Goal: Navigation & Orientation: Find specific page/section

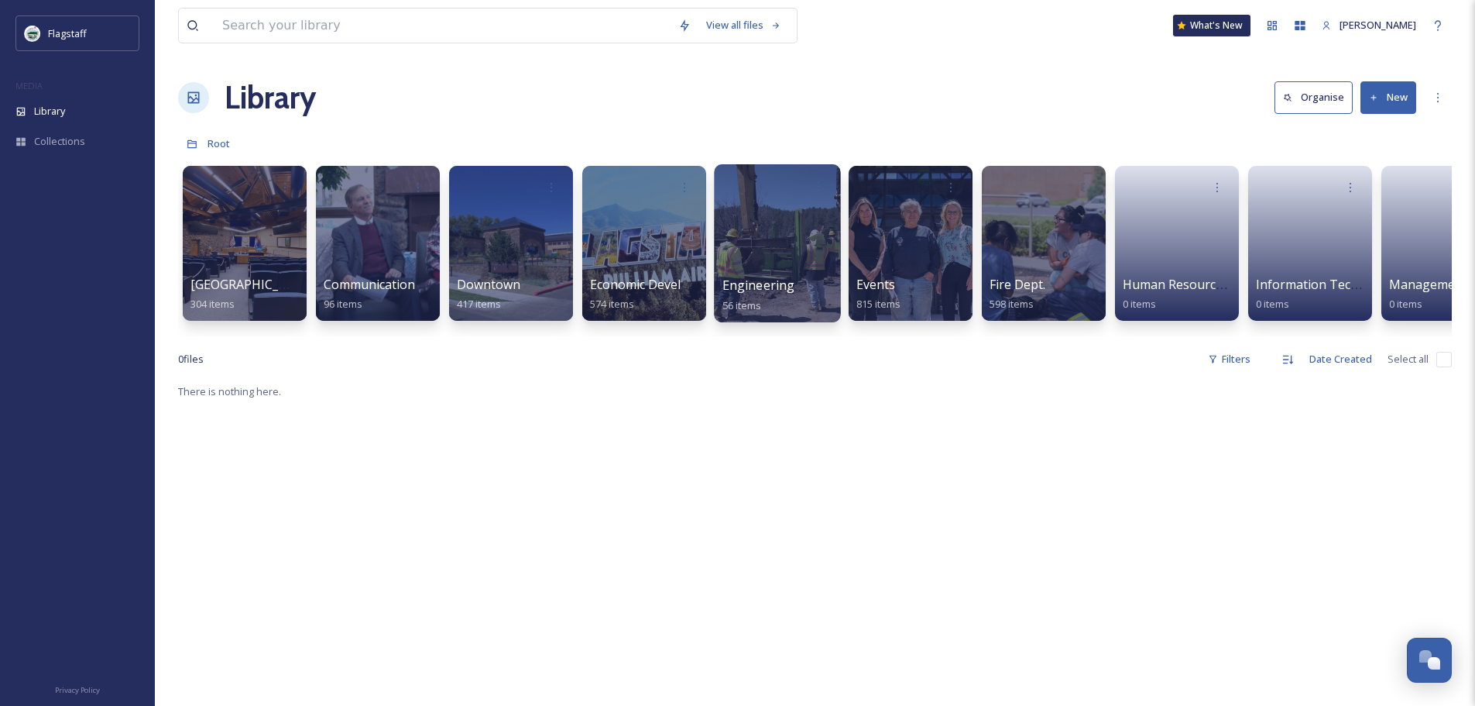
click at [834, 235] on div at bounding box center [777, 243] width 126 height 158
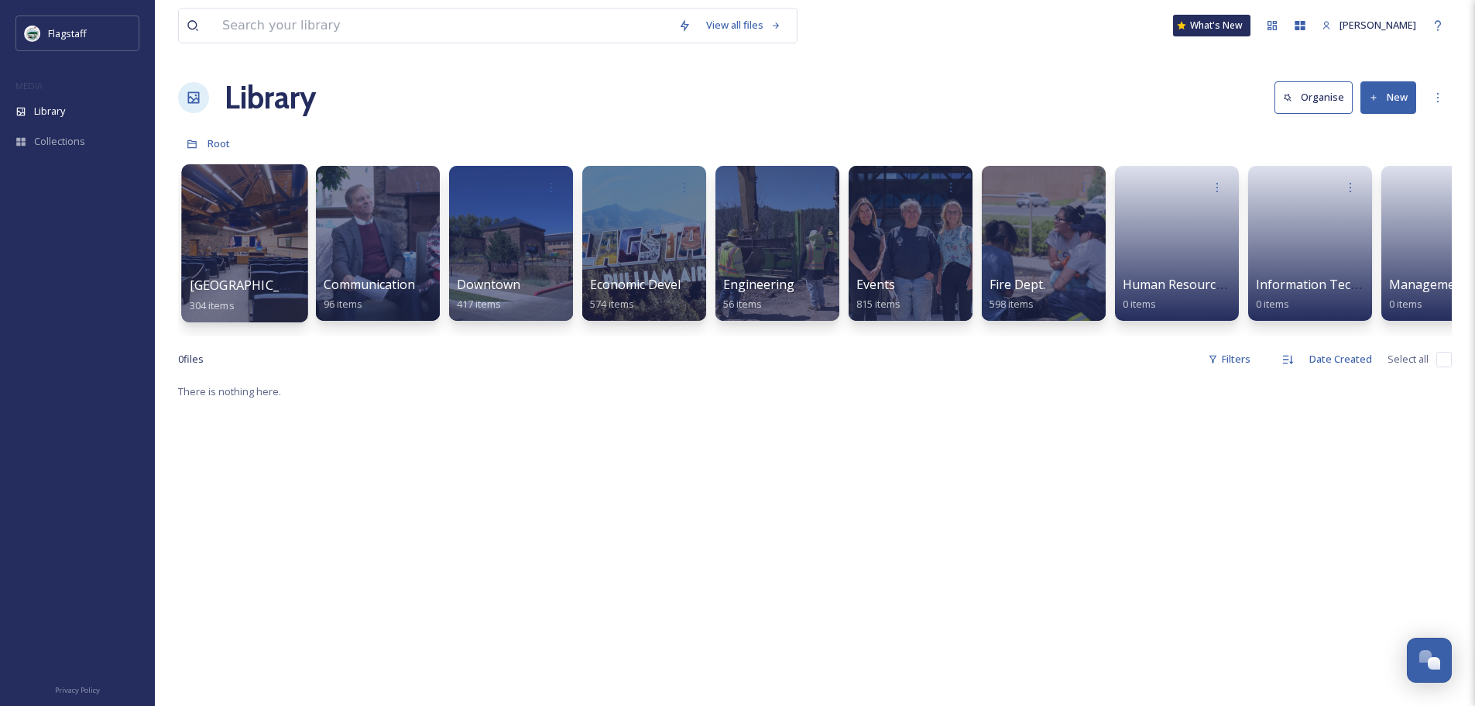
click at [246, 214] on div at bounding box center [244, 243] width 126 height 158
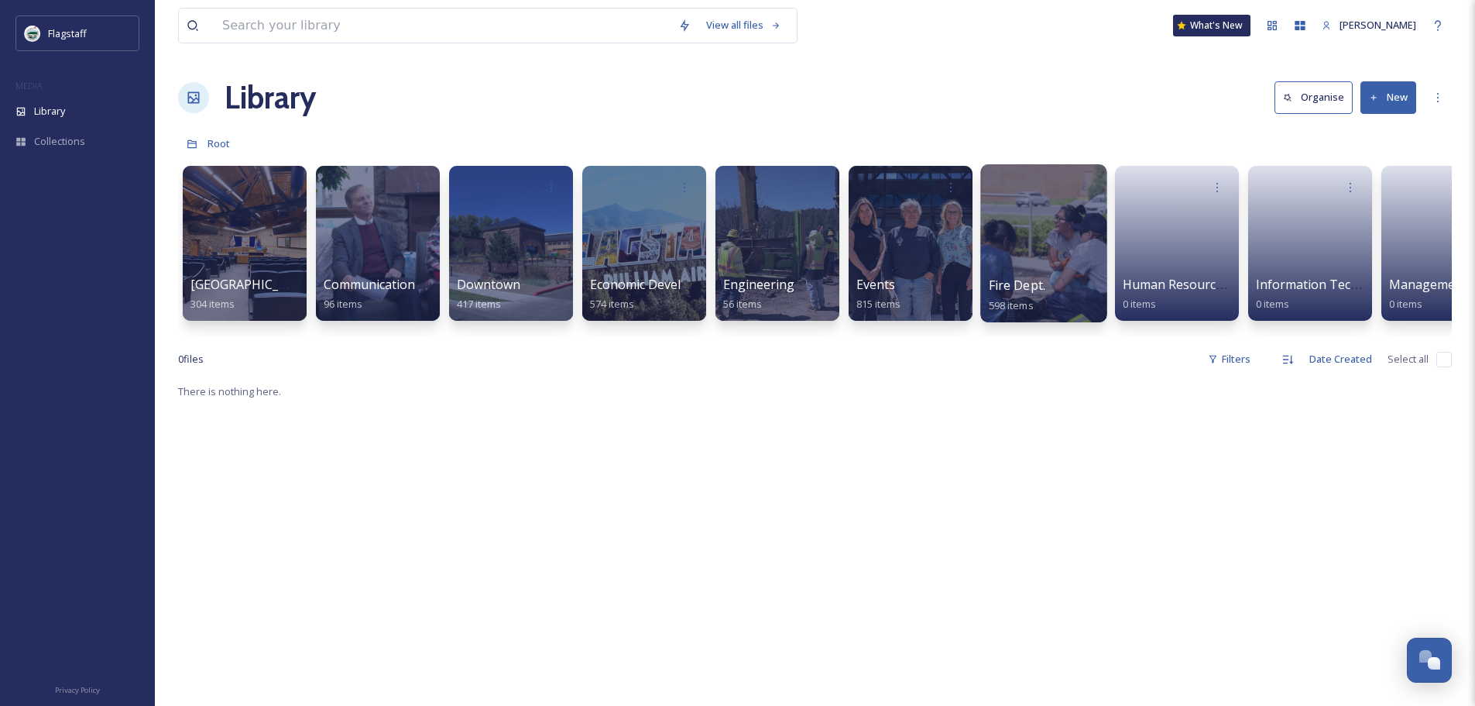
click at [1004, 254] on div at bounding box center [1043, 243] width 126 height 158
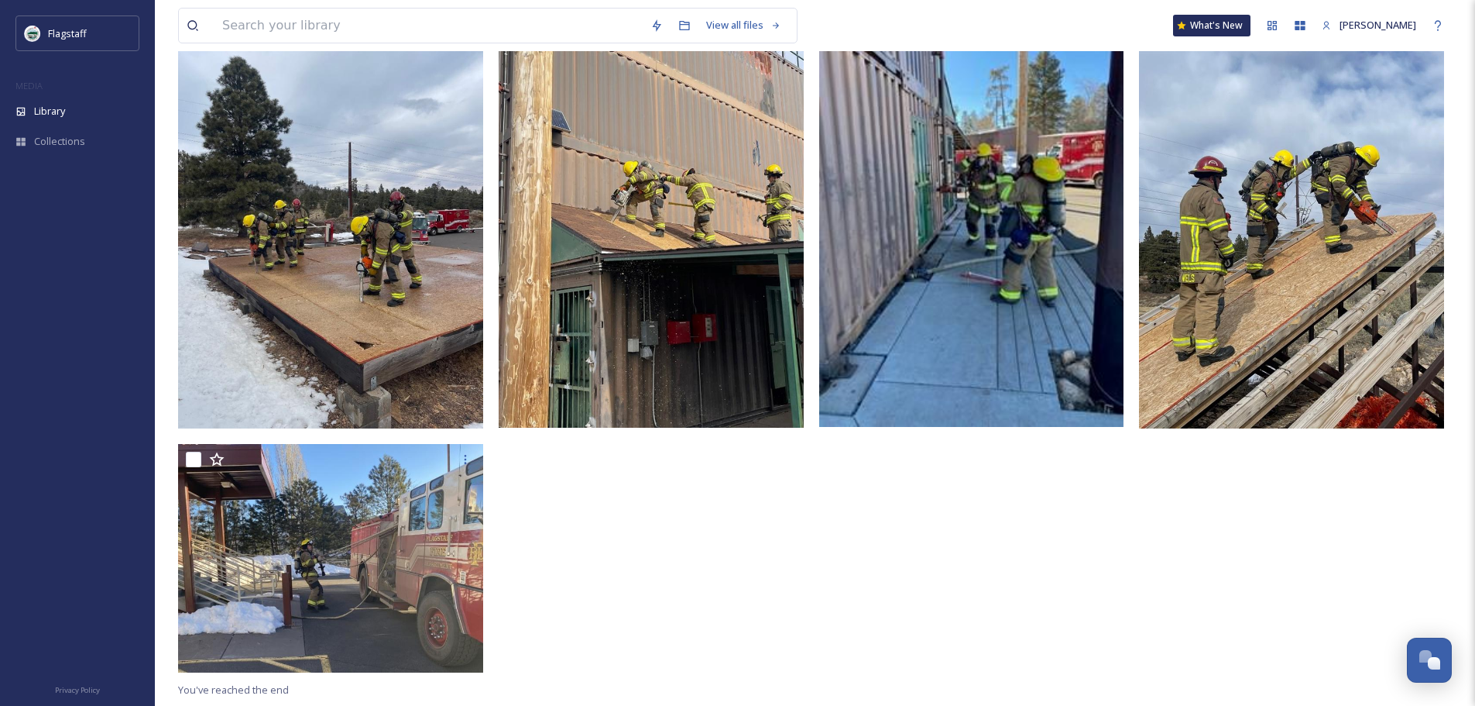
scroll to position [386, 0]
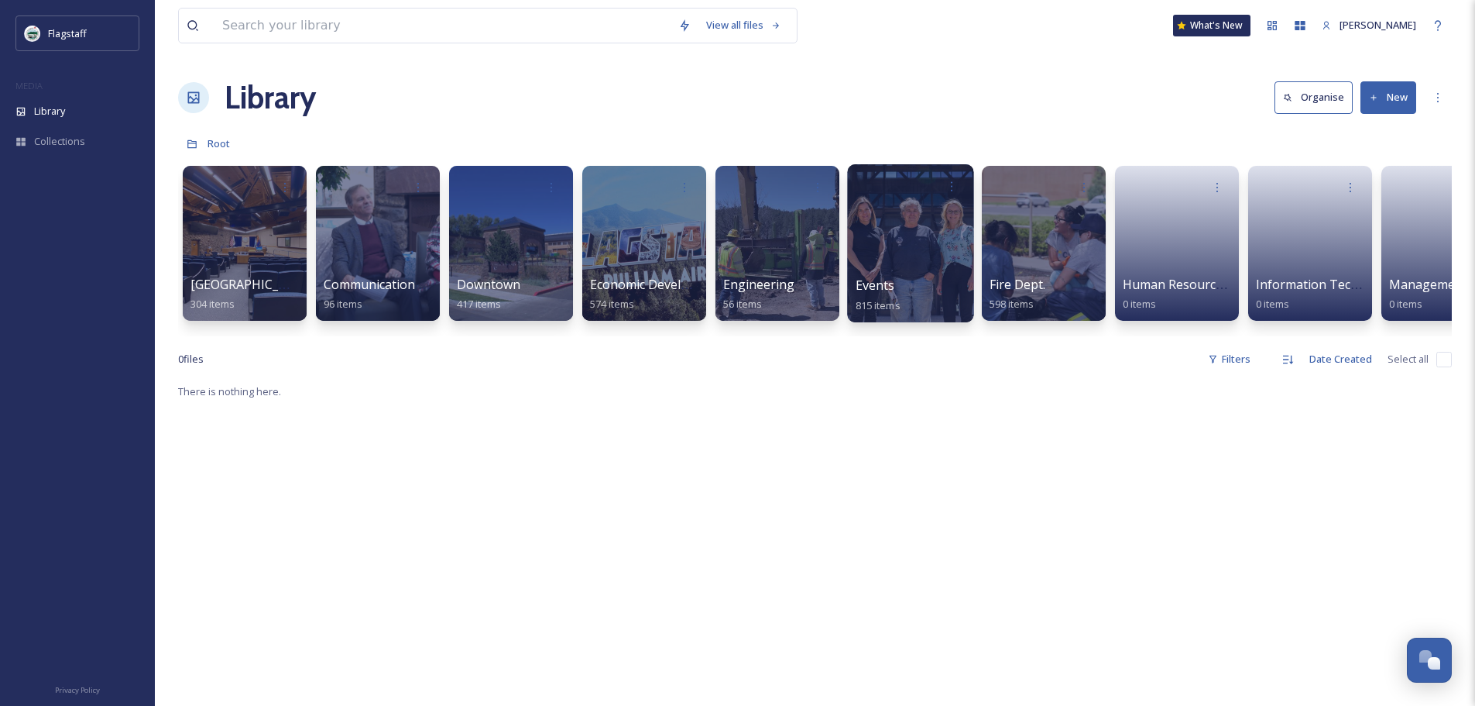
click at [905, 287] on div "Events 815 items" at bounding box center [911, 295] width 111 height 39
click at [914, 267] on div at bounding box center [910, 243] width 126 height 158
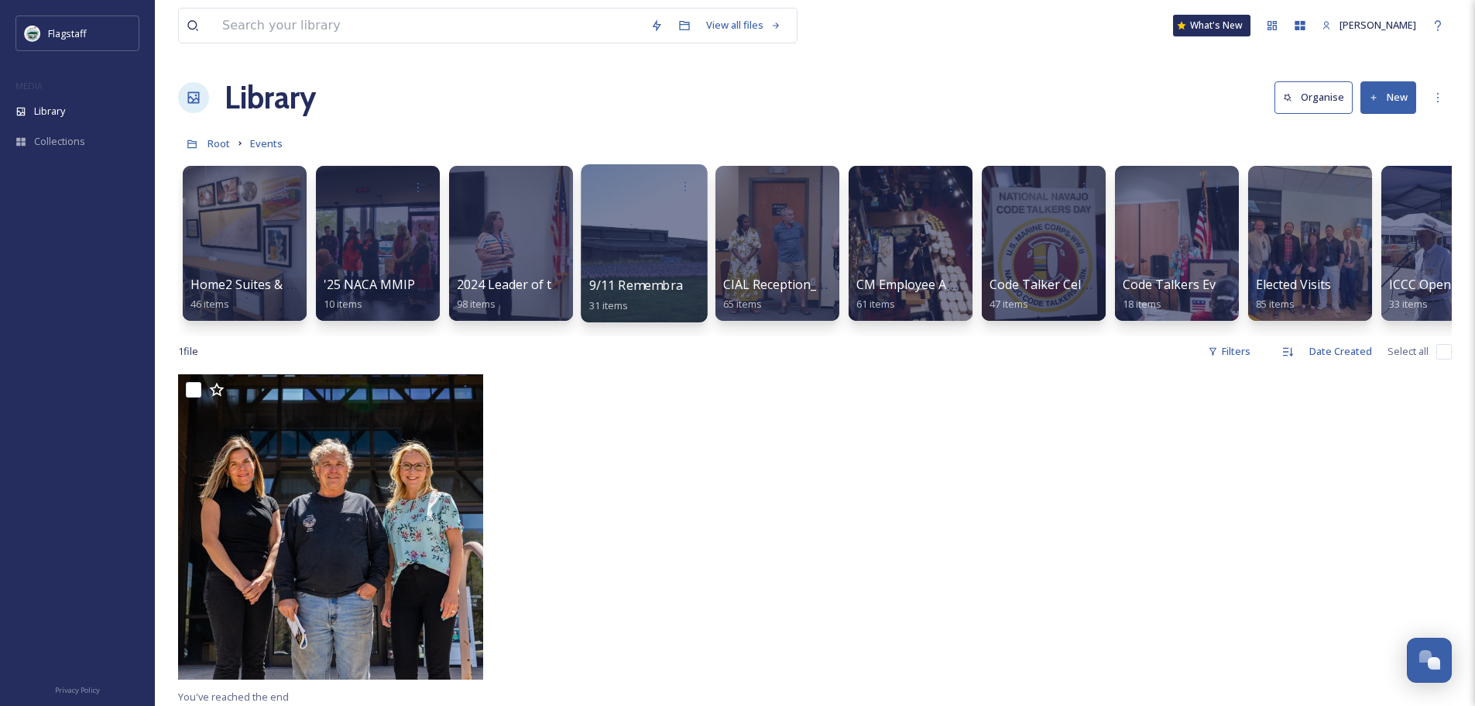
click at [654, 211] on div at bounding box center [644, 243] width 126 height 158
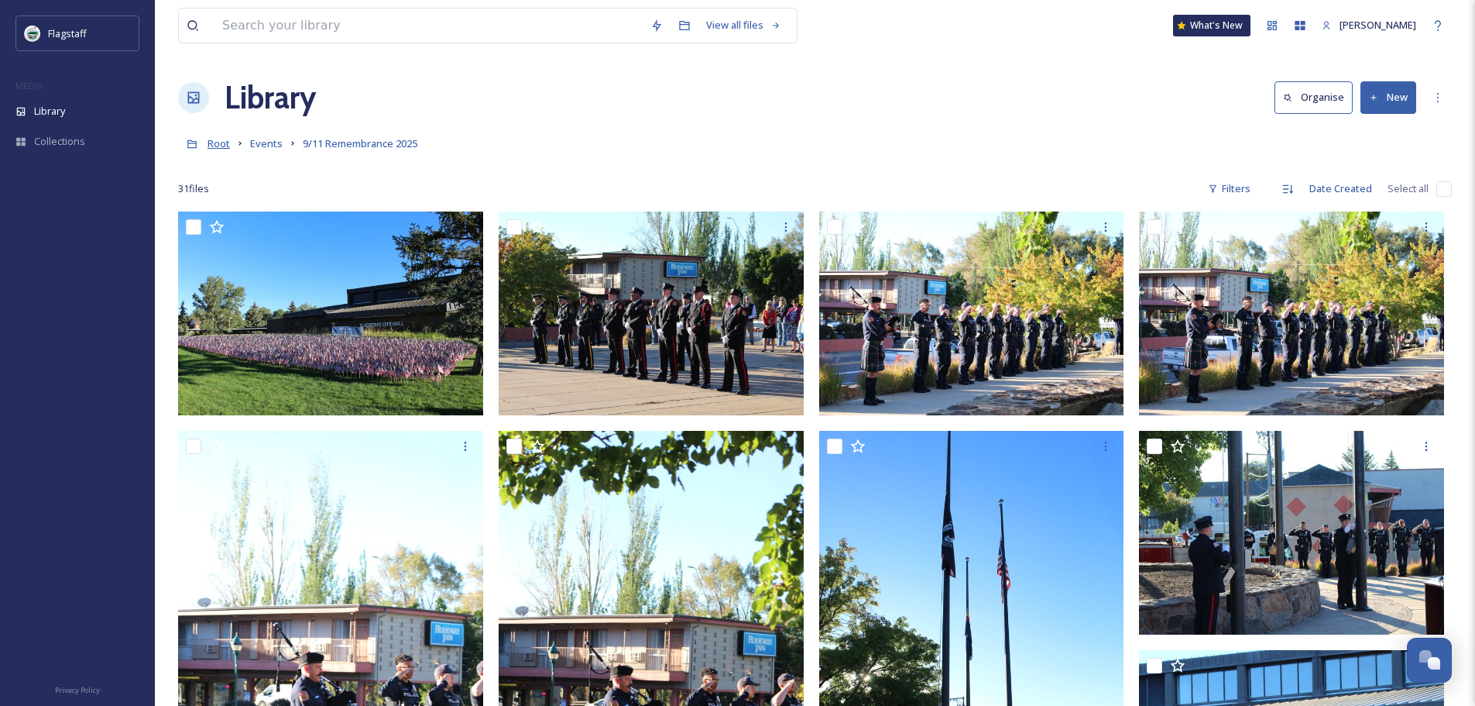
click at [228, 149] on span "Root" at bounding box center [219, 143] width 22 height 14
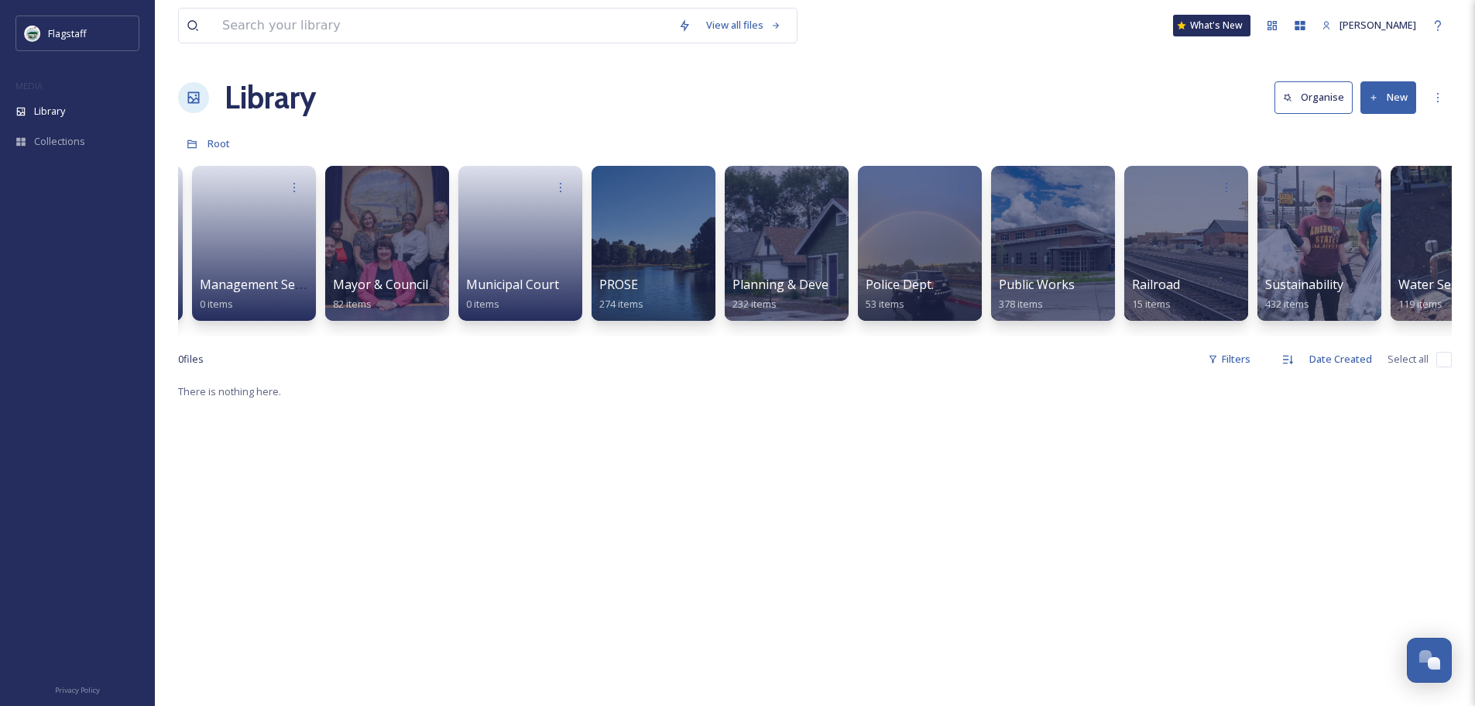
scroll to position [0, 1257]
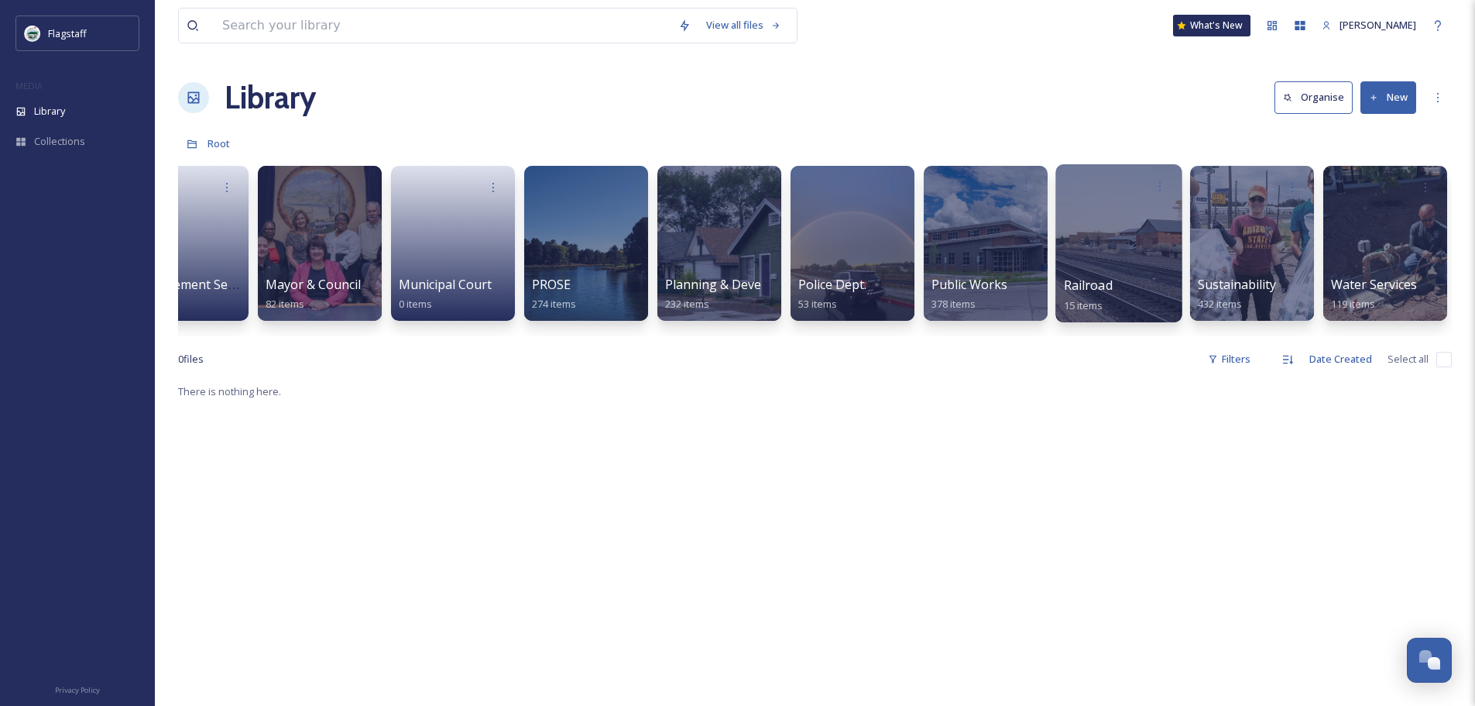
click at [1121, 261] on div at bounding box center [1119, 243] width 126 height 158
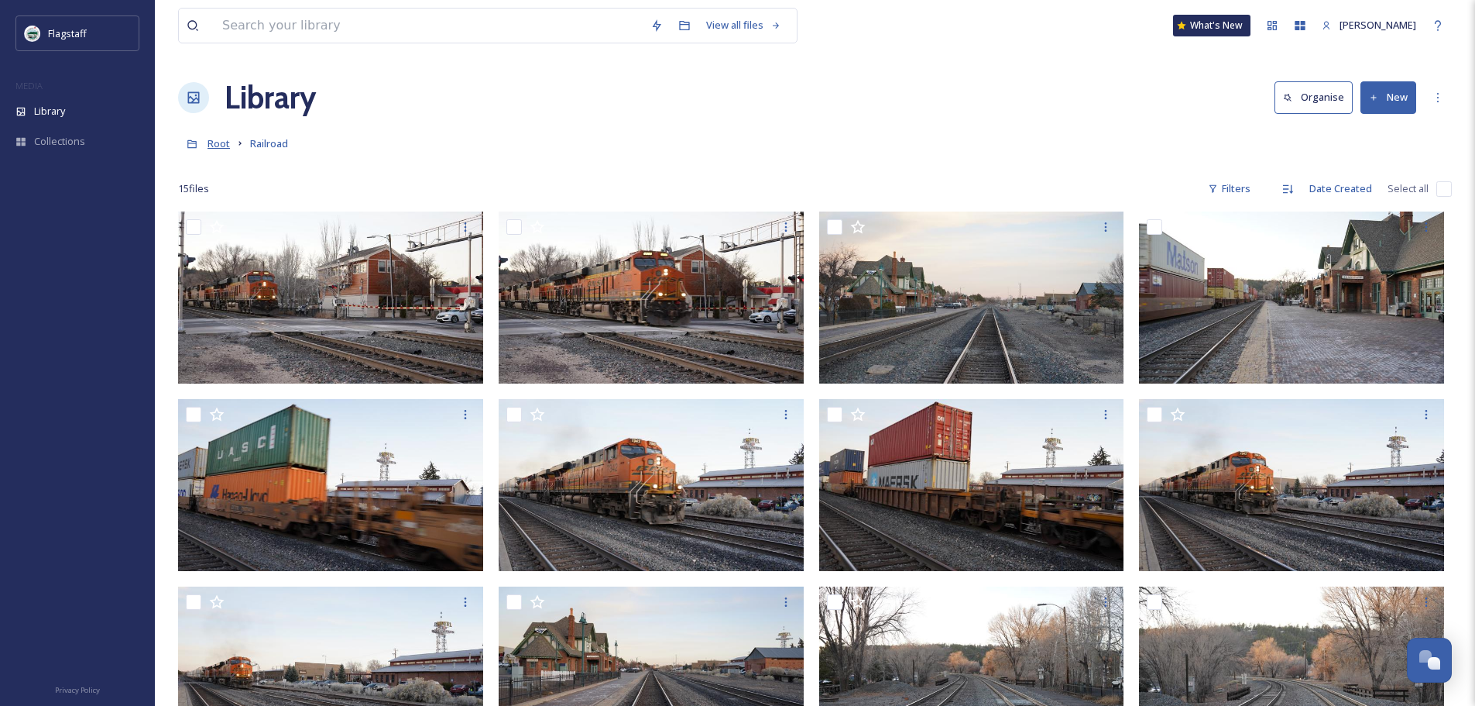
click at [223, 139] on span "Root" at bounding box center [219, 143] width 22 height 14
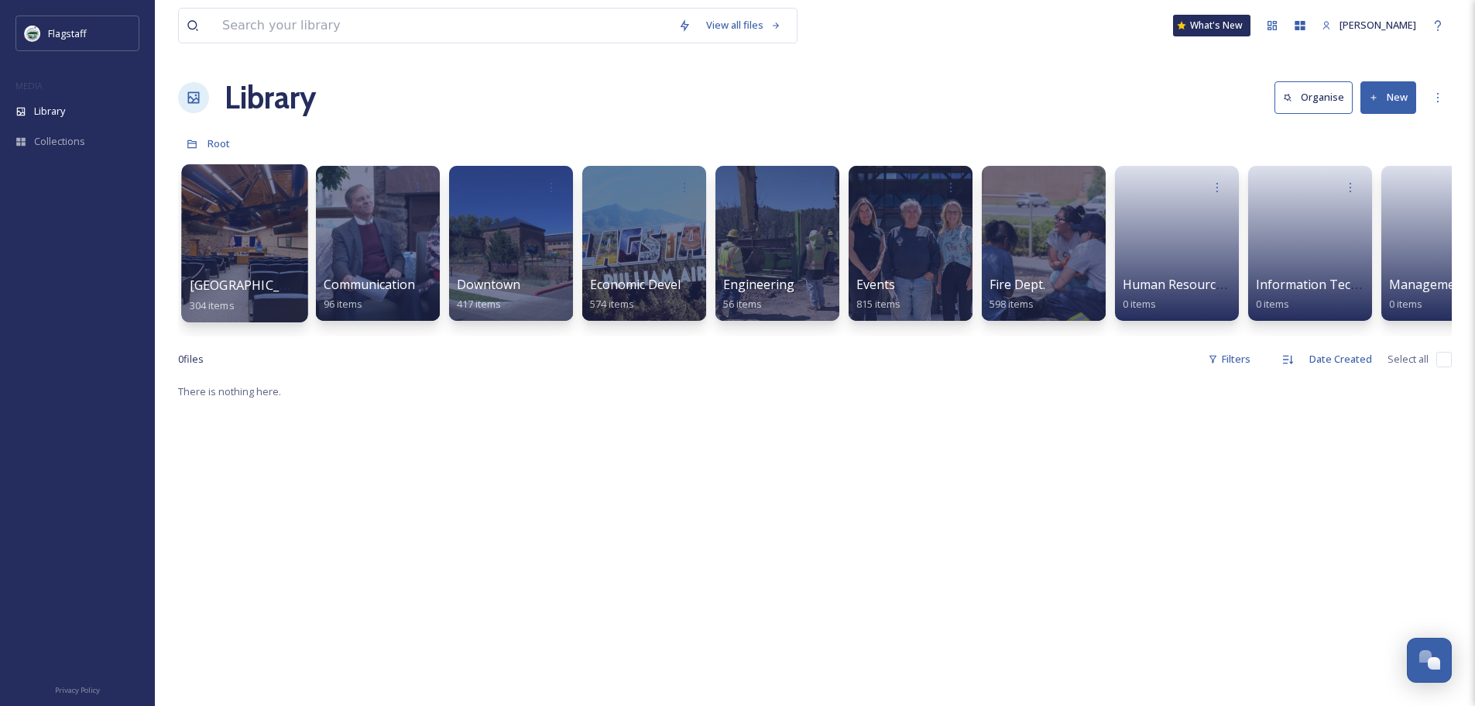
click at [203, 232] on div at bounding box center [244, 243] width 126 height 158
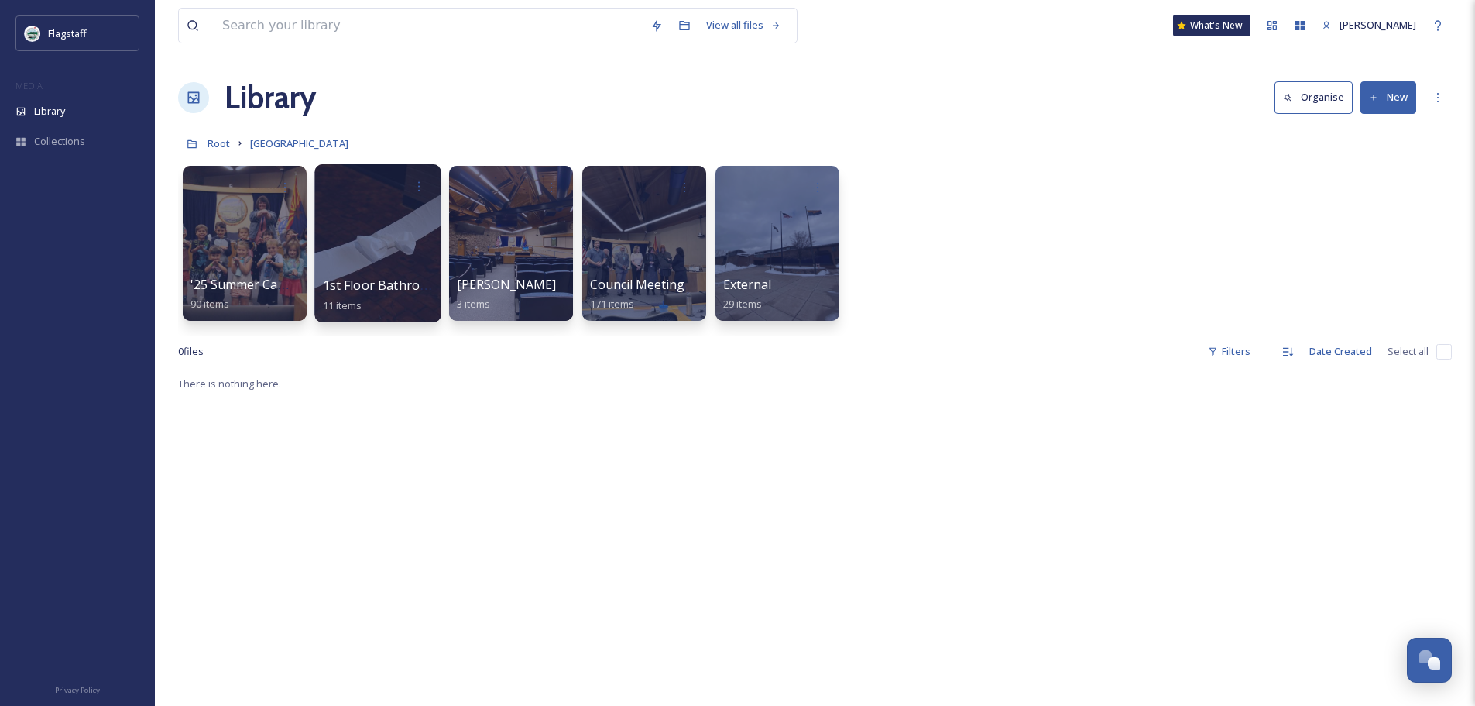
click at [427, 318] on div at bounding box center [377, 243] width 126 height 158
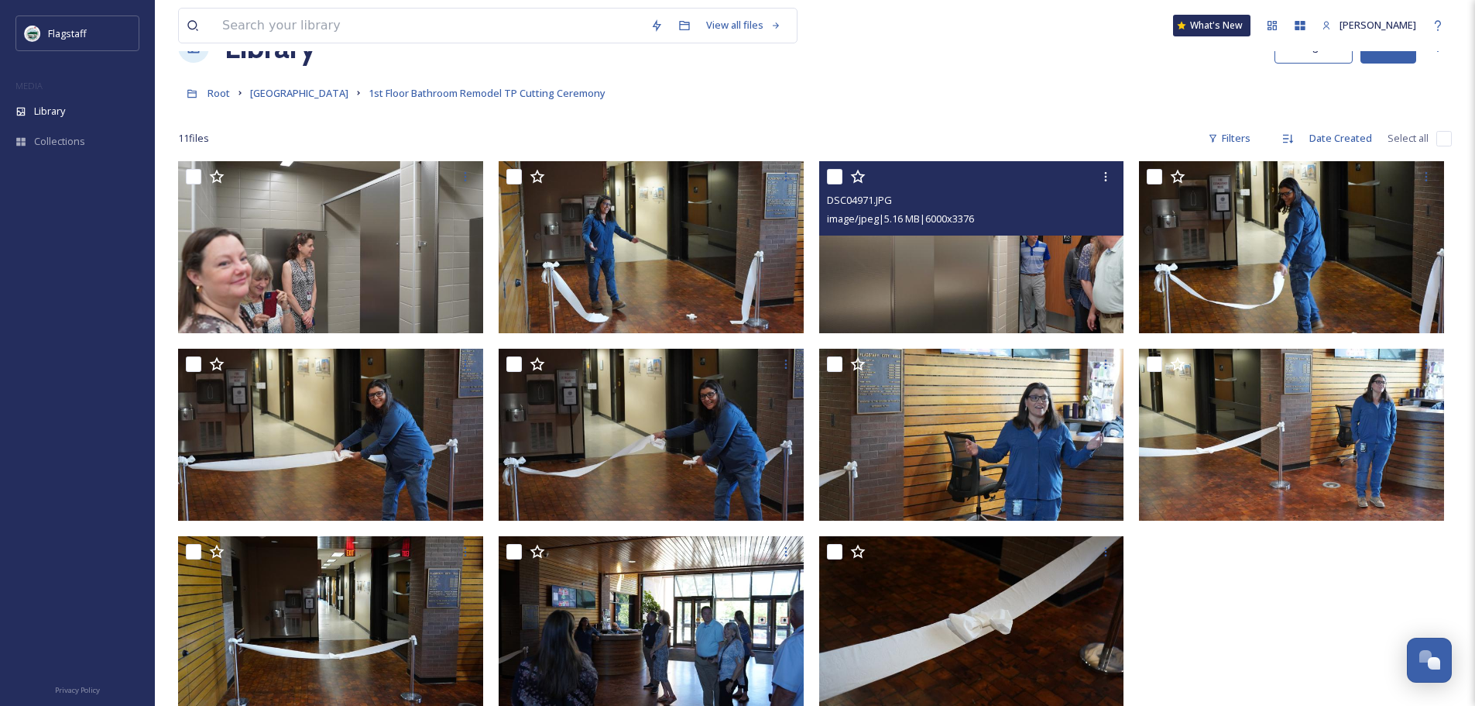
scroll to position [77, 0]
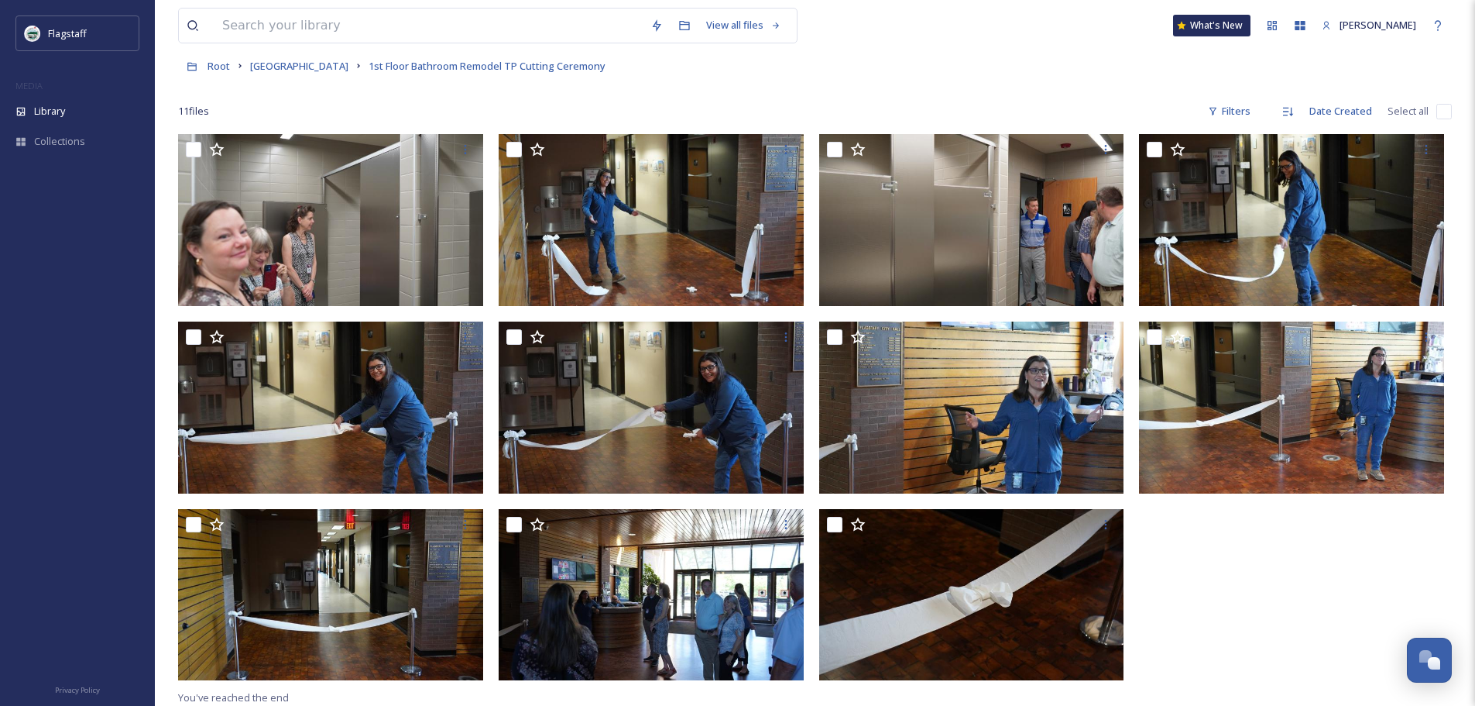
click at [216, 73] on span "Root" at bounding box center [219, 66] width 22 height 14
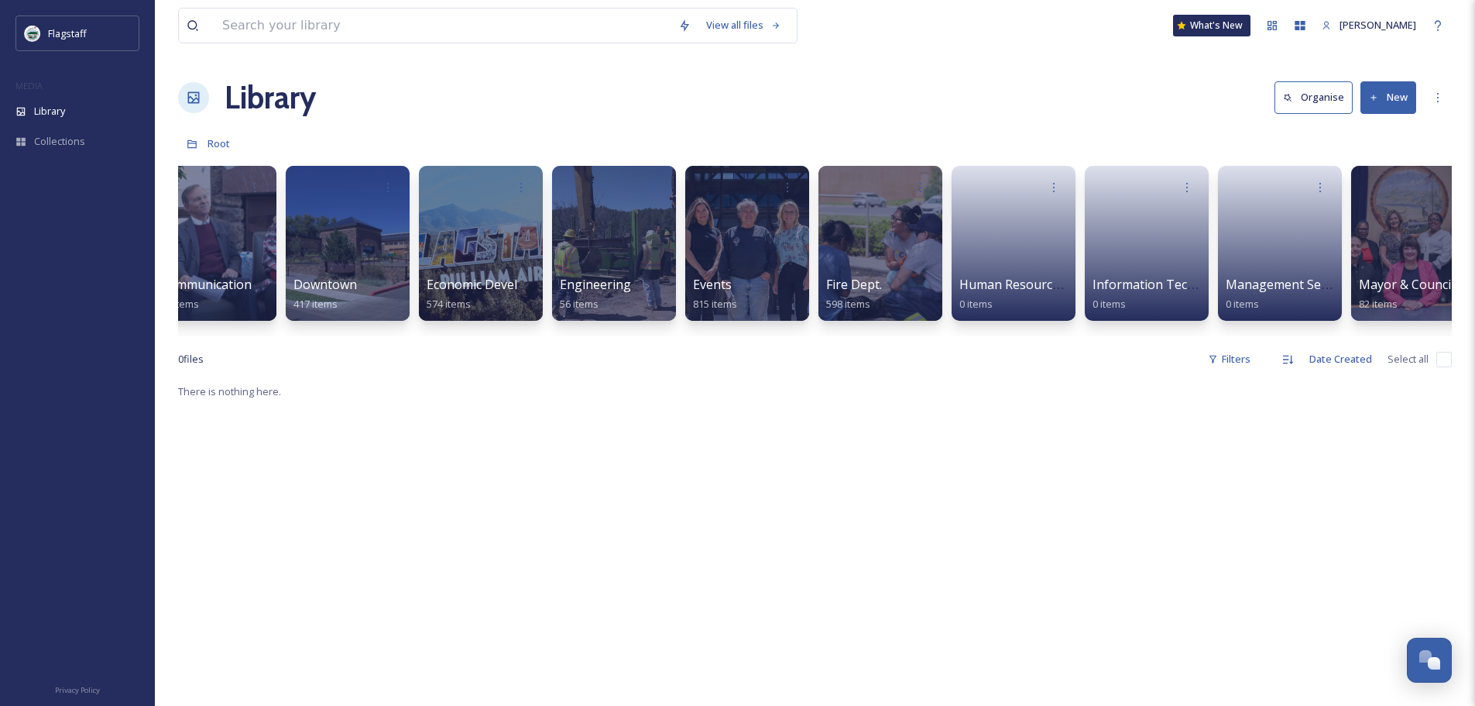
scroll to position [0, 165]
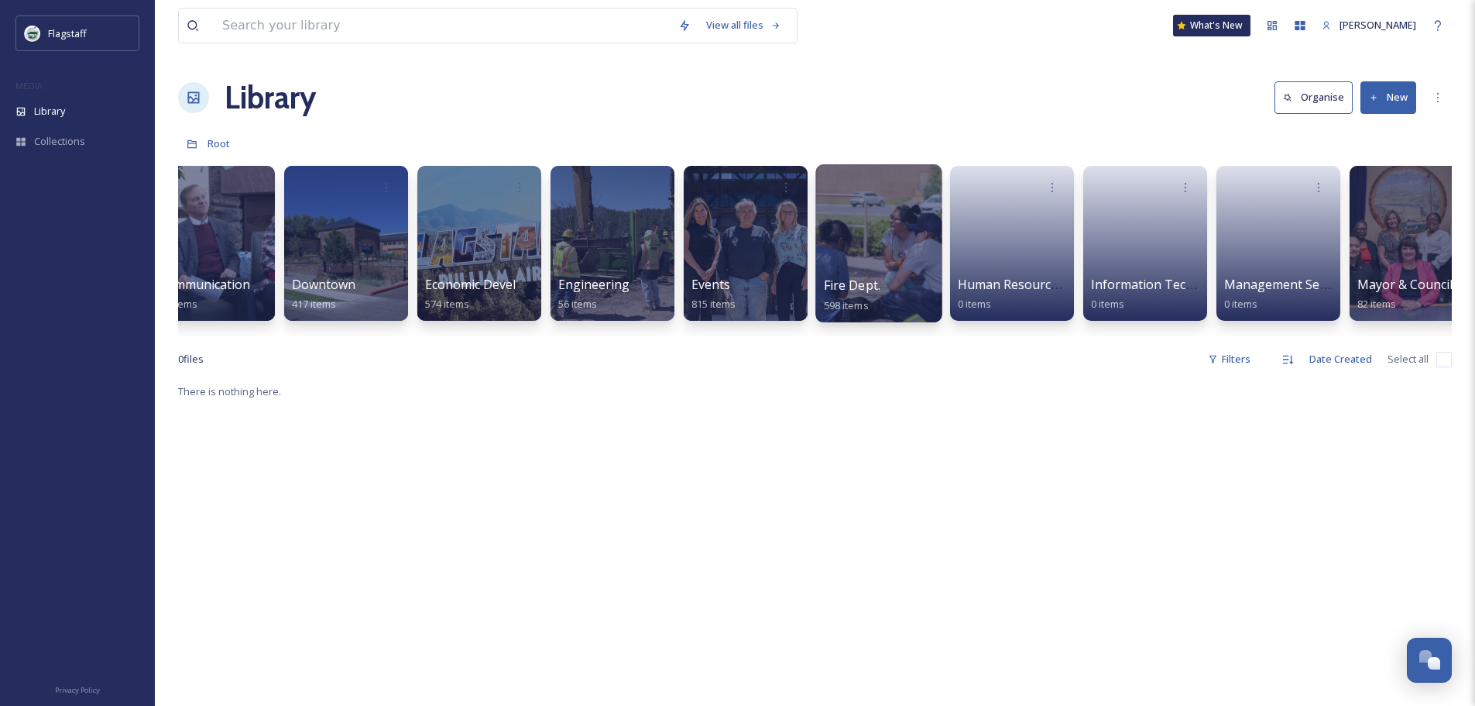
click at [860, 284] on span "Fire Dept." at bounding box center [852, 284] width 57 height 17
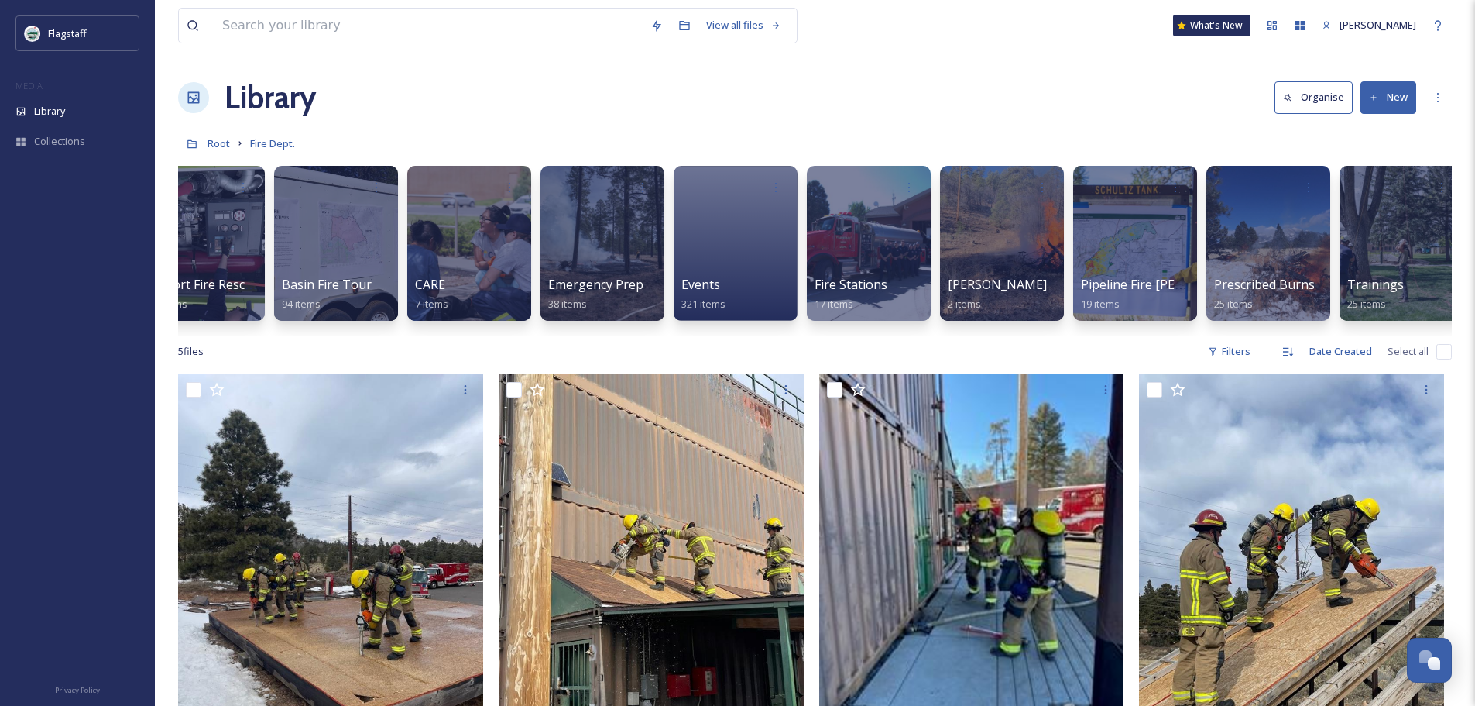
scroll to position [0, 58]
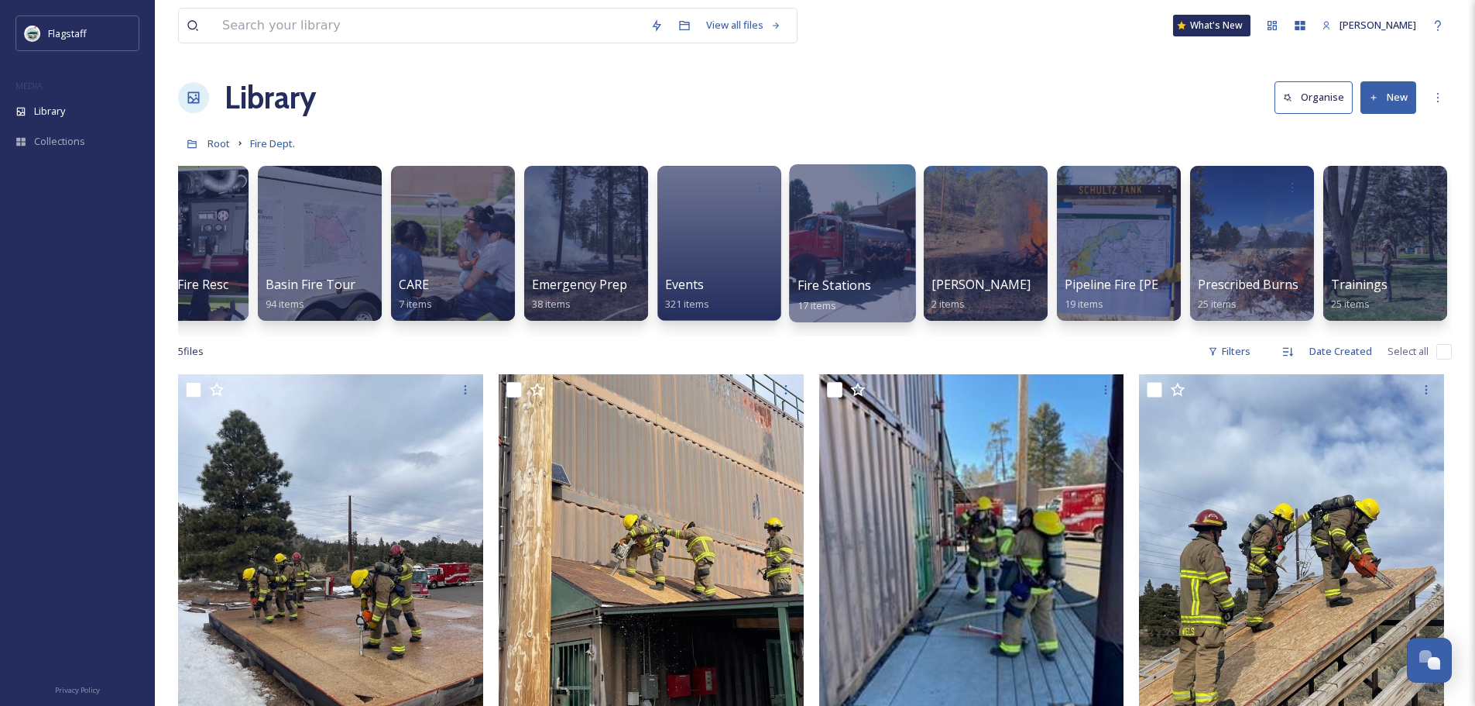
click at [853, 228] on div at bounding box center [852, 243] width 126 height 158
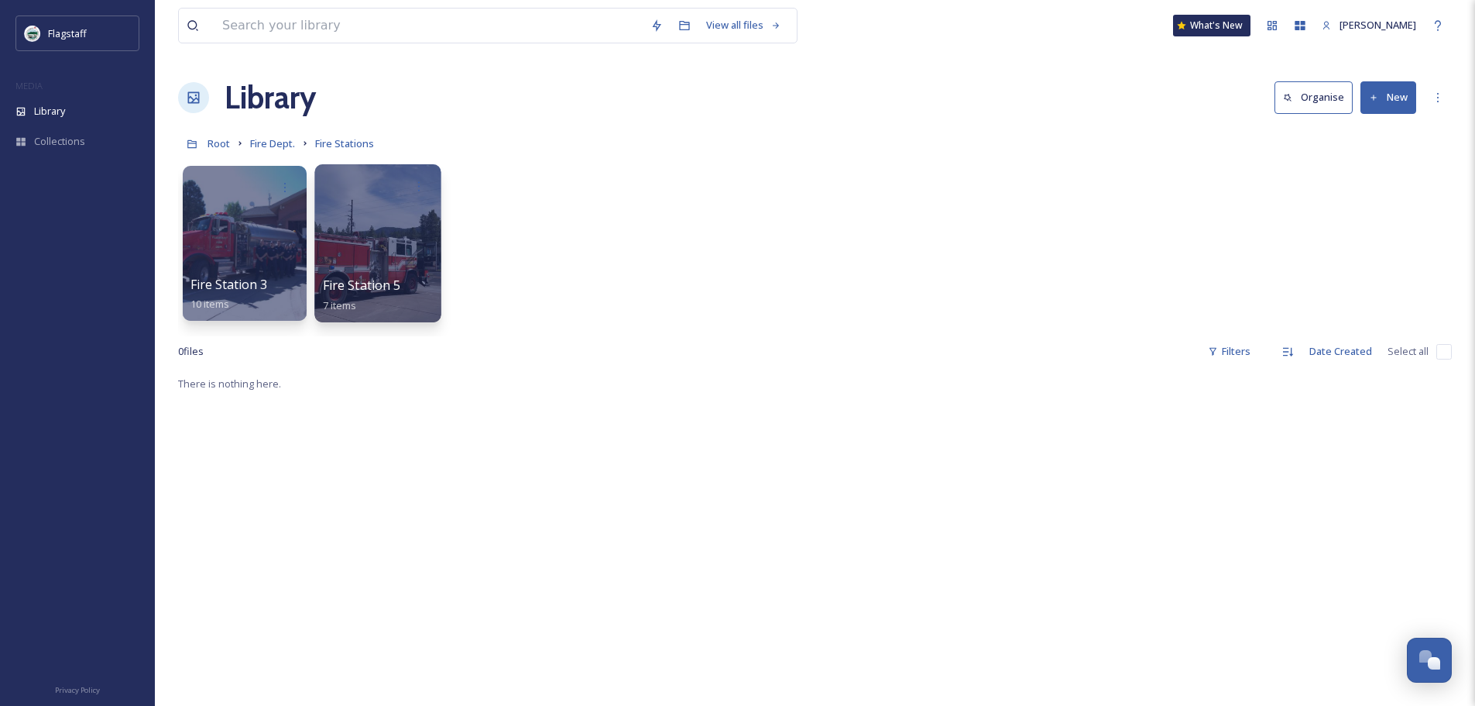
click at [386, 276] on span "Fire Station 5" at bounding box center [362, 284] width 78 height 17
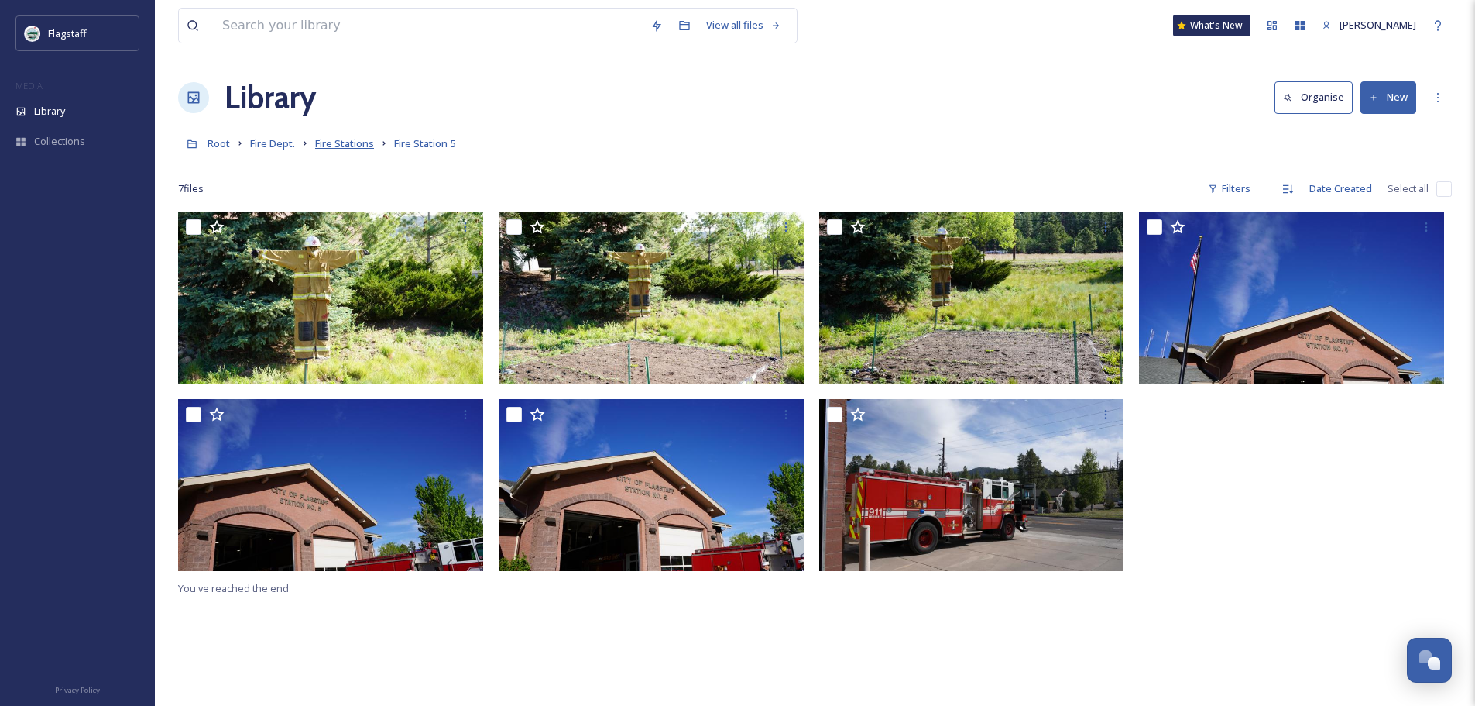
click at [340, 144] on span "Fire Stations" at bounding box center [344, 143] width 59 height 14
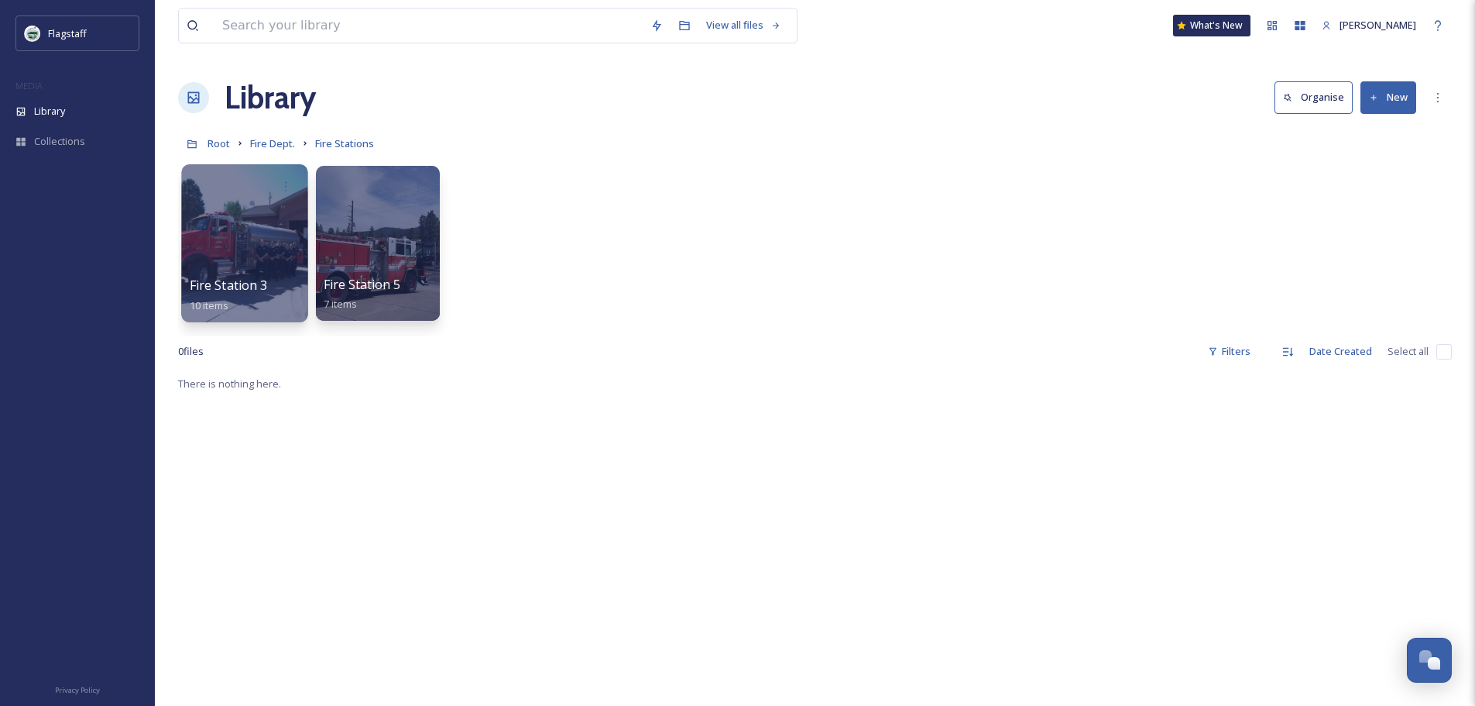
click at [273, 251] on div at bounding box center [244, 243] width 126 height 158
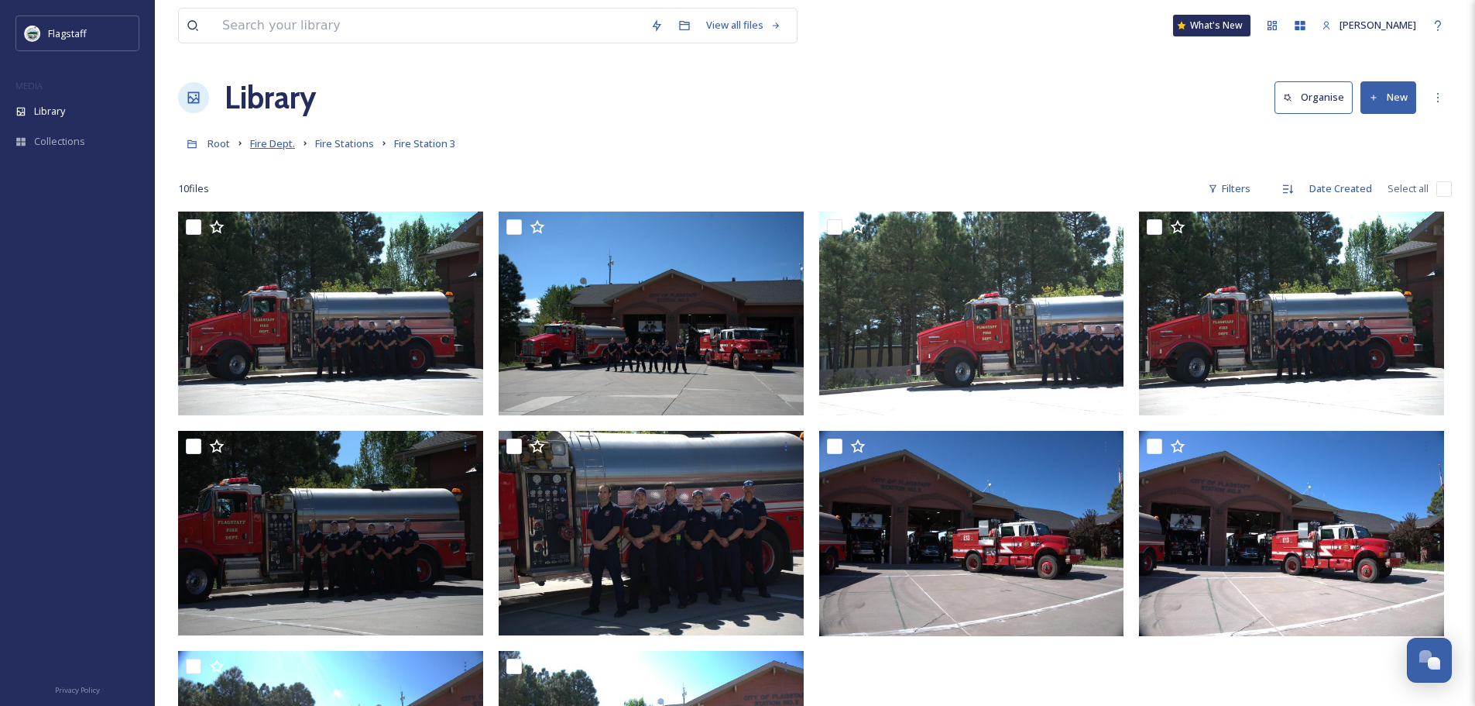
click at [271, 146] on span "Fire Dept." at bounding box center [272, 143] width 45 height 14
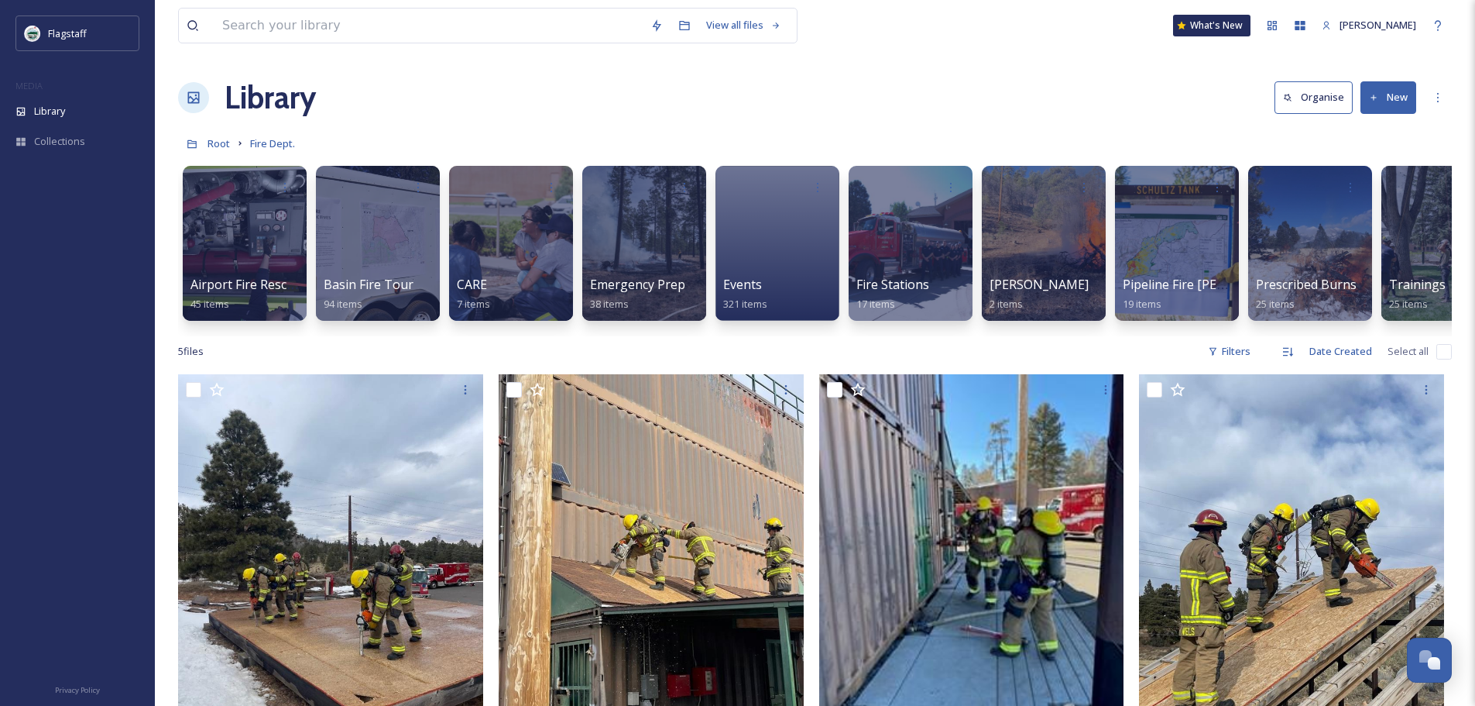
scroll to position [0, 58]
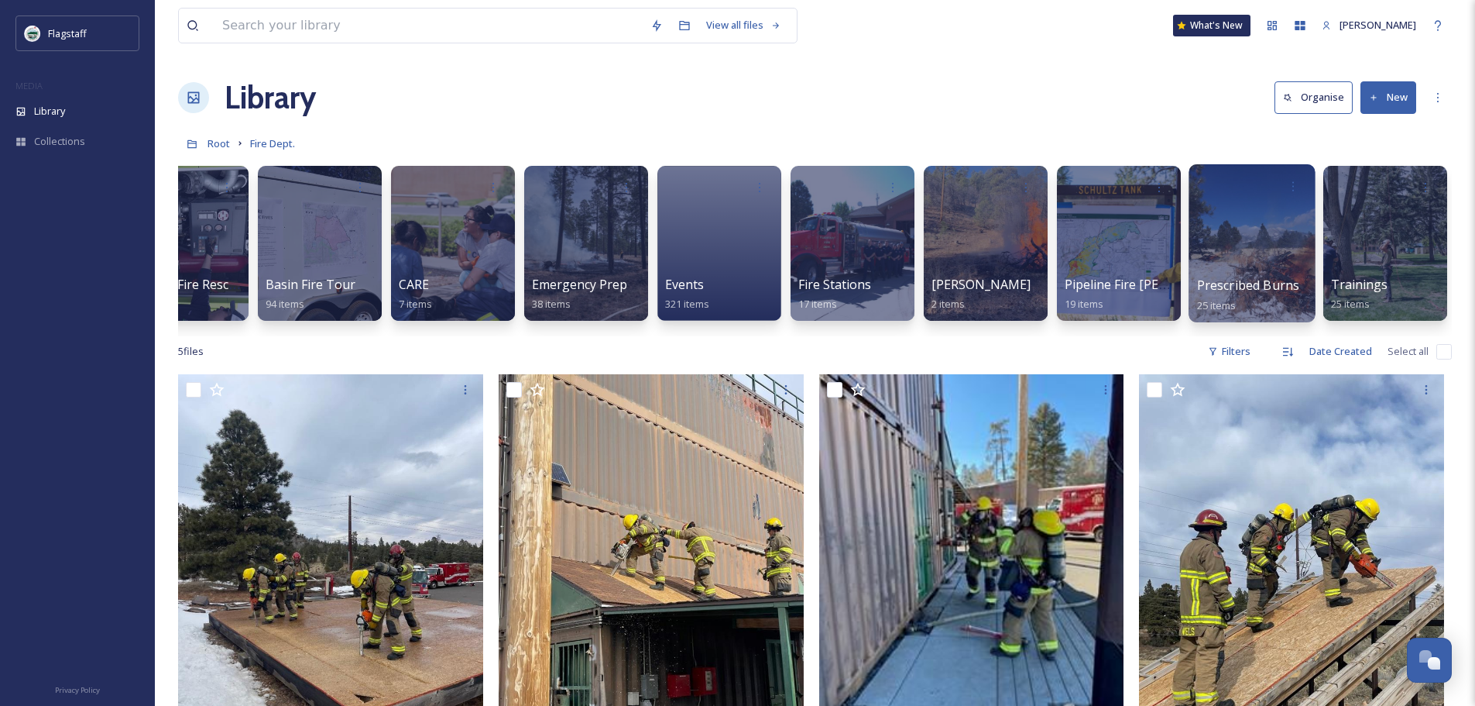
click at [1280, 263] on div at bounding box center [1252, 243] width 126 height 158
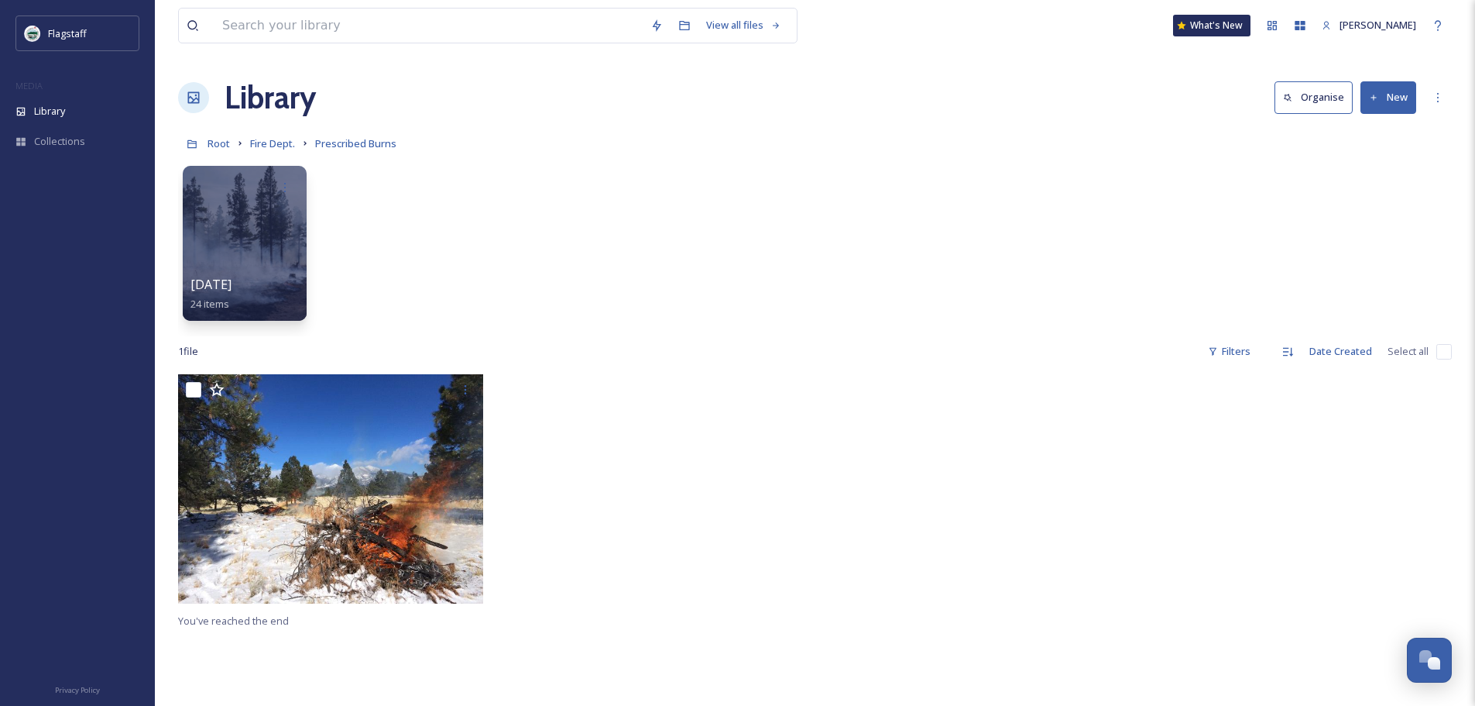
click at [266, 151] on link "Fire Dept." at bounding box center [272, 143] width 45 height 19
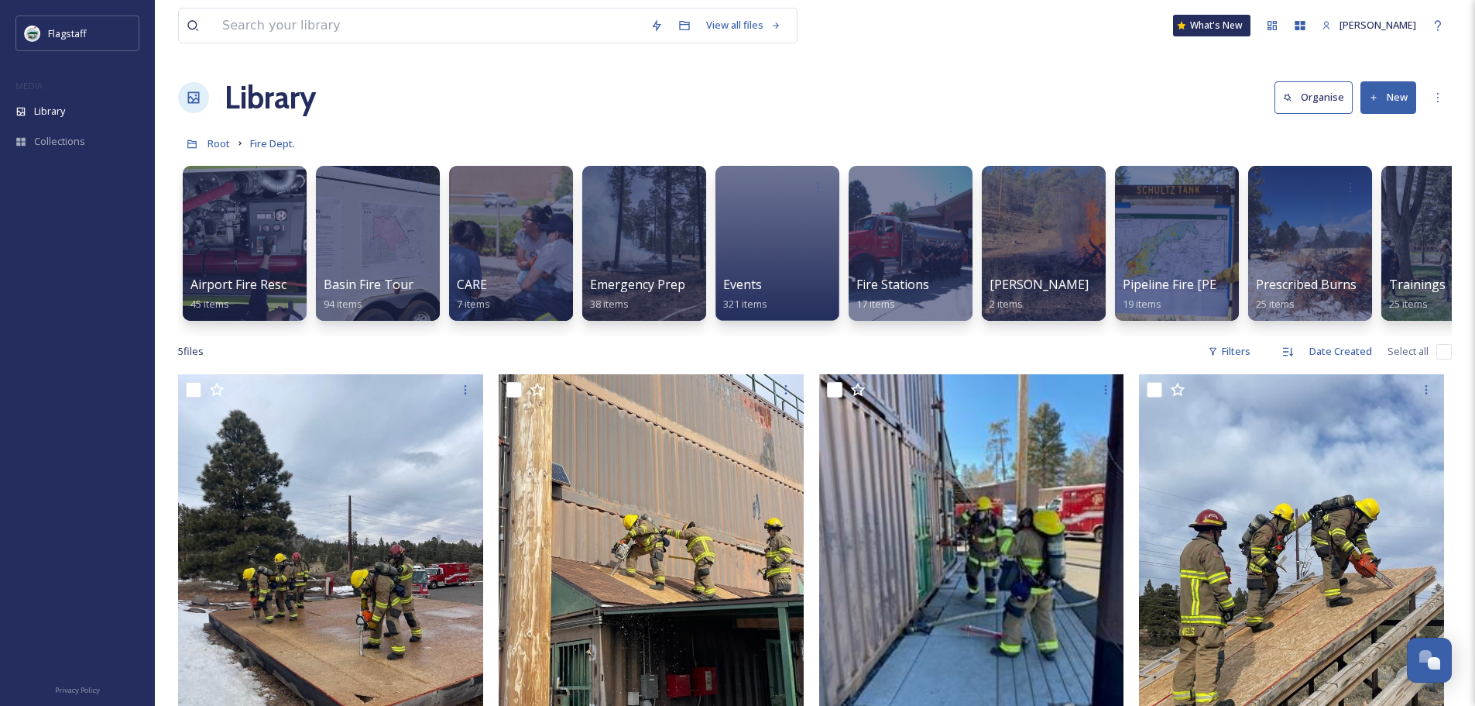
scroll to position [0, 58]
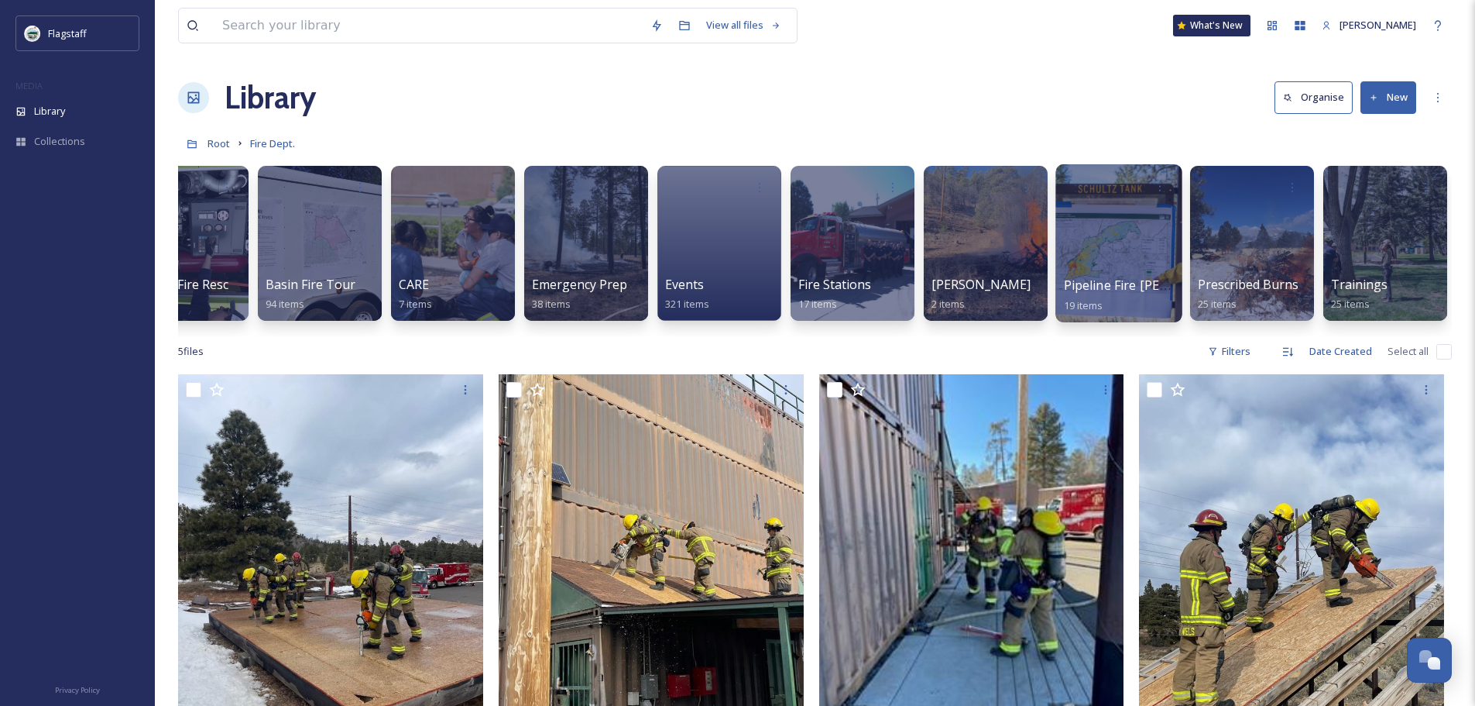
click at [1140, 258] on div at bounding box center [1119, 243] width 126 height 158
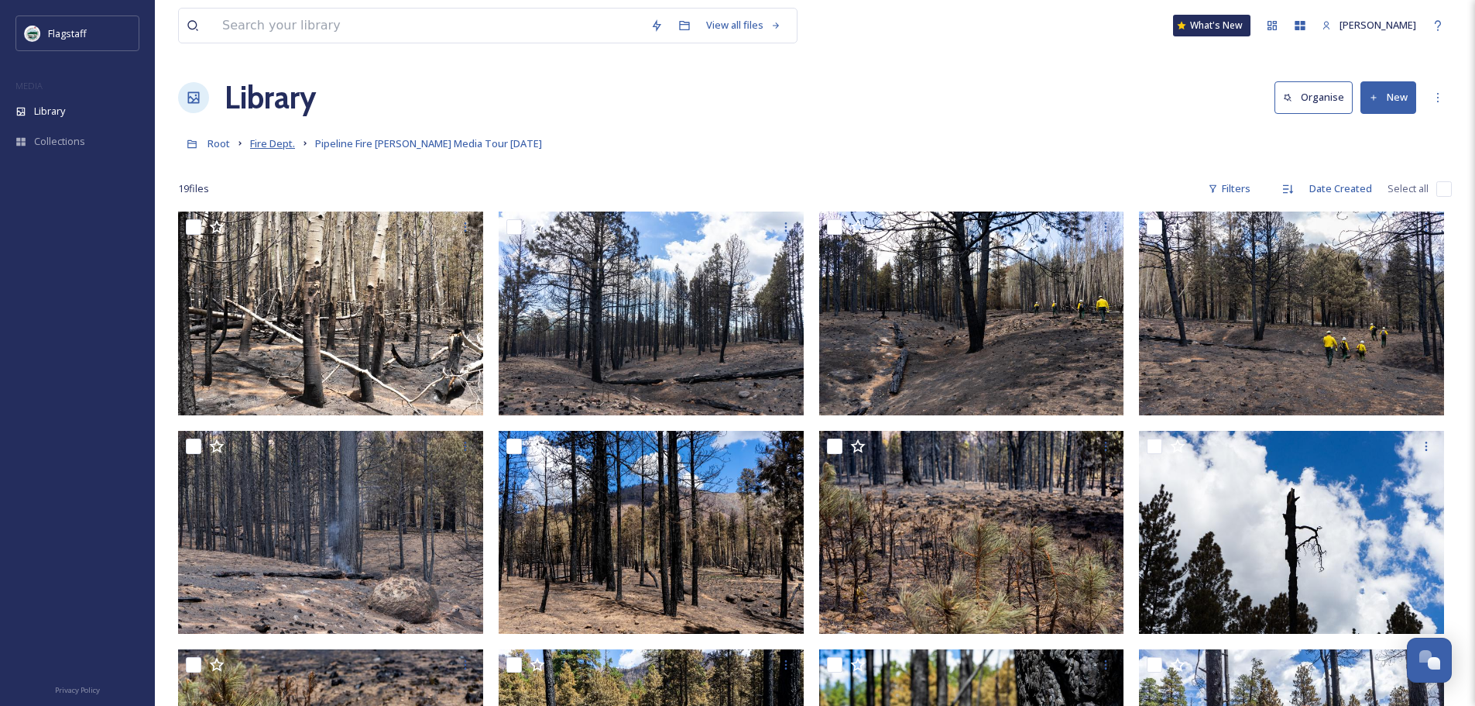
click at [274, 140] on span "Fire Dept." at bounding box center [272, 143] width 45 height 14
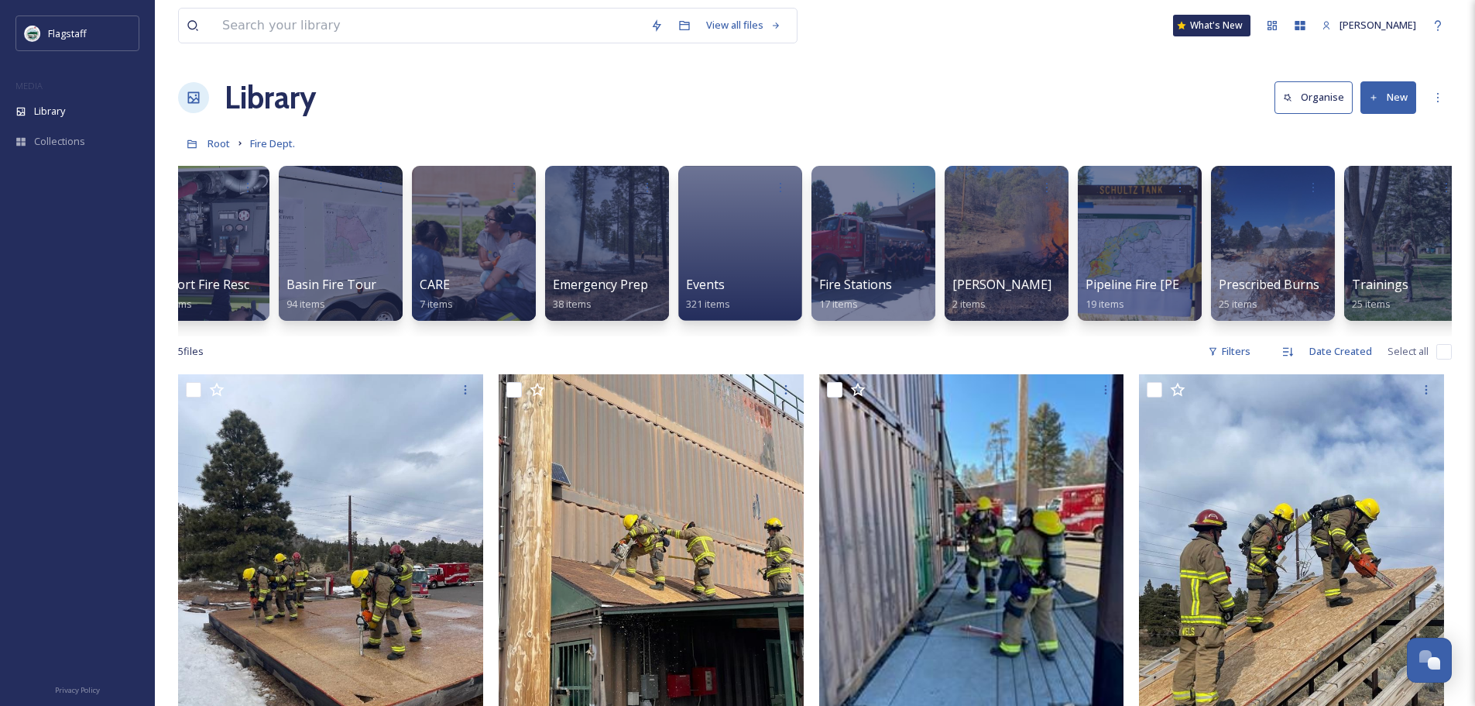
scroll to position [0, 58]
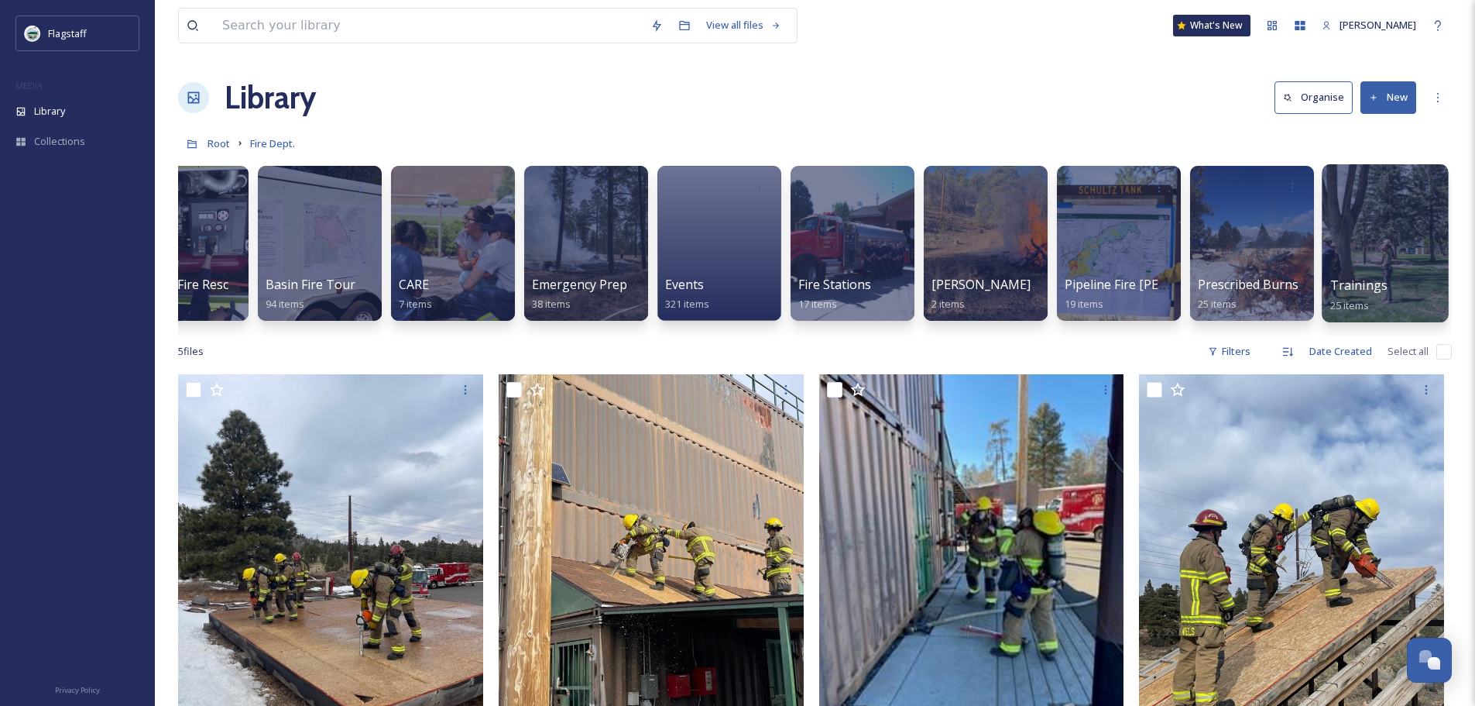
click at [1368, 312] on div "Trainings 25 items" at bounding box center [1386, 295] width 111 height 39
click at [1365, 291] on span "Trainings" at bounding box center [1359, 284] width 57 height 17
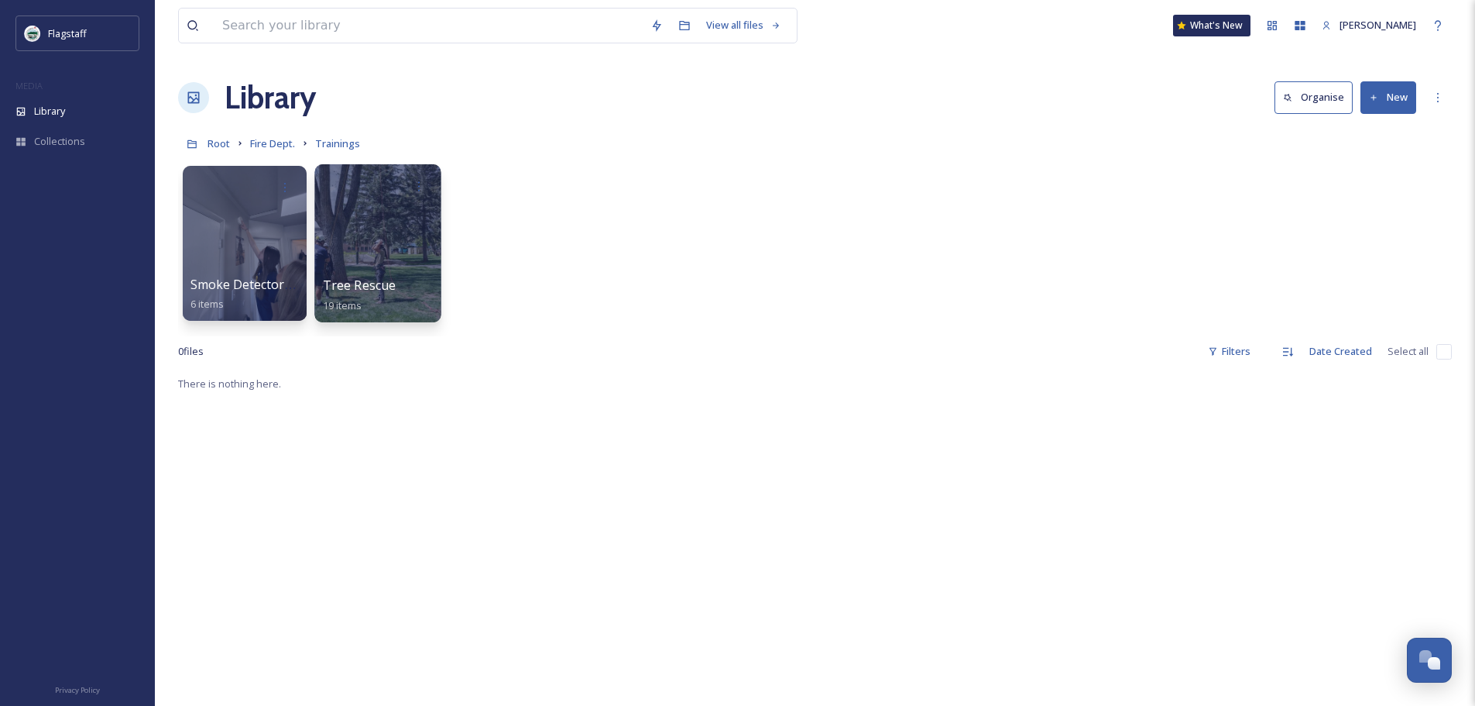
click at [375, 241] on div at bounding box center [377, 243] width 126 height 158
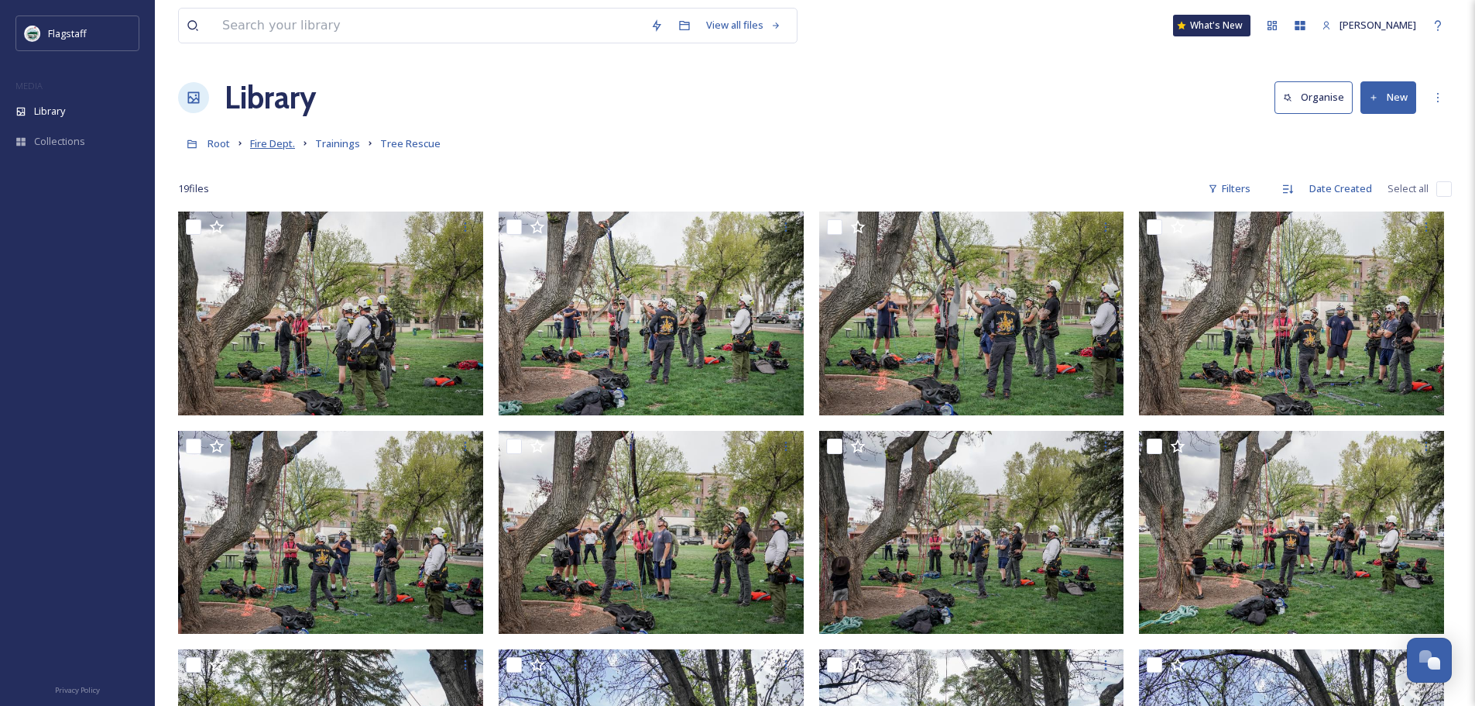
click at [263, 149] on span "Fire Dept." at bounding box center [272, 143] width 45 height 14
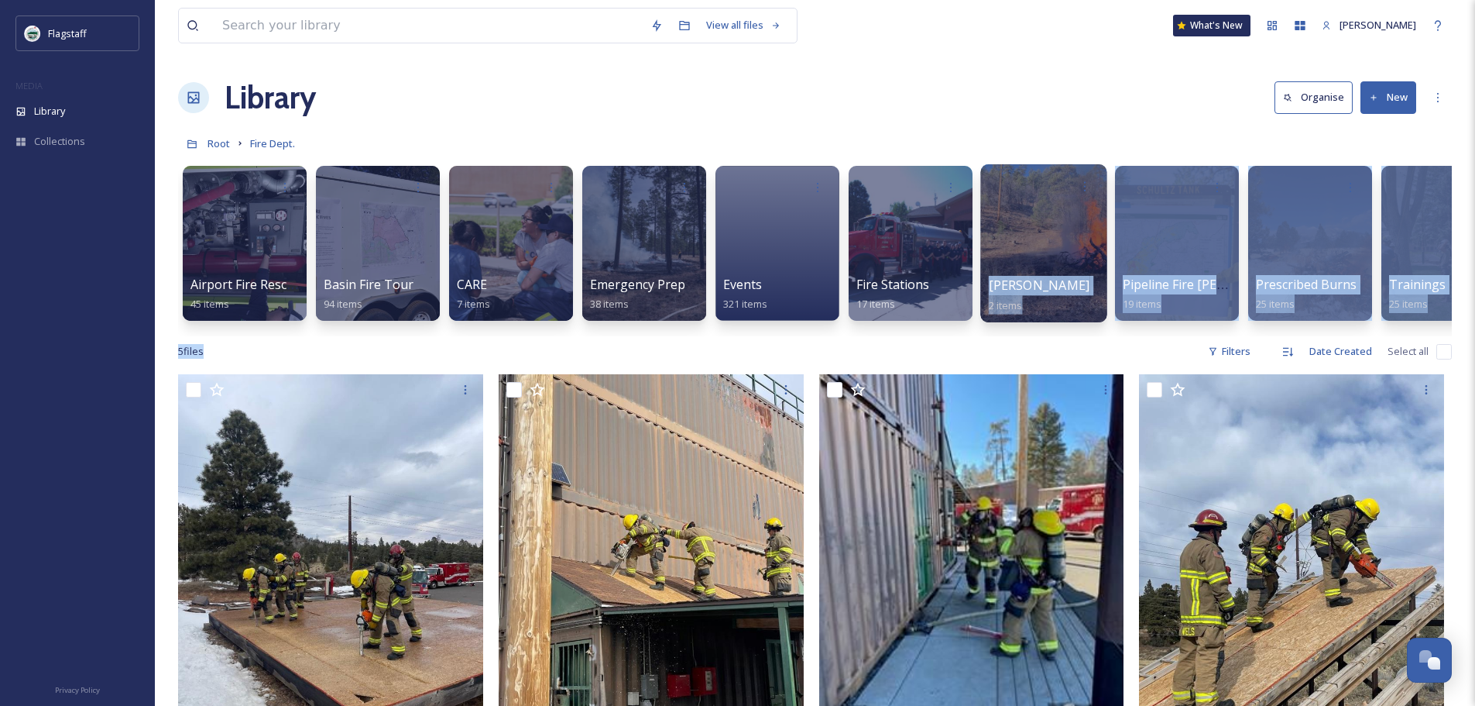
drag, startPoint x: 905, startPoint y: 349, endPoint x: 987, endPoint y: 318, distance: 87.0
click at [987, 318] on div "View all files What's New [PERSON_NAME] Library Organise New Root Fire Dept. Yo…" at bounding box center [815, 540] width 1320 height 1080
click at [983, 323] on div "Airport Fire Rescue 45 items Basin Fire Tour 94 items CARE 7 items Emergency Pr…" at bounding box center [815, 247] width 1274 height 178
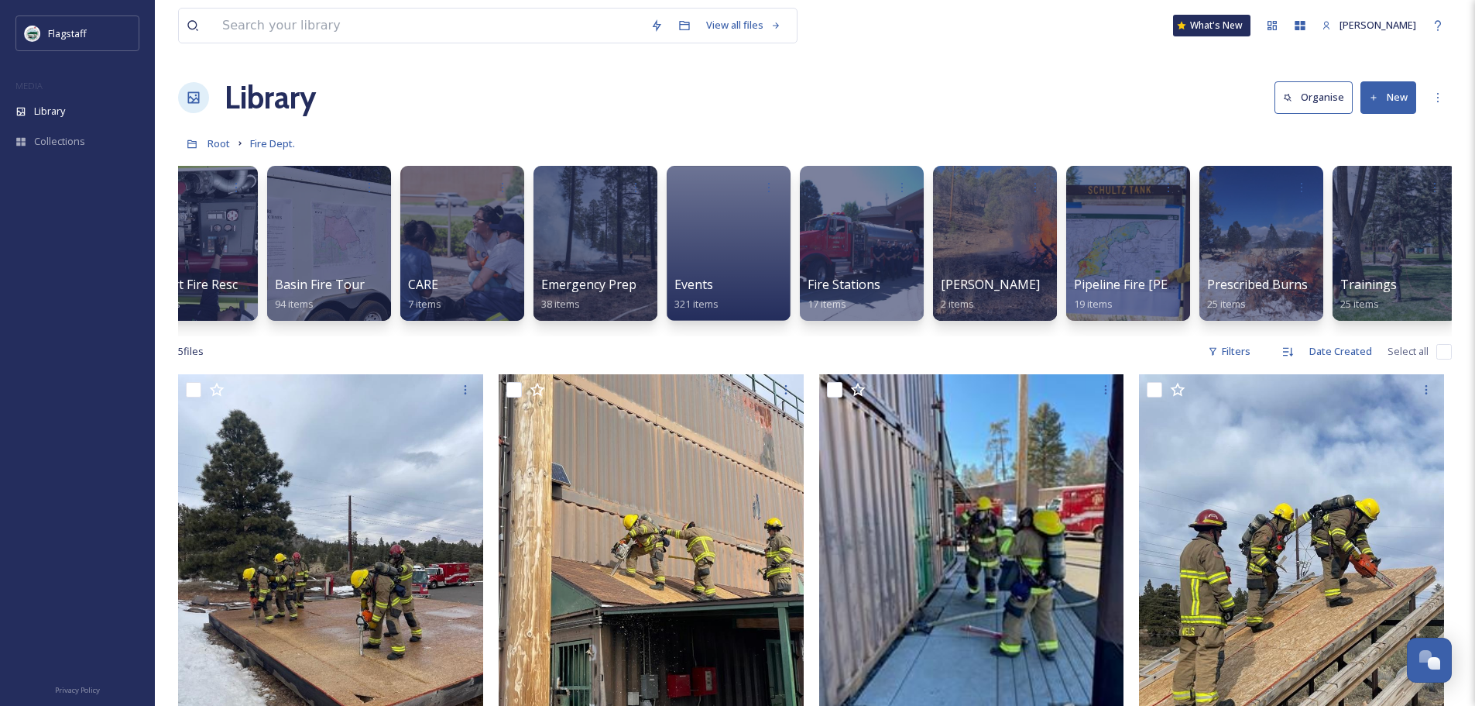
scroll to position [0, 58]
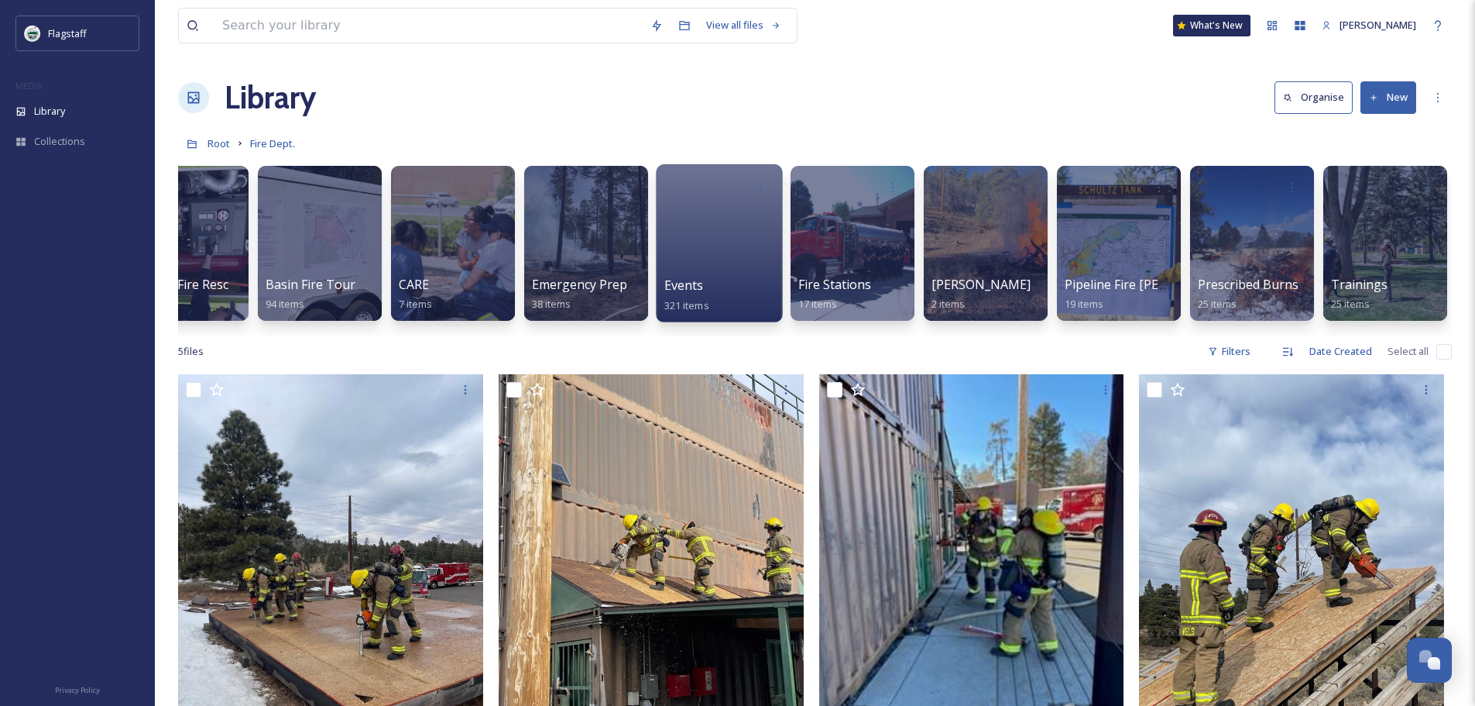
click at [670, 278] on span "Events" at bounding box center [683, 284] width 39 height 17
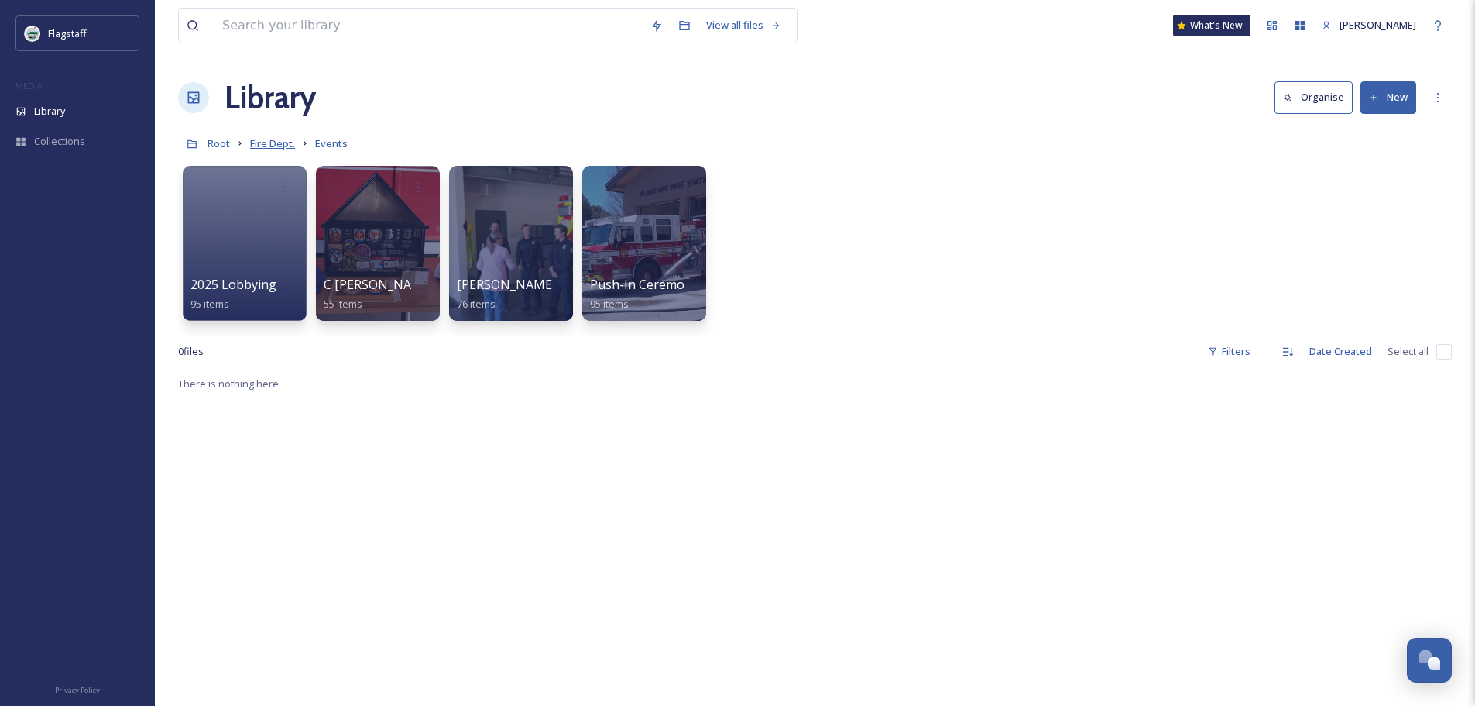
click at [263, 142] on span "Fire Dept." at bounding box center [272, 143] width 45 height 14
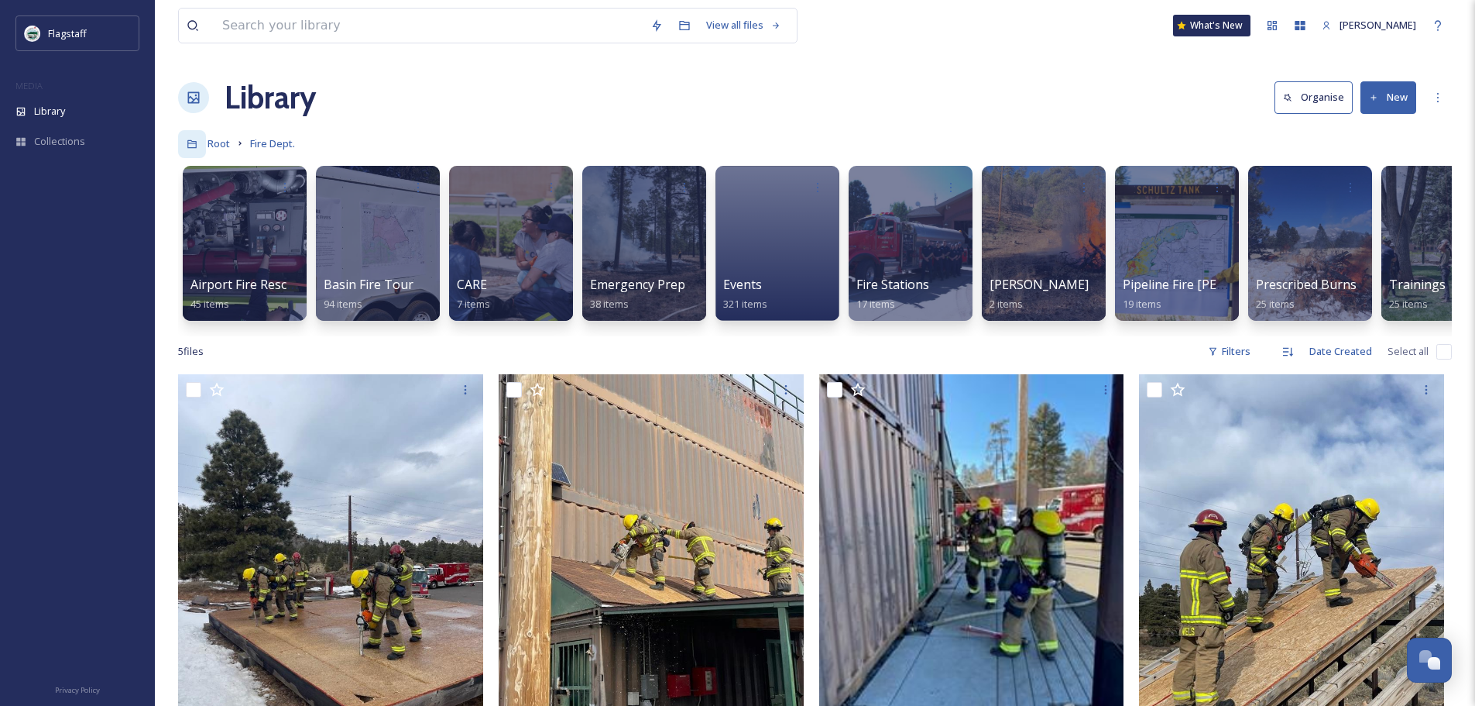
click at [203, 140] on div at bounding box center [192, 144] width 28 height 28
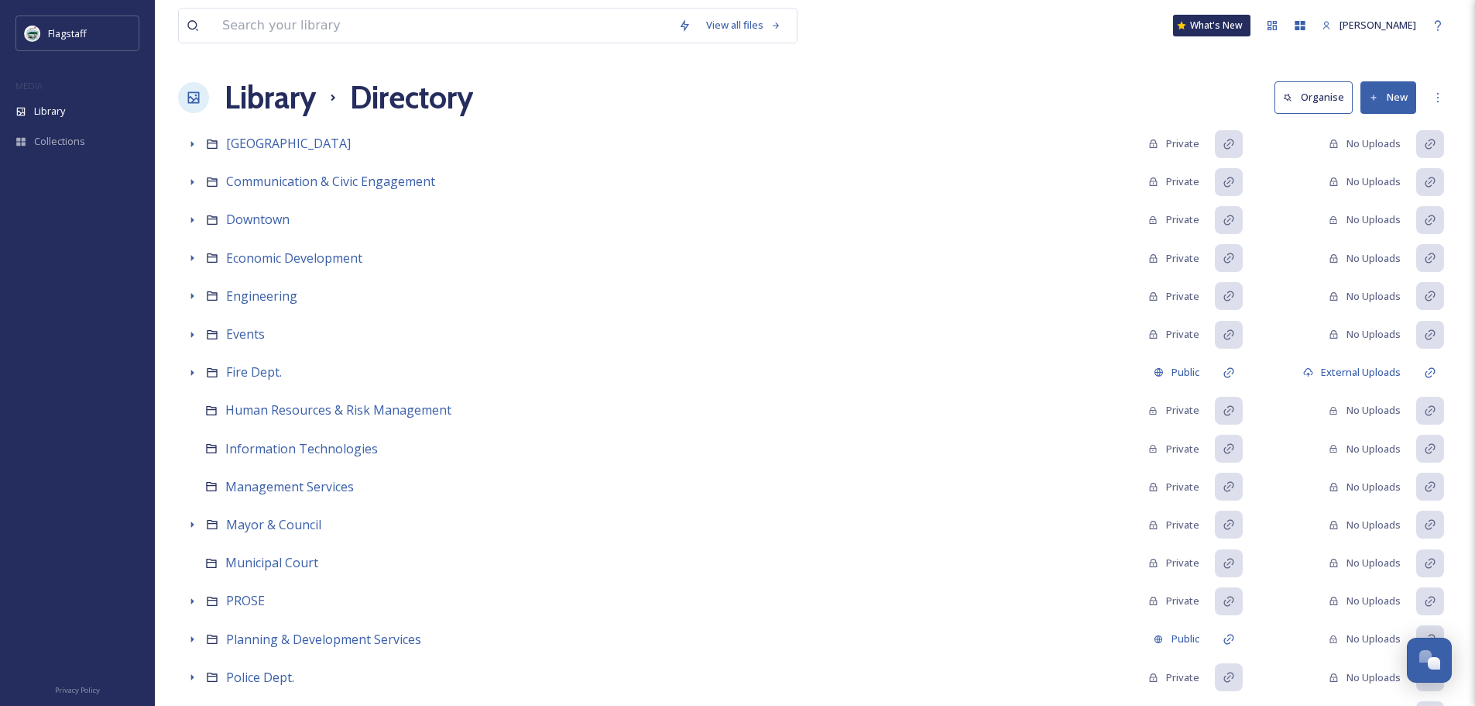
click at [228, 99] on h1 "Library" at bounding box center [270, 97] width 91 height 46
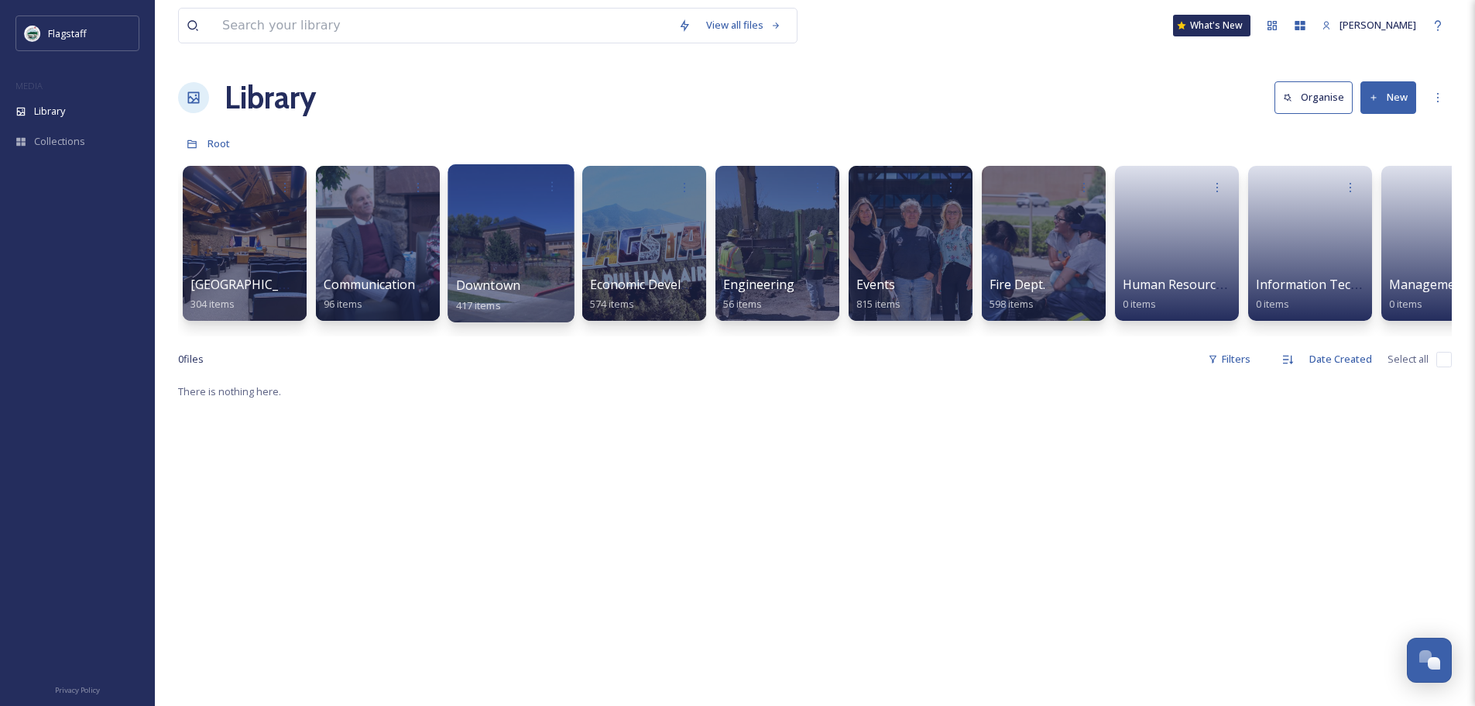
click at [510, 235] on div at bounding box center [511, 243] width 126 height 158
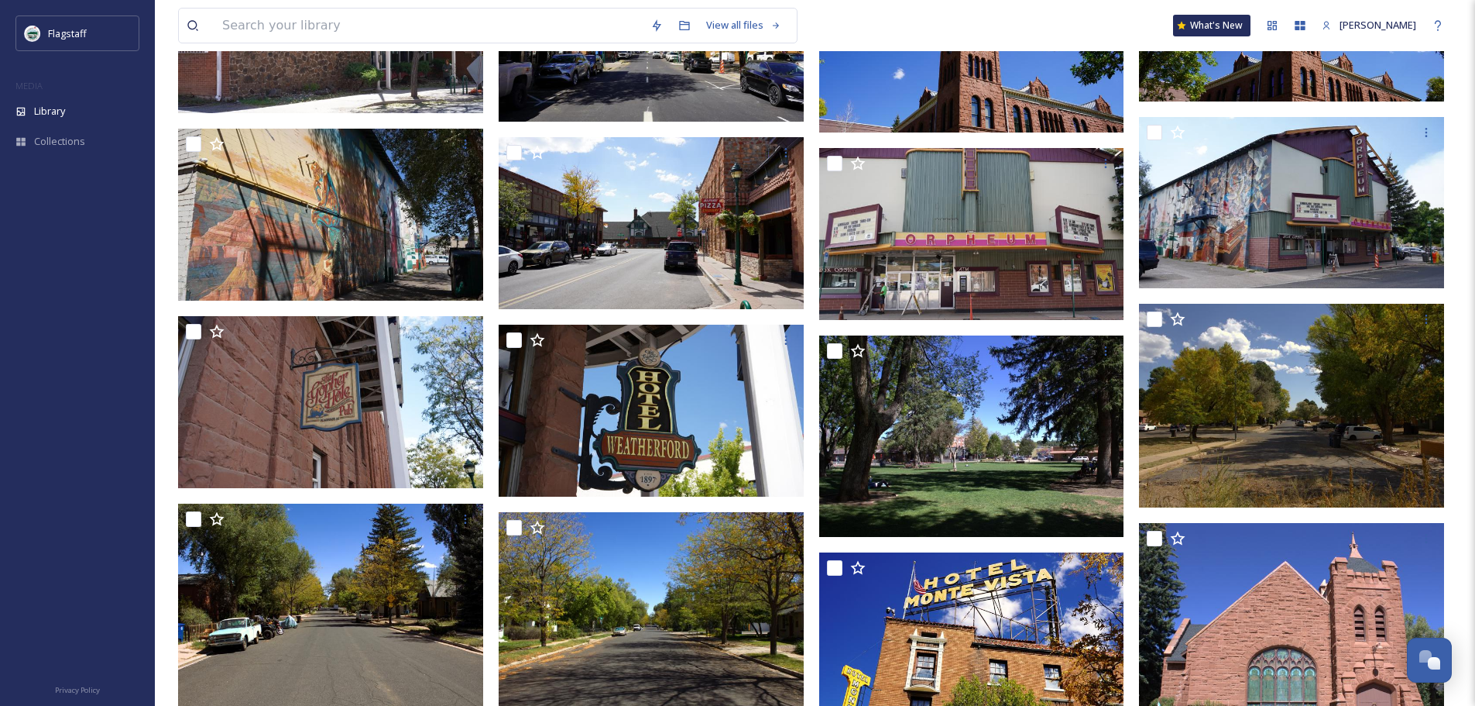
scroll to position [1401, 0]
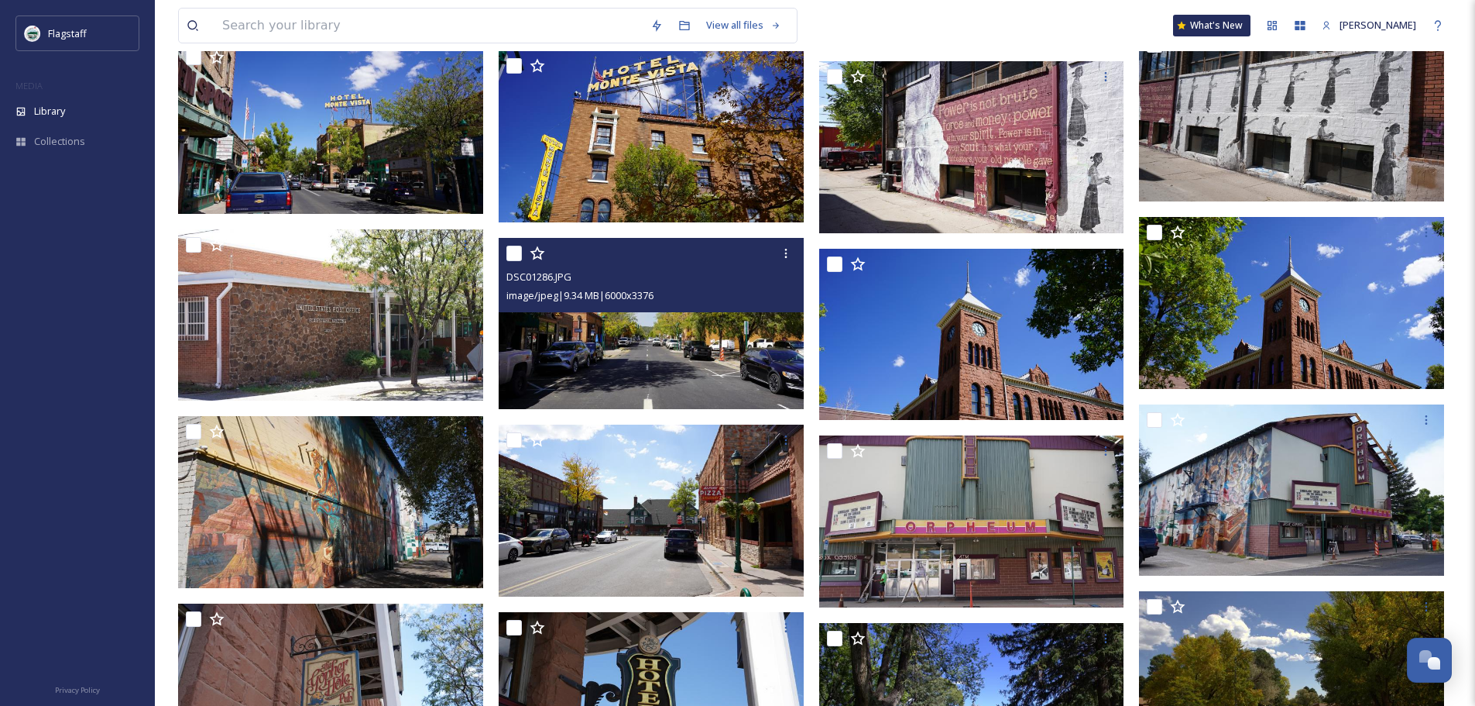
click at [749, 329] on img at bounding box center [651, 324] width 305 height 172
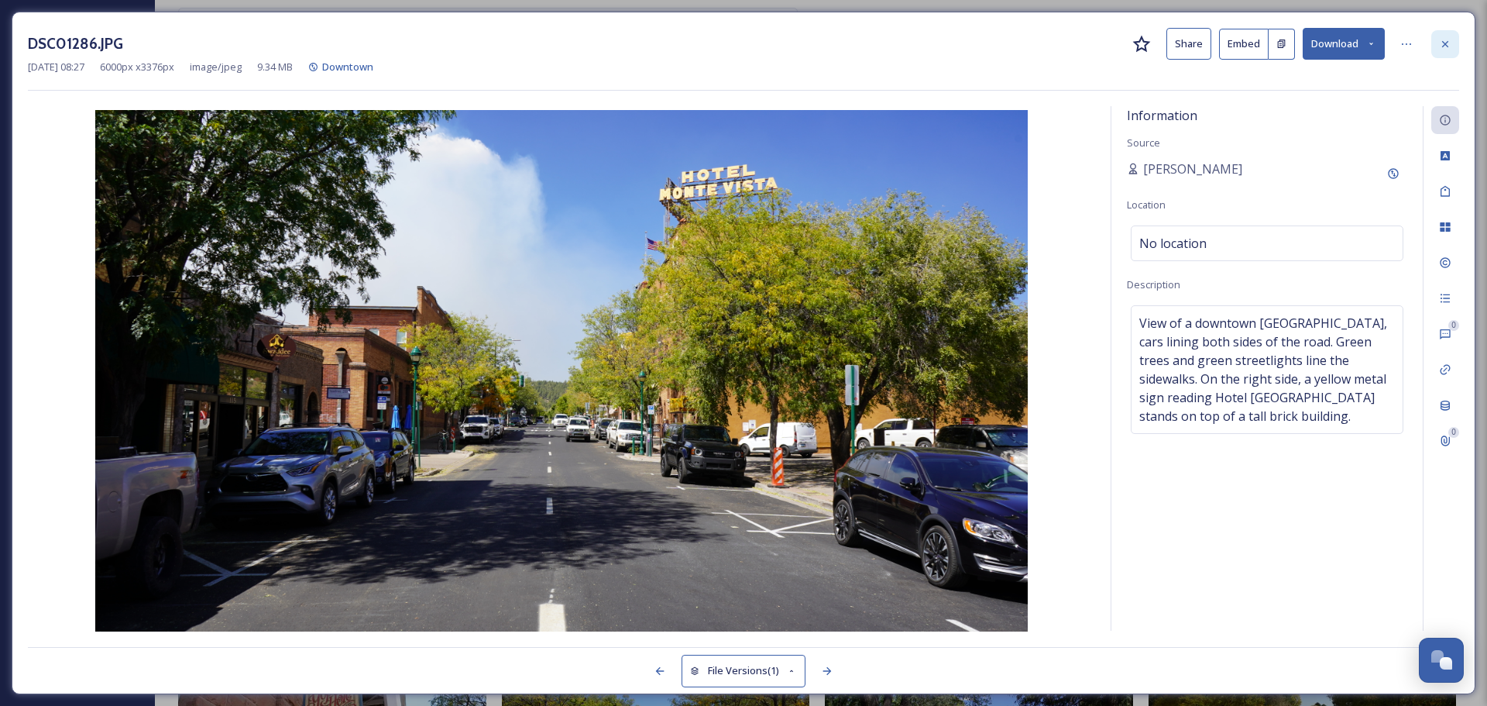
click at [1451, 41] on icon at bounding box center [1445, 44] width 12 height 12
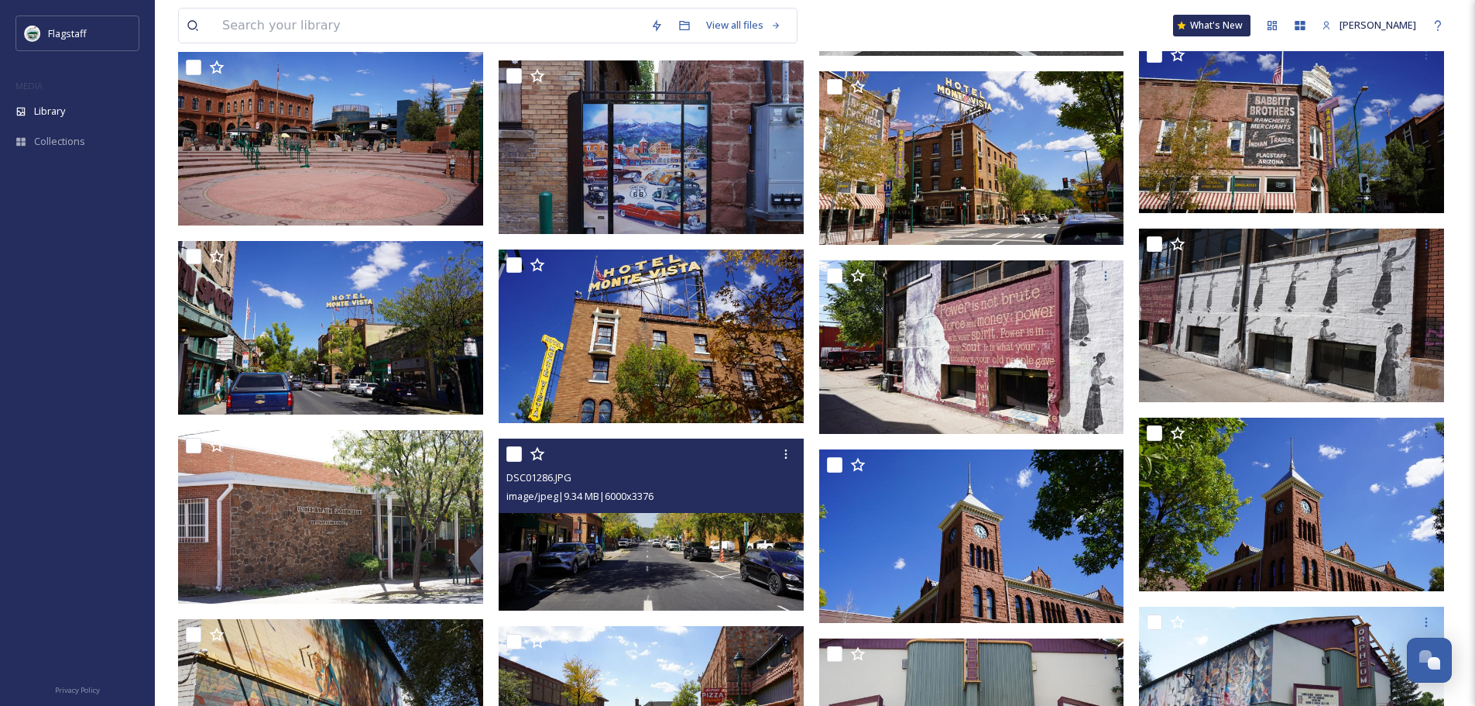
scroll to position [1169, 0]
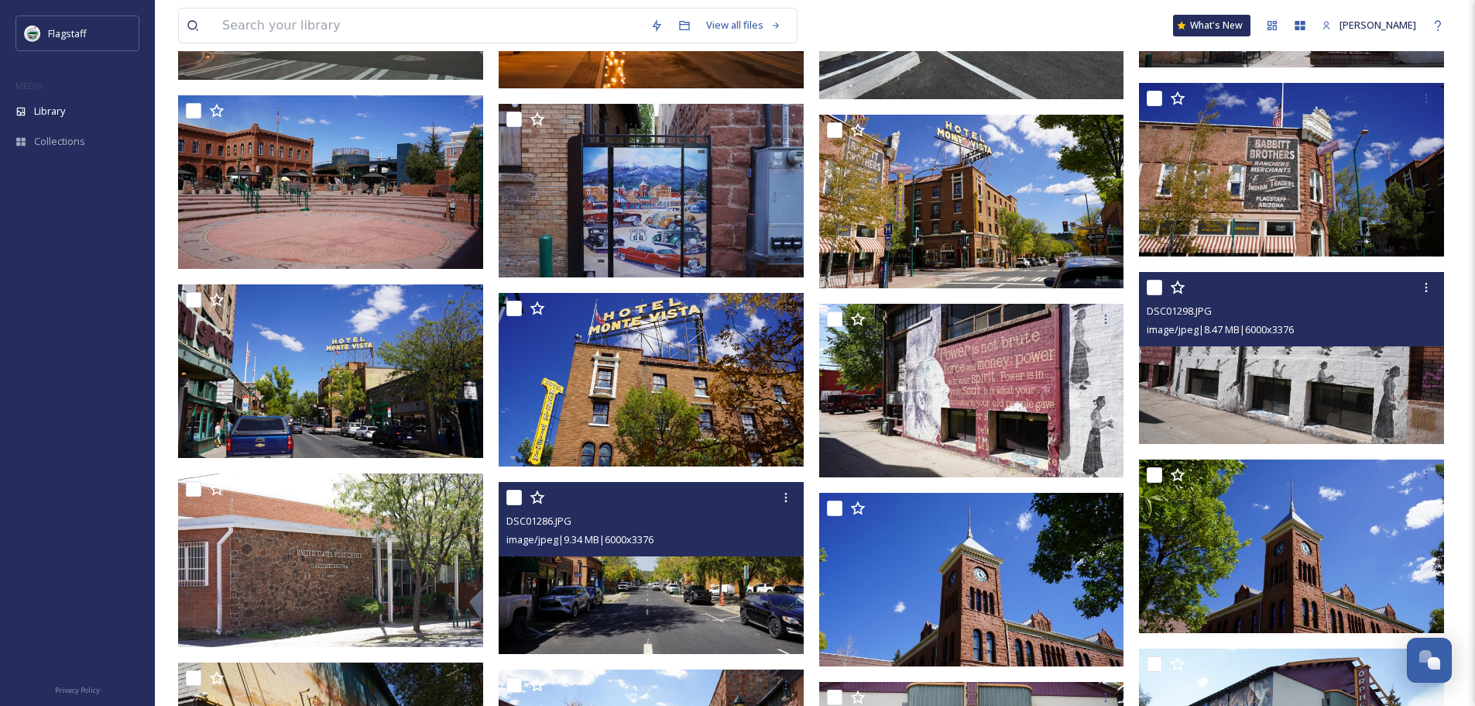
click at [1320, 374] on img at bounding box center [1291, 358] width 305 height 172
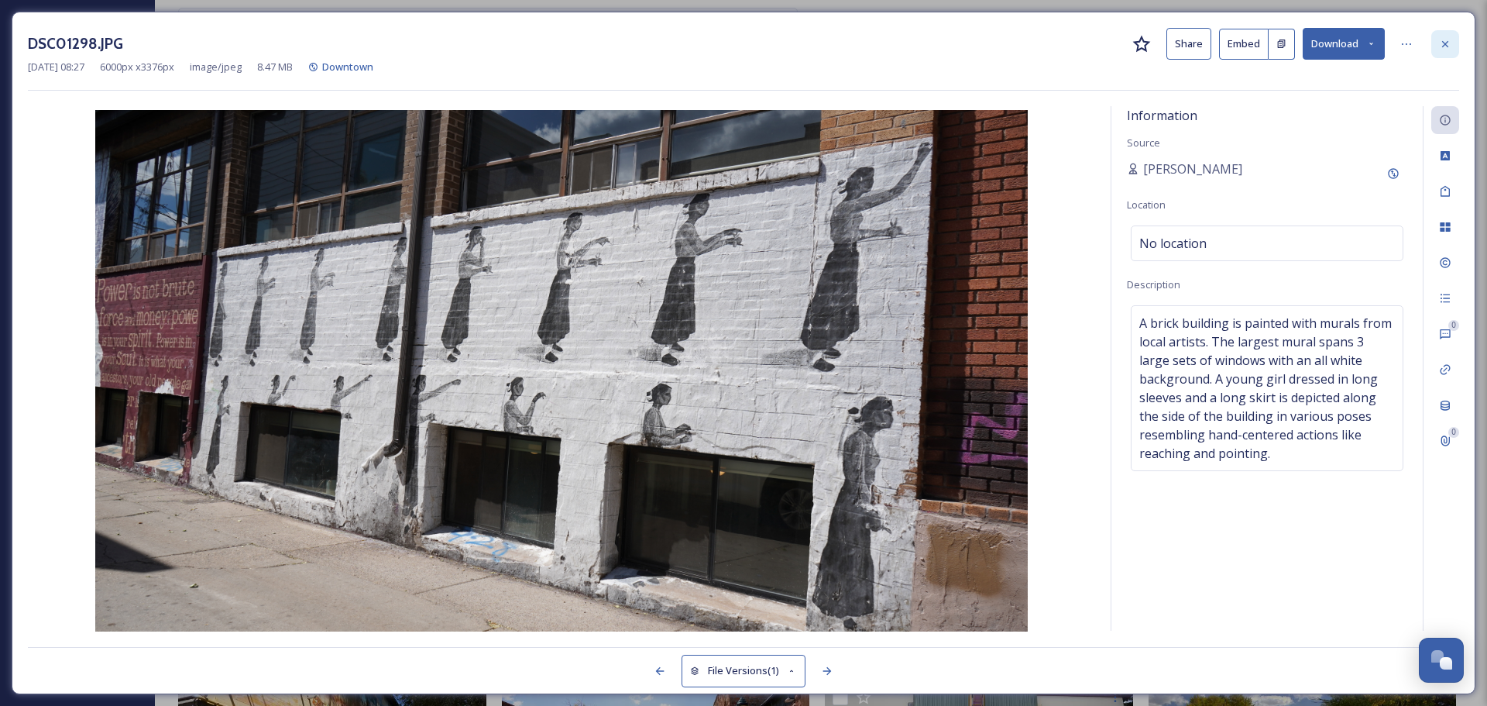
click at [1441, 42] on icon at bounding box center [1445, 44] width 12 height 12
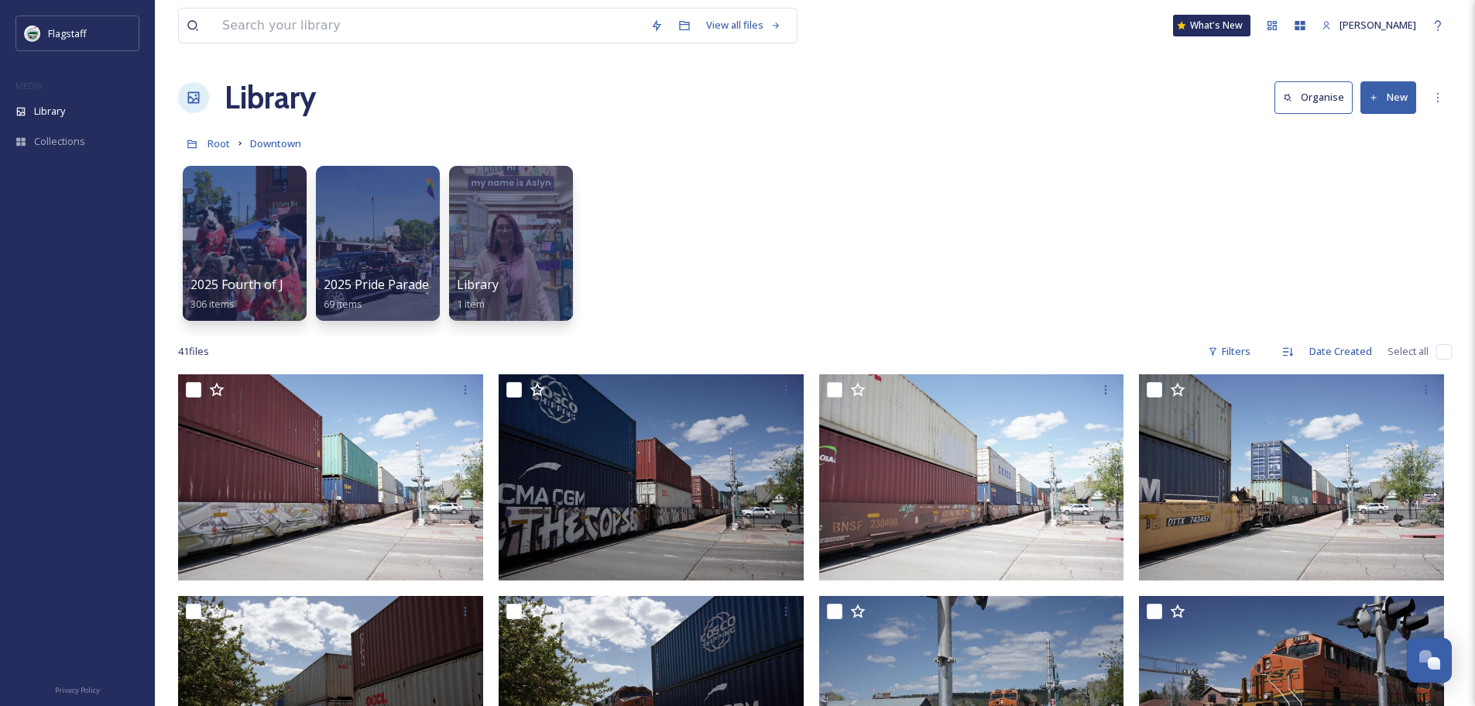
click at [230, 146] on div "Root Downtown" at bounding box center [815, 143] width 1274 height 29
click at [225, 146] on span "Root" at bounding box center [219, 143] width 22 height 14
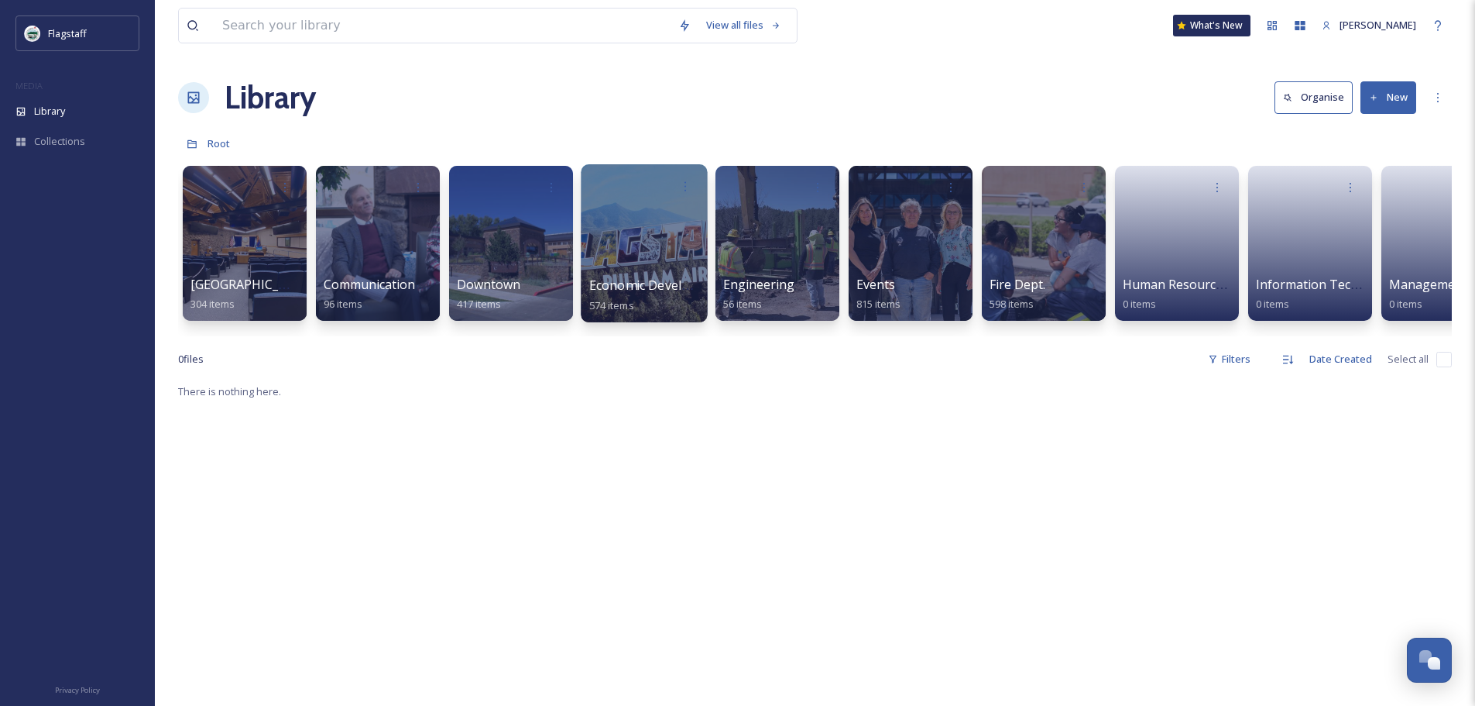
click at [651, 232] on div at bounding box center [644, 243] width 126 height 158
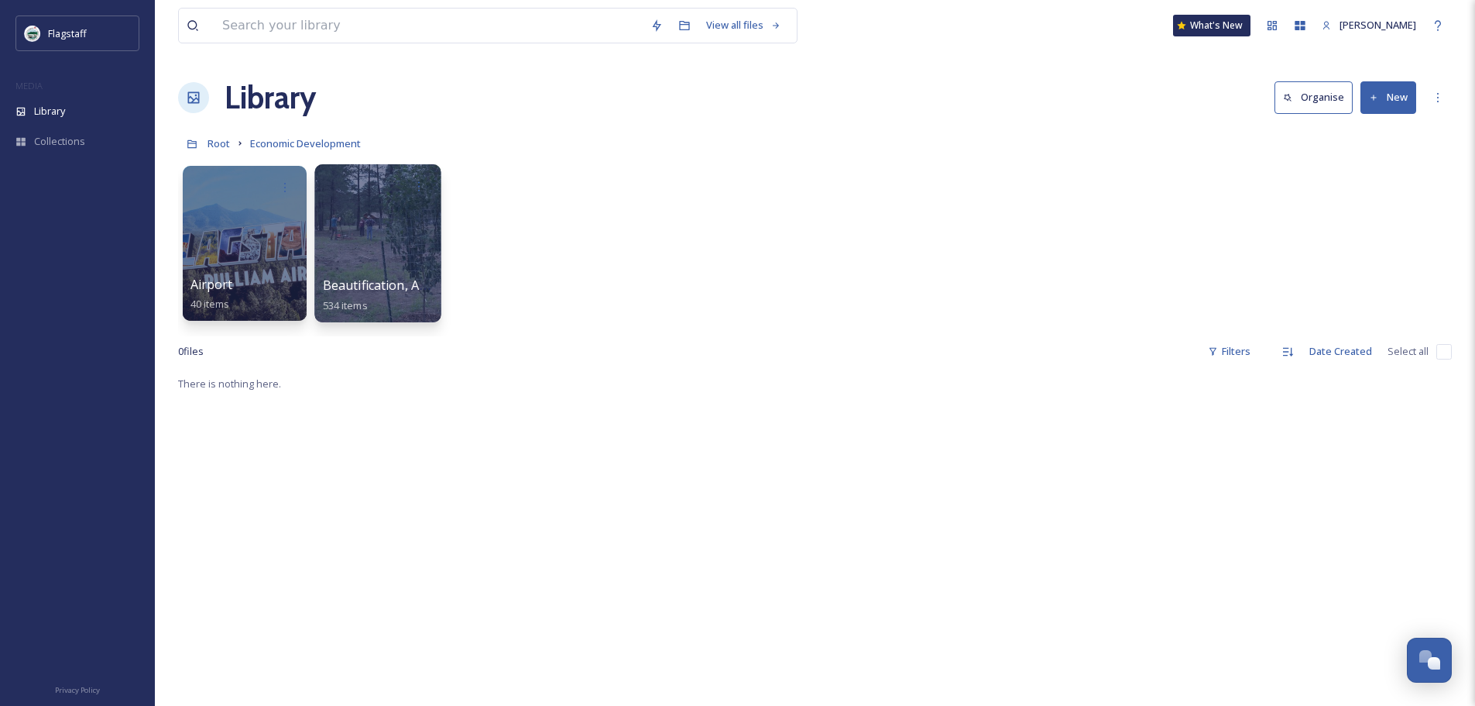
click at [384, 231] on div at bounding box center [377, 243] width 126 height 158
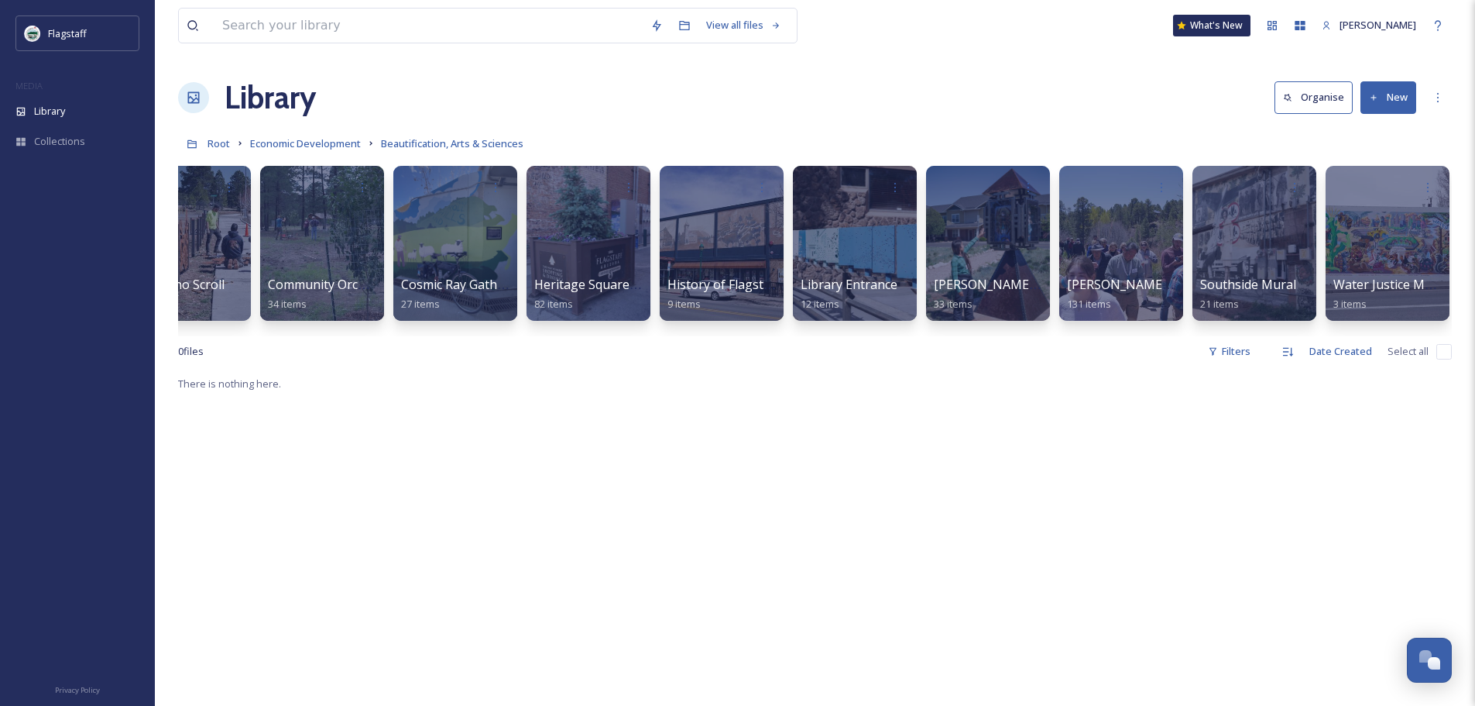
scroll to position [0, 458]
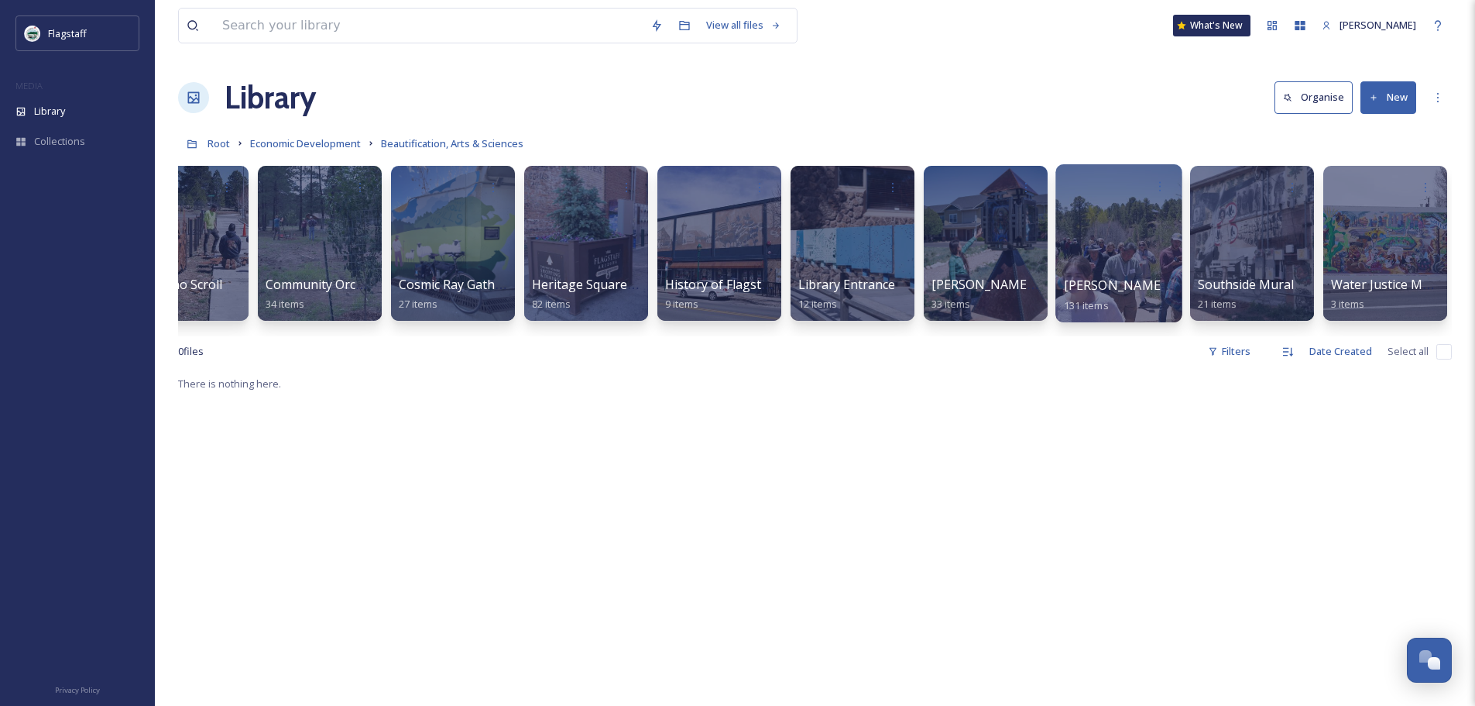
click at [1093, 244] on div at bounding box center [1119, 243] width 126 height 158
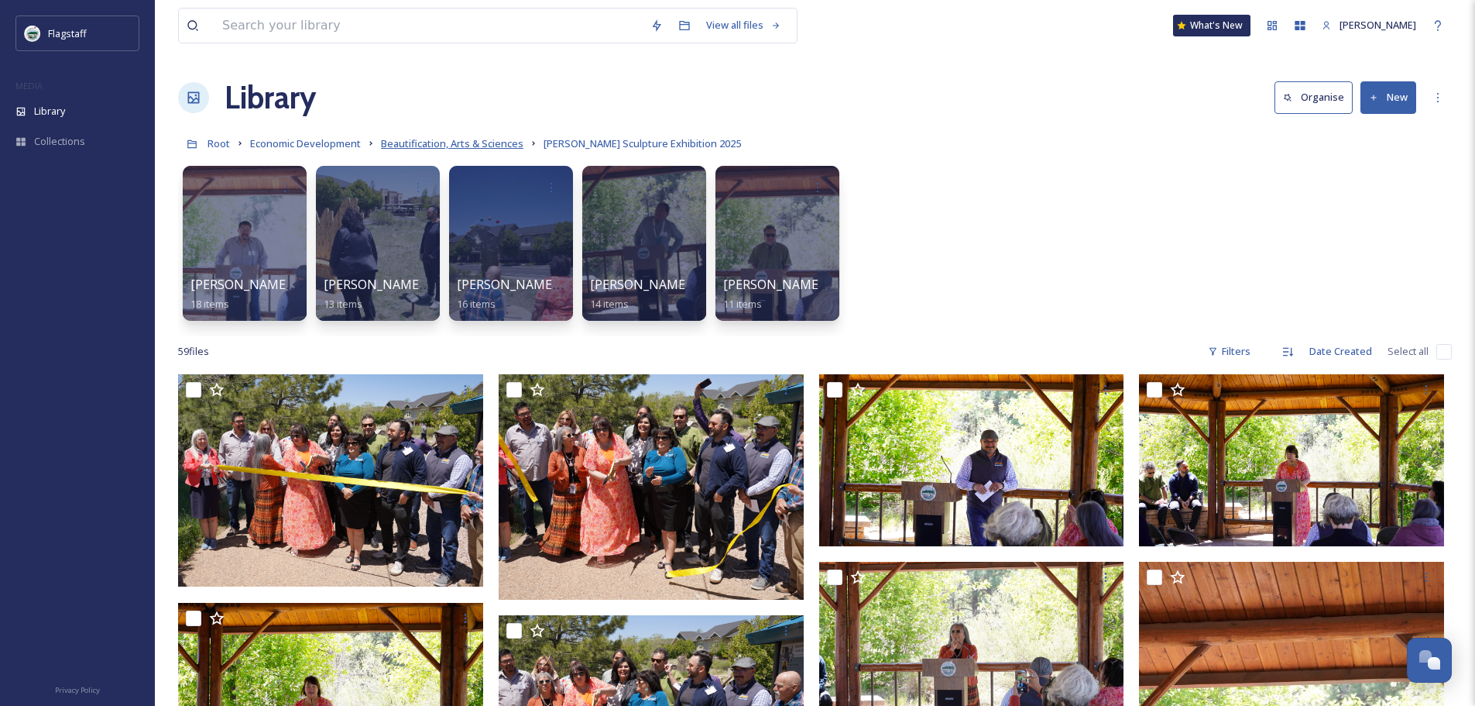
click at [507, 148] on span "Beautification, Arts & Sciences" at bounding box center [452, 143] width 142 height 14
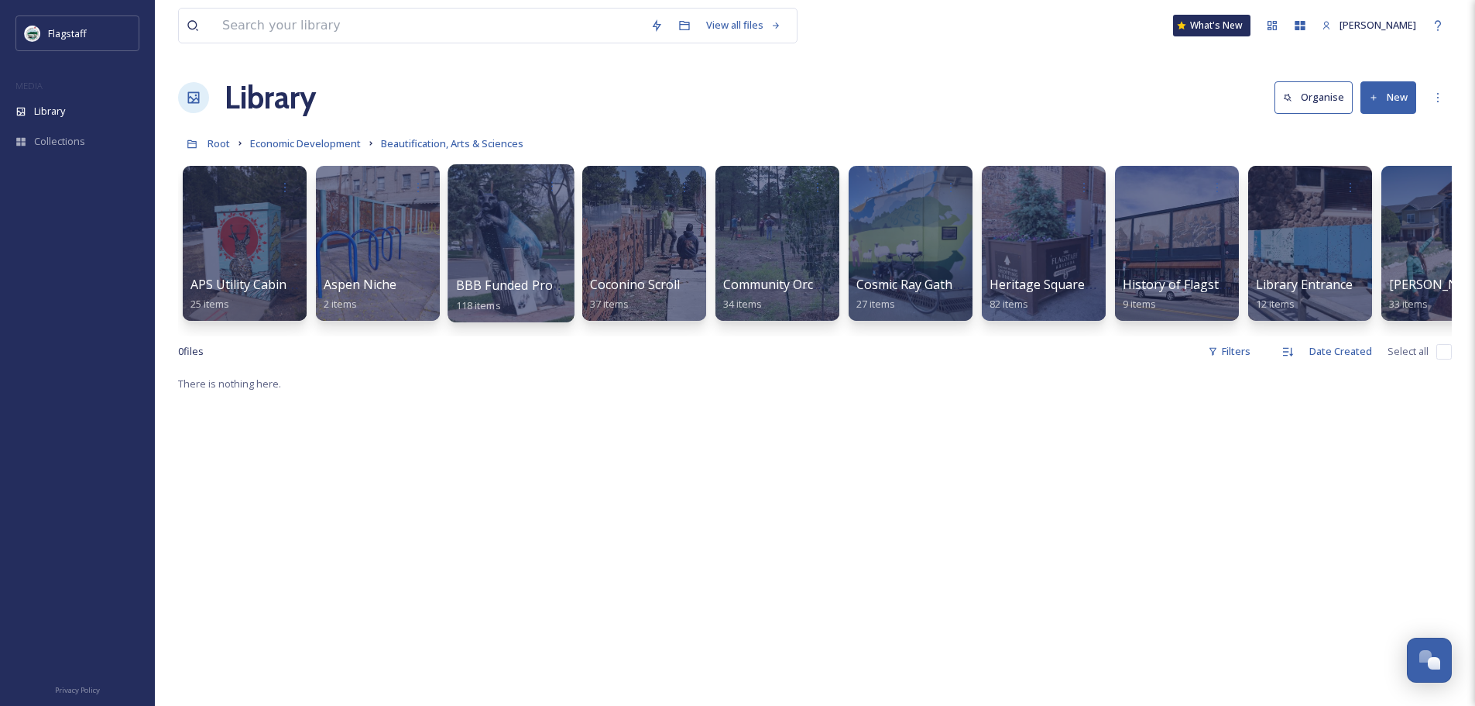
click at [481, 262] on div at bounding box center [511, 243] width 126 height 158
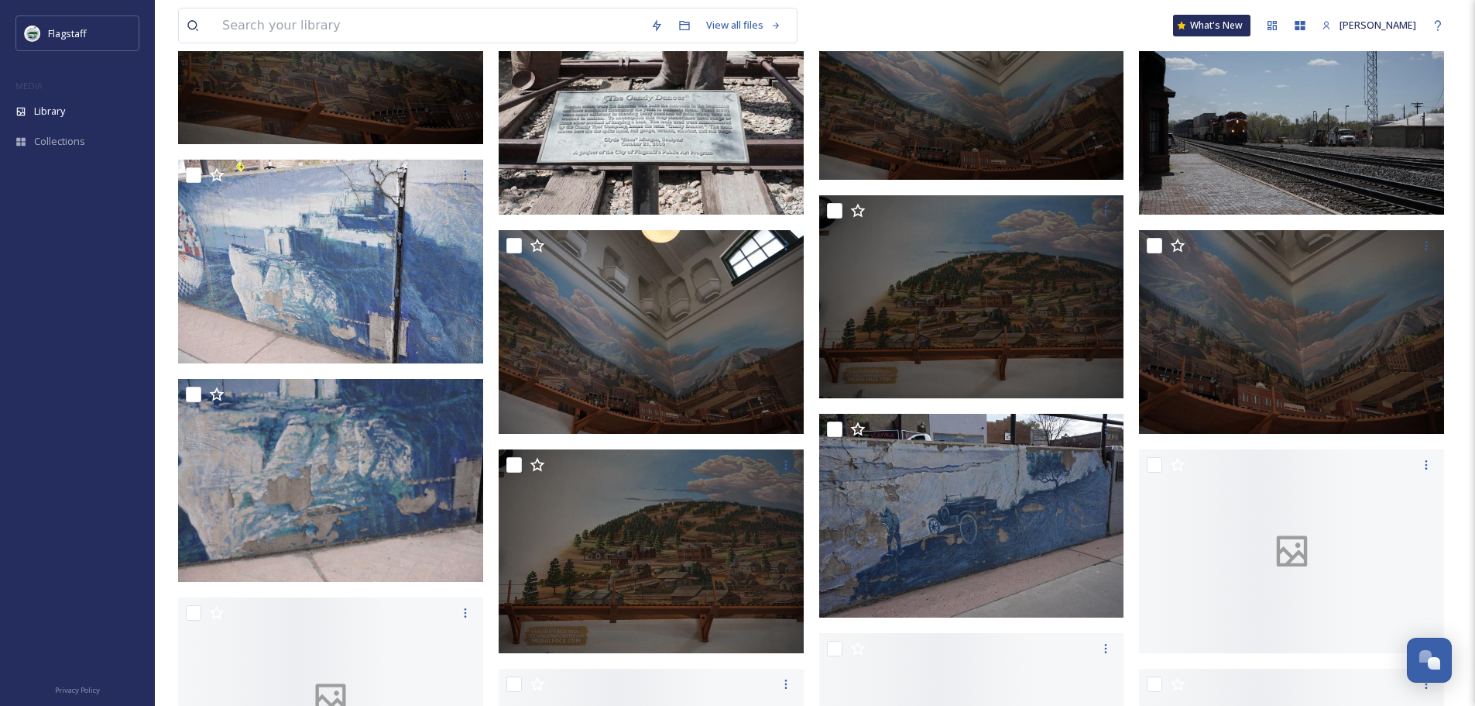
scroll to position [4802, 0]
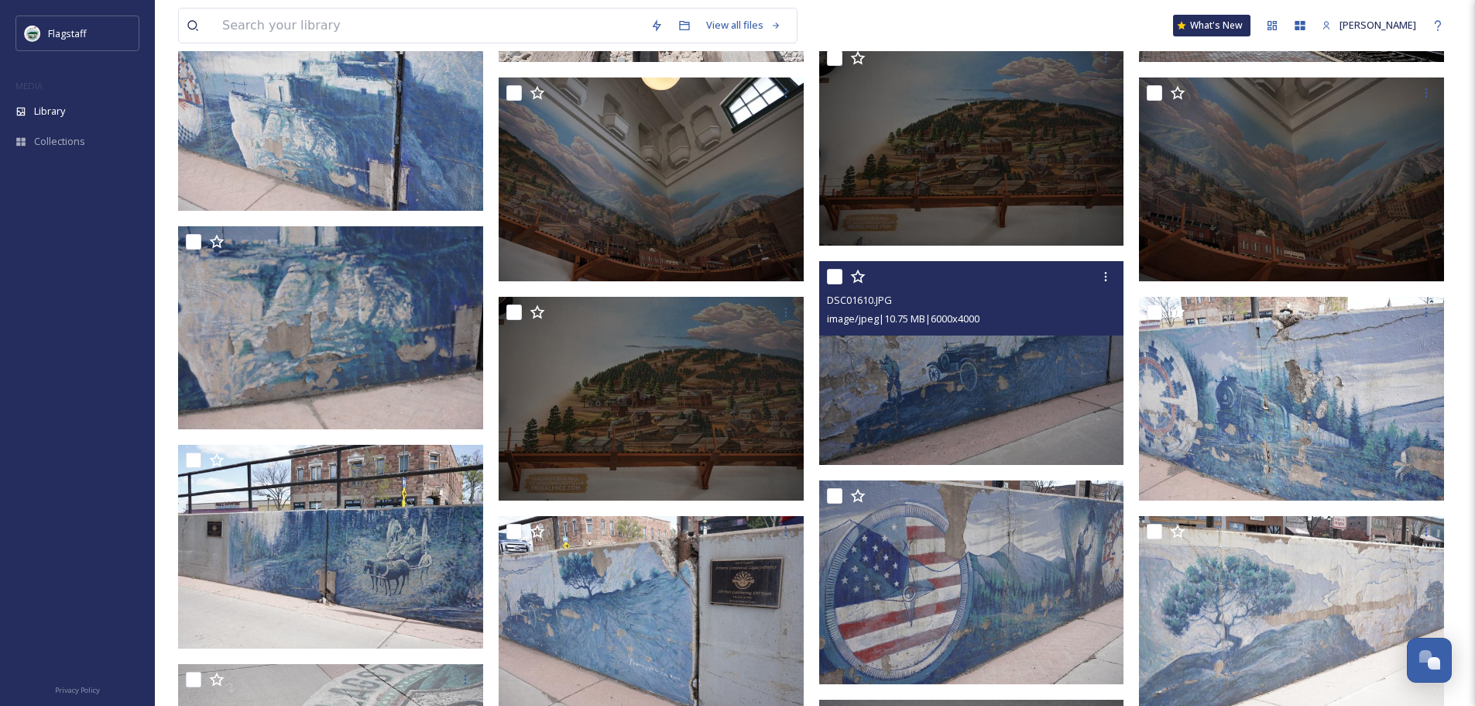
click at [1035, 334] on div "DSC01610.JPG image/jpeg | 10.75 MB | 6000 x 4000" at bounding box center [971, 298] width 305 height 74
click at [1039, 360] on img at bounding box center [971, 363] width 305 height 204
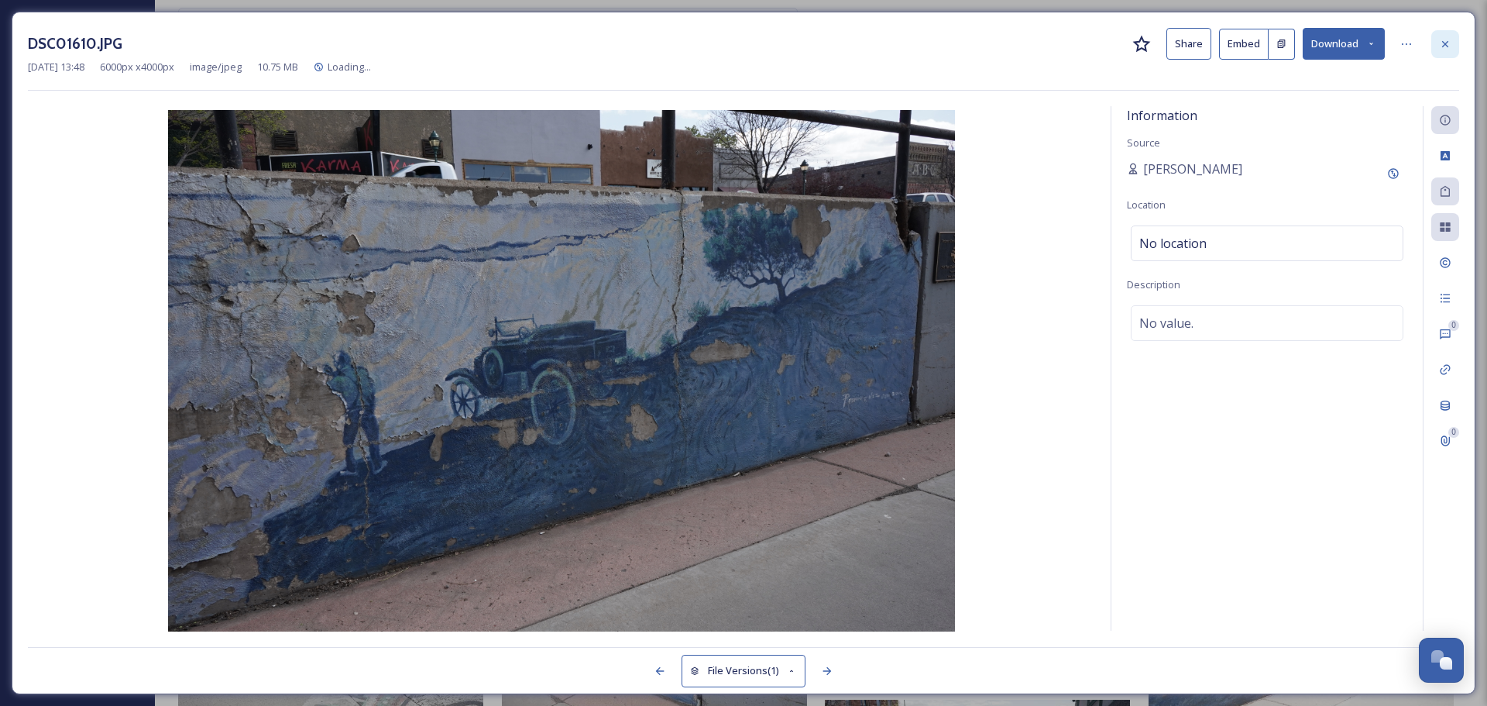
click at [1450, 56] on div at bounding box center [1445, 44] width 28 height 28
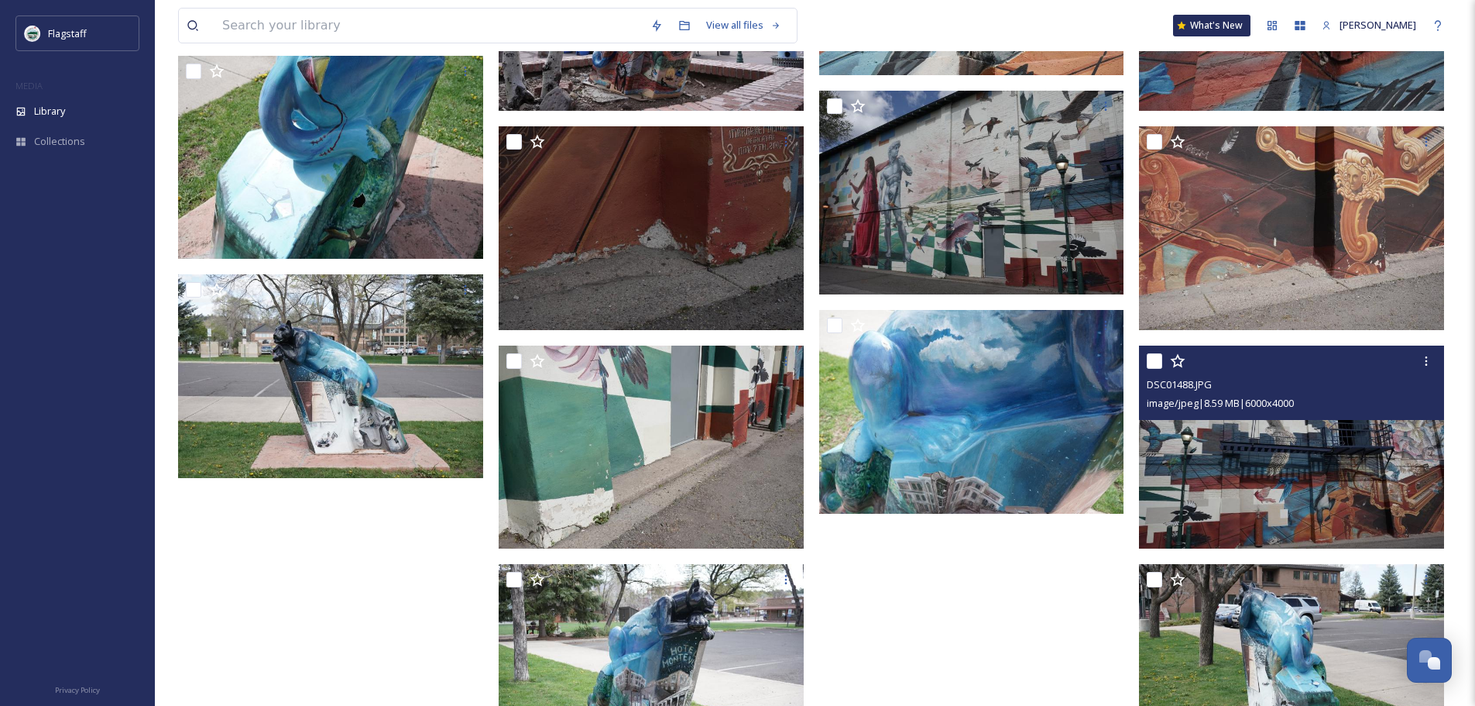
scroll to position [6593, 0]
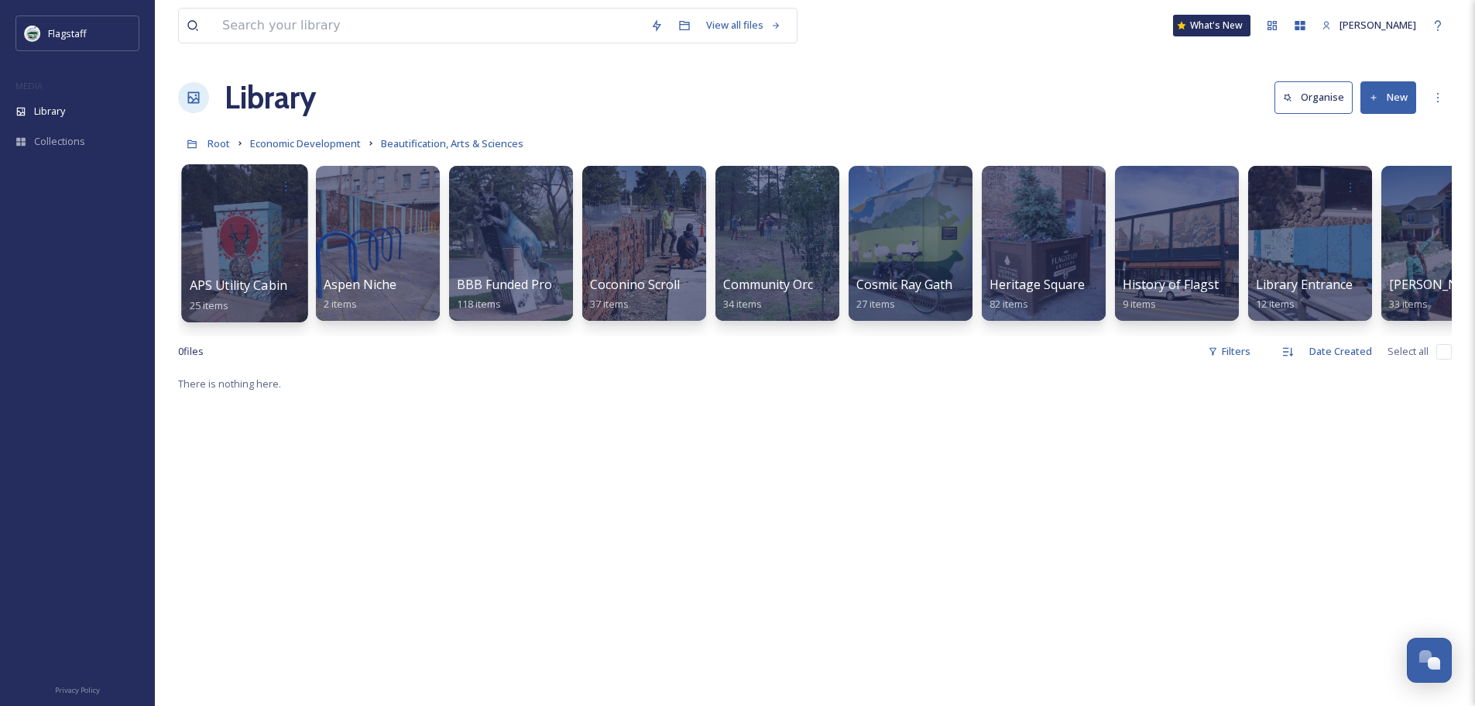
click at [250, 246] on div at bounding box center [244, 243] width 126 height 158
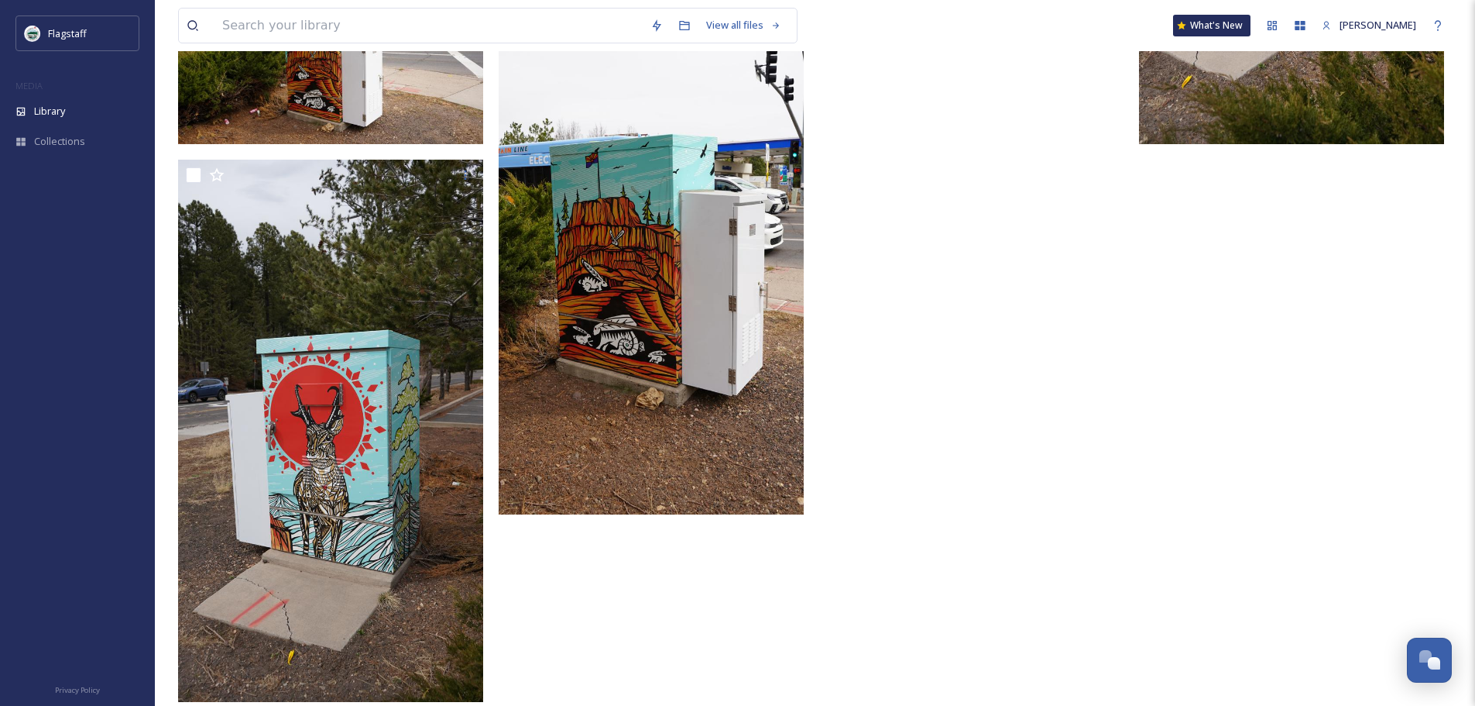
scroll to position [2309, 0]
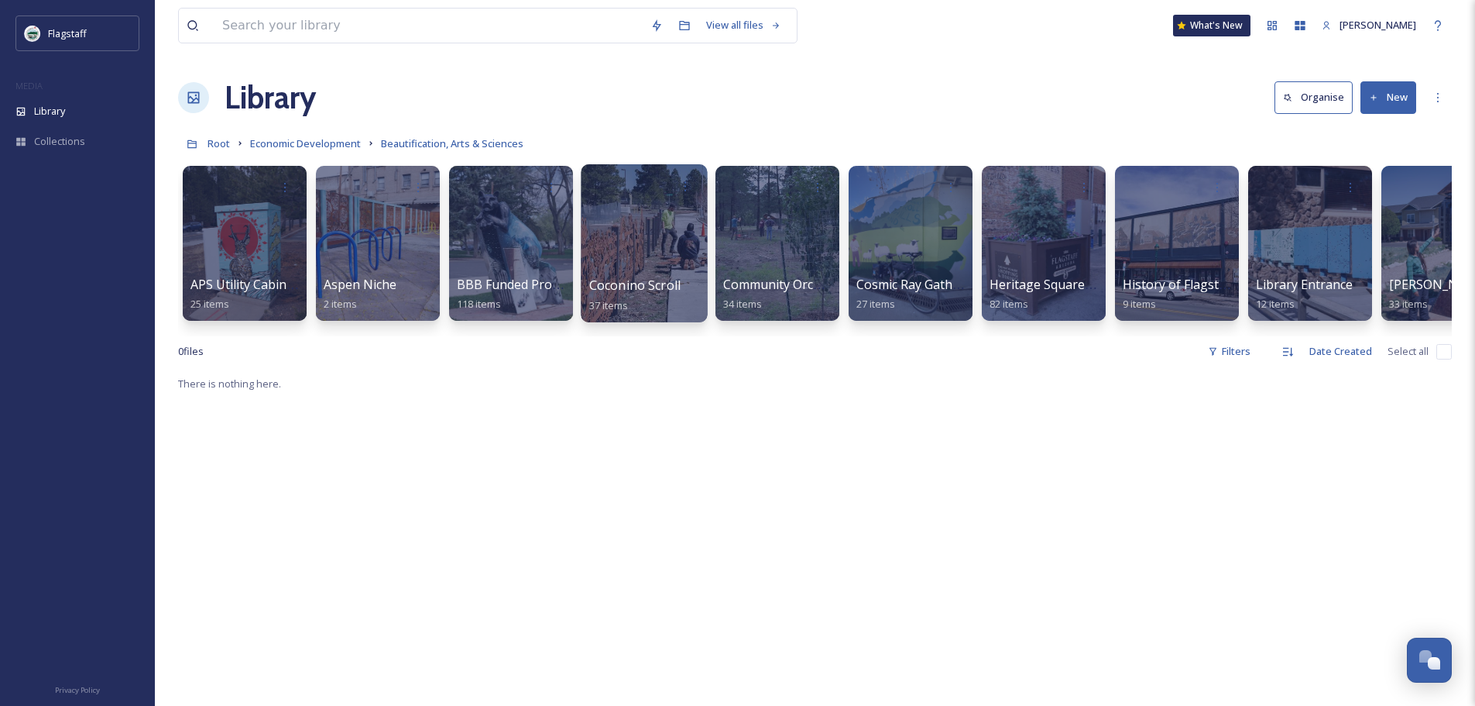
click at [610, 271] on div at bounding box center [644, 243] width 126 height 158
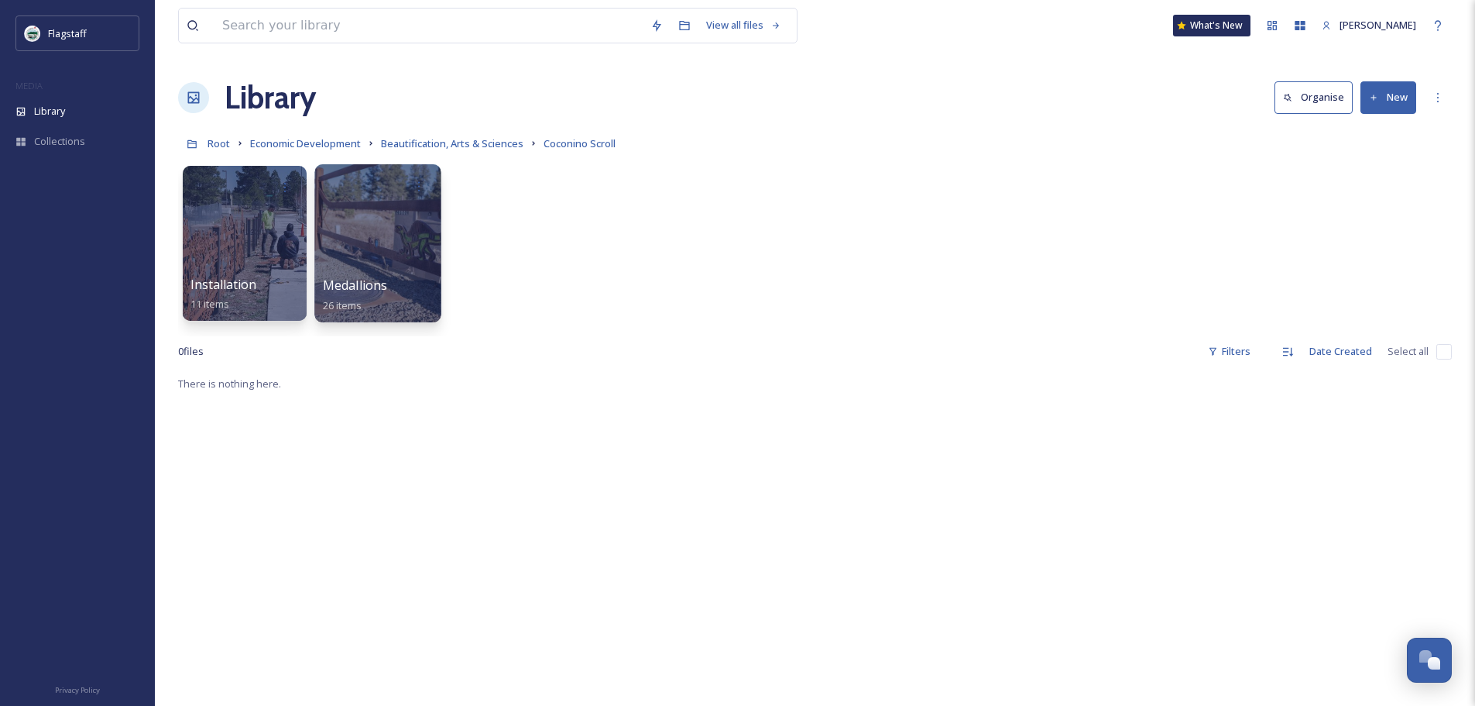
click at [359, 181] on div at bounding box center [378, 186] width 111 height 29
click at [377, 240] on div at bounding box center [377, 243] width 126 height 158
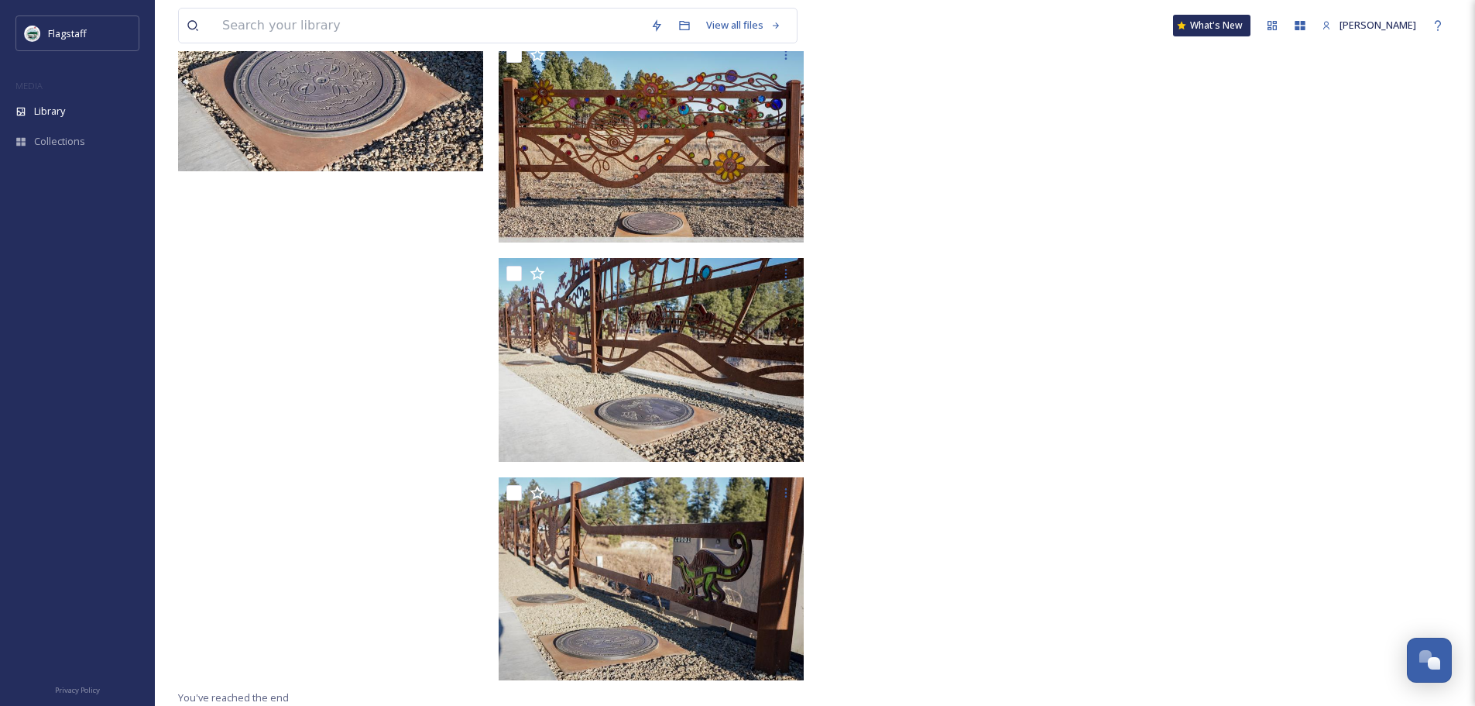
scroll to position [1557, 0]
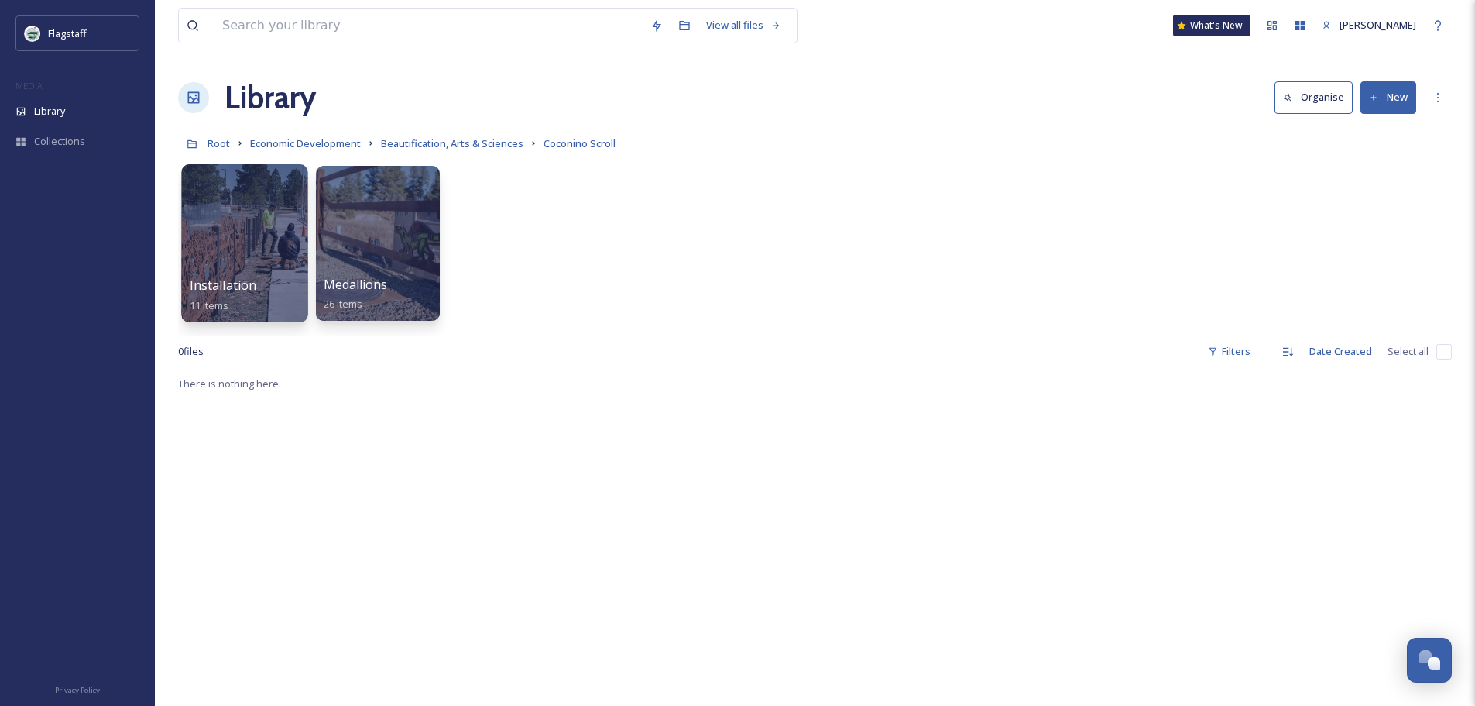
click at [276, 286] on div "Installation 11 items" at bounding box center [245, 295] width 111 height 39
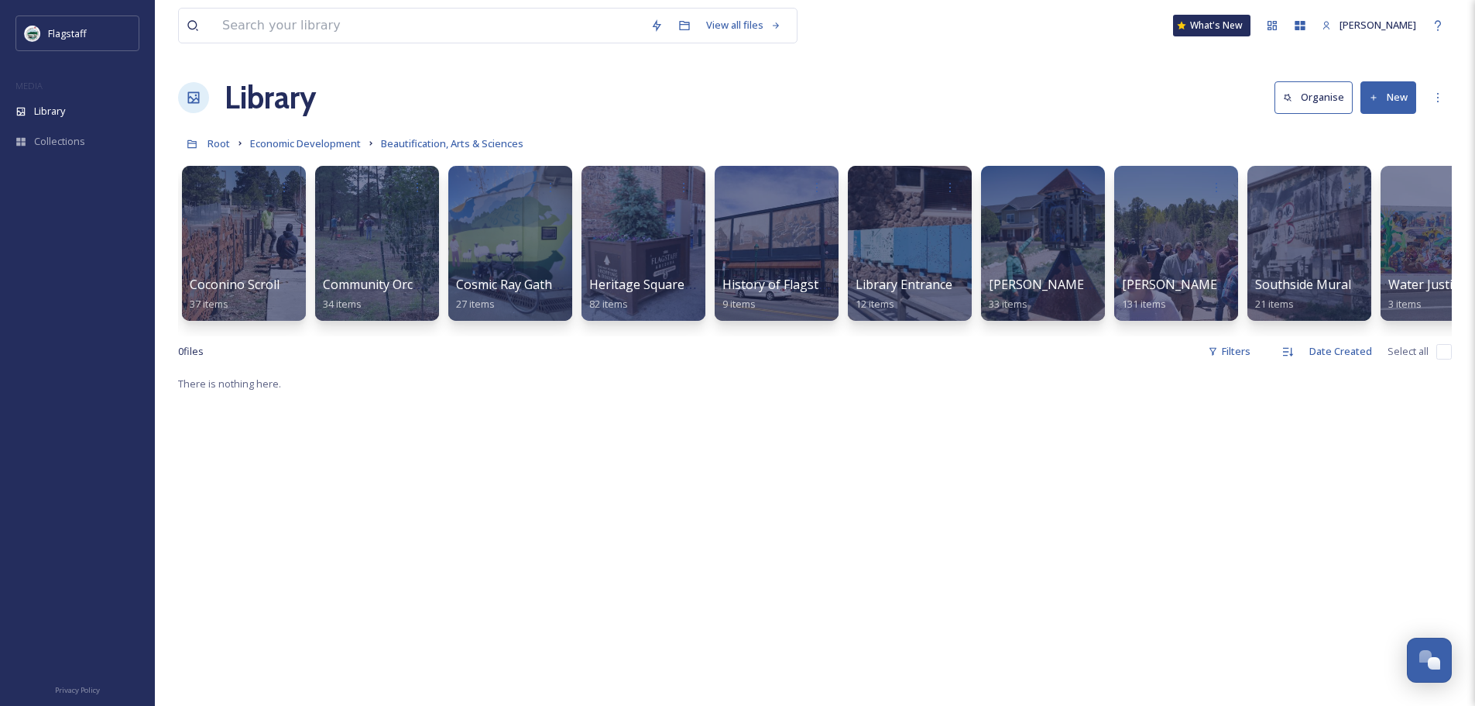
scroll to position [0, 458]
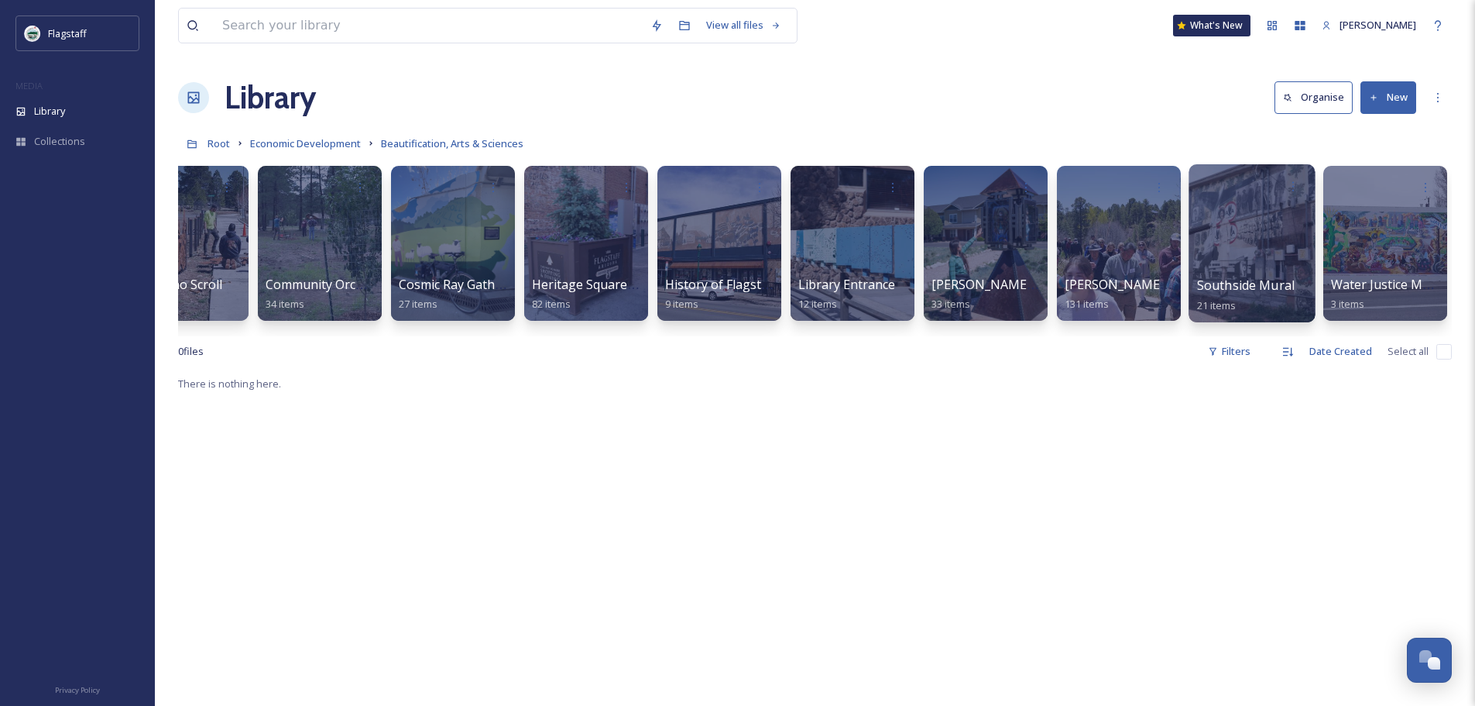
click at [1229, 295] on div "Southside Mural 21 items" at bounding box center [1252, 295] width 111 height 39
click at [1224, 283] on span "Southside Mural" at bounding box center [1246, 284] width 98 height 17
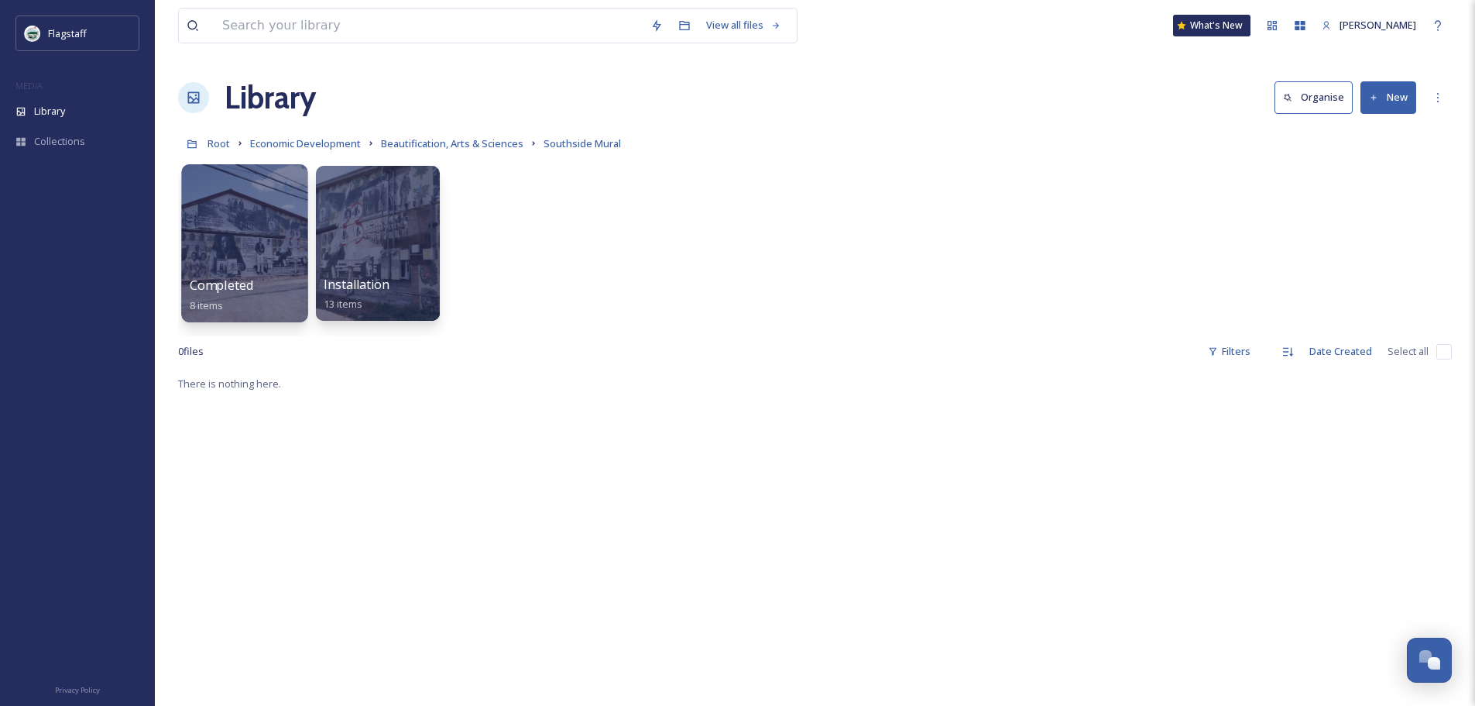
click at [268, 249] on div at bounding box center [244, 243] width 126 height 158
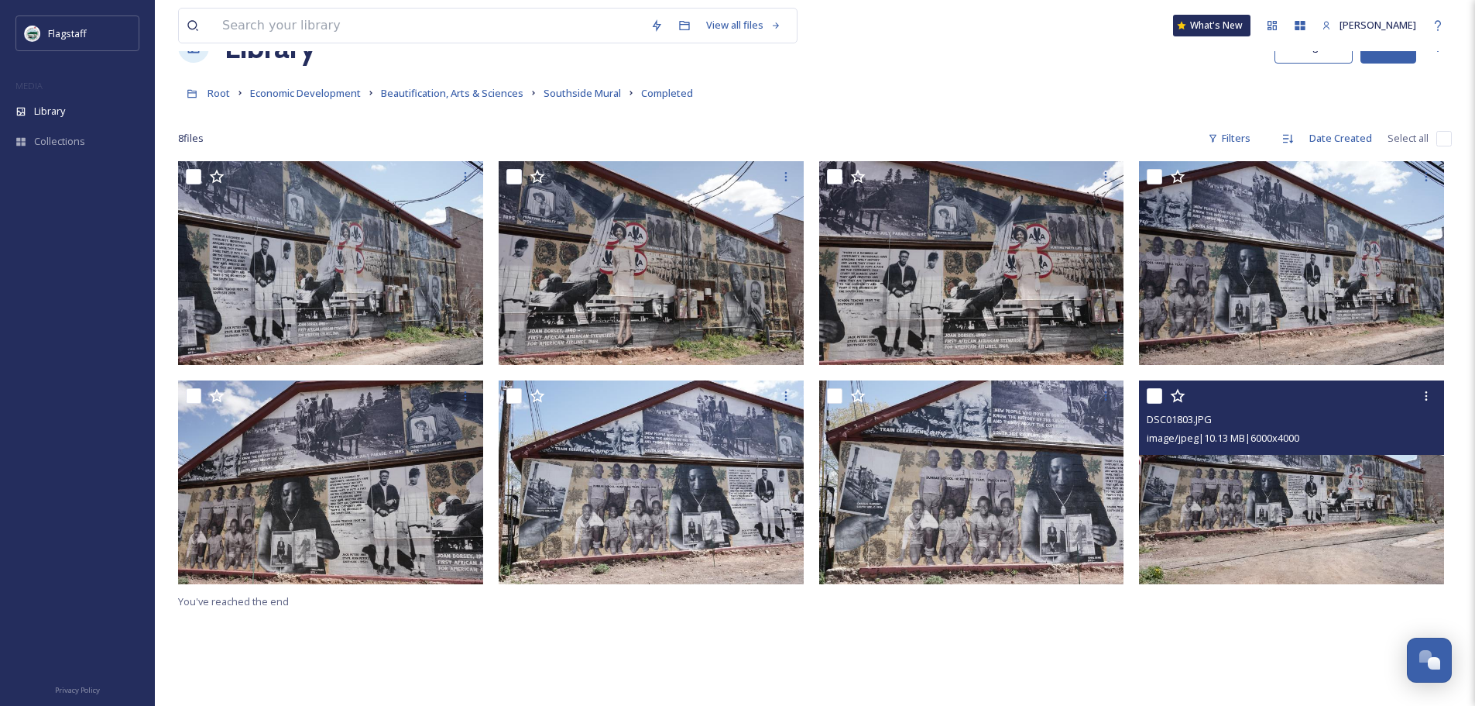
scroll to position [77, 0]
